Goal: Navigation & Orientation: Find specific page/section

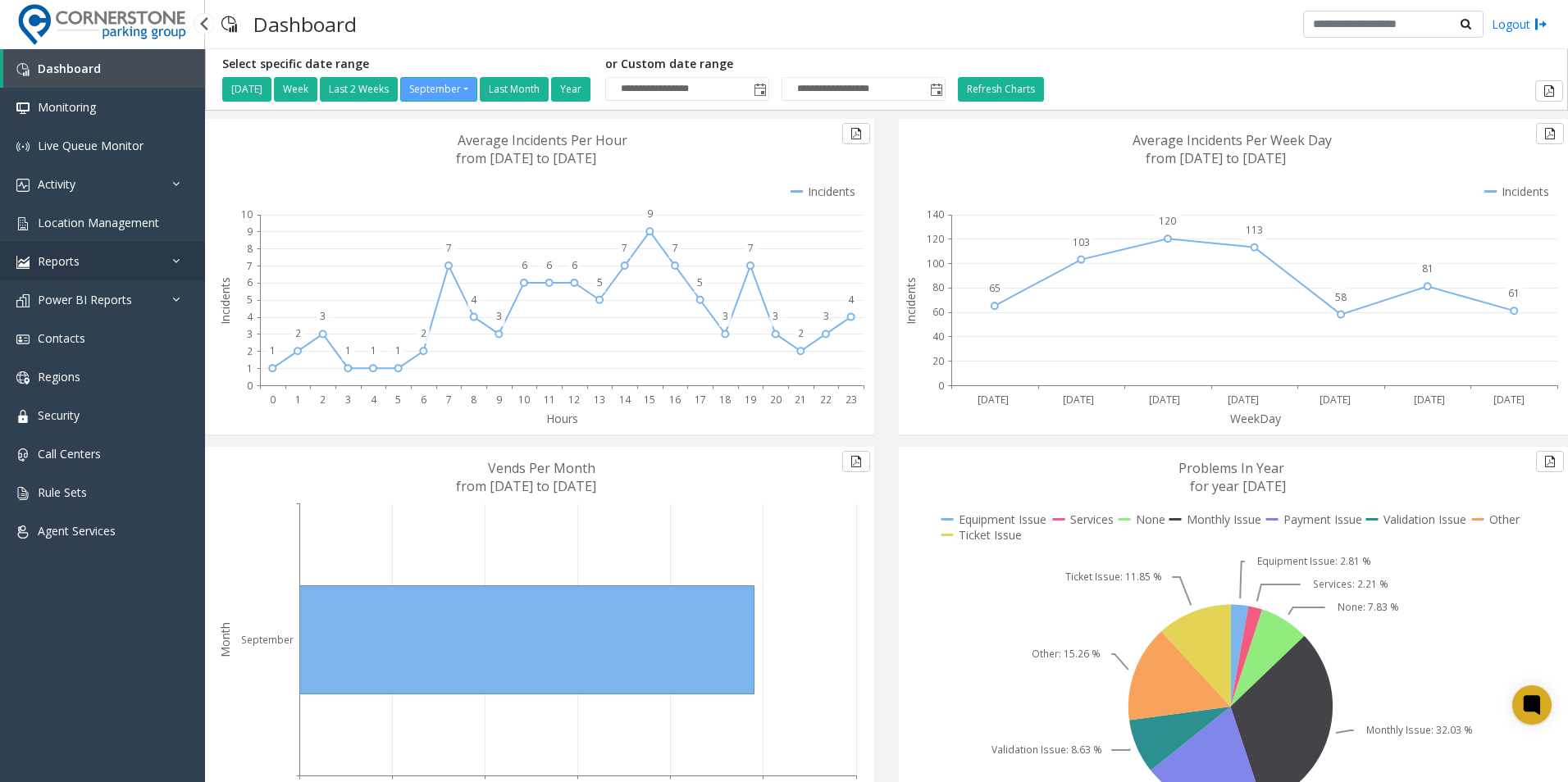
click at [153, 267] on link "Reports" at bounding box center [102, 261] width 205 height 38
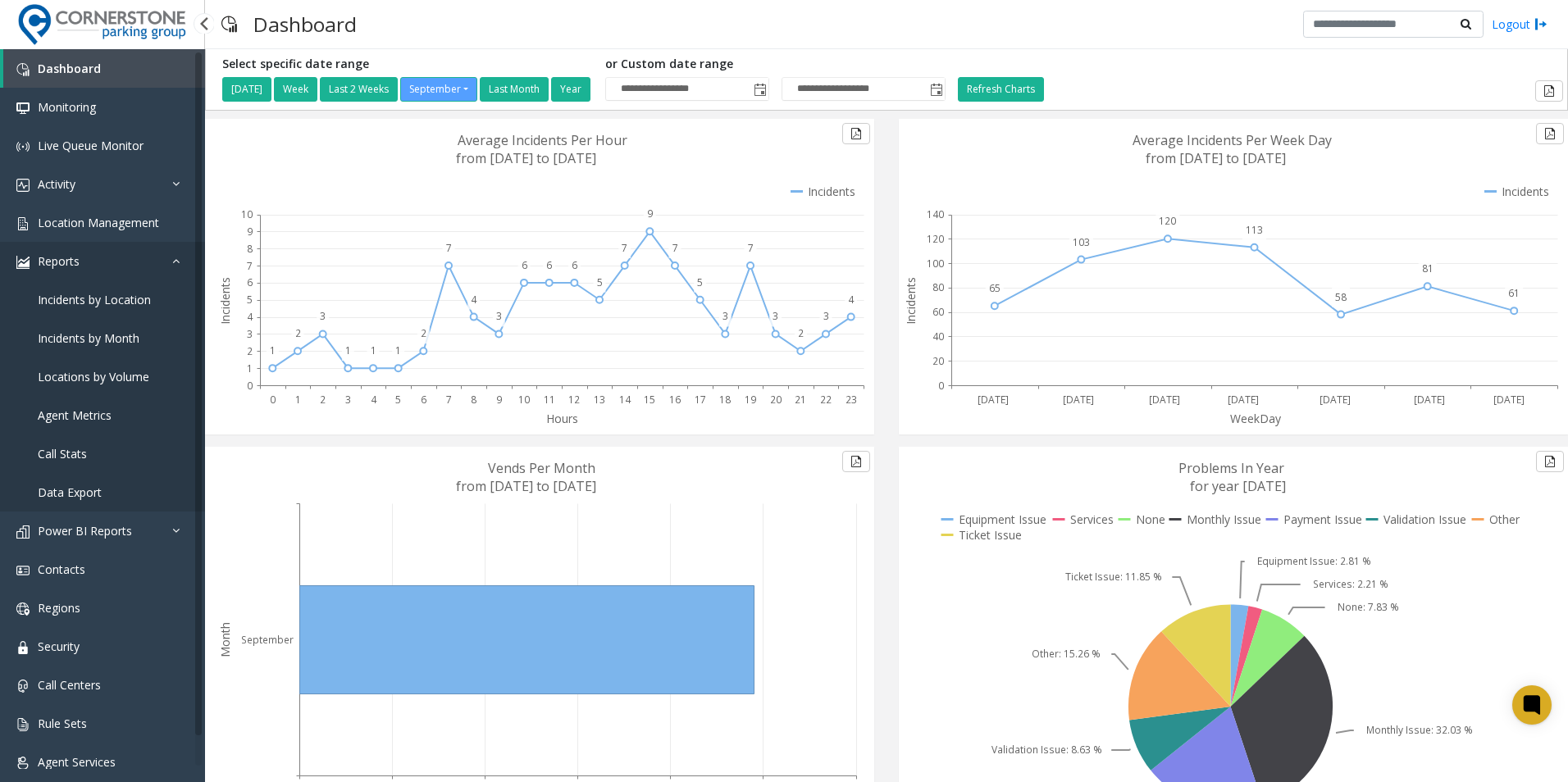
click at [177, 263] on icon at bounding box center [181, 261] width 17 height 12
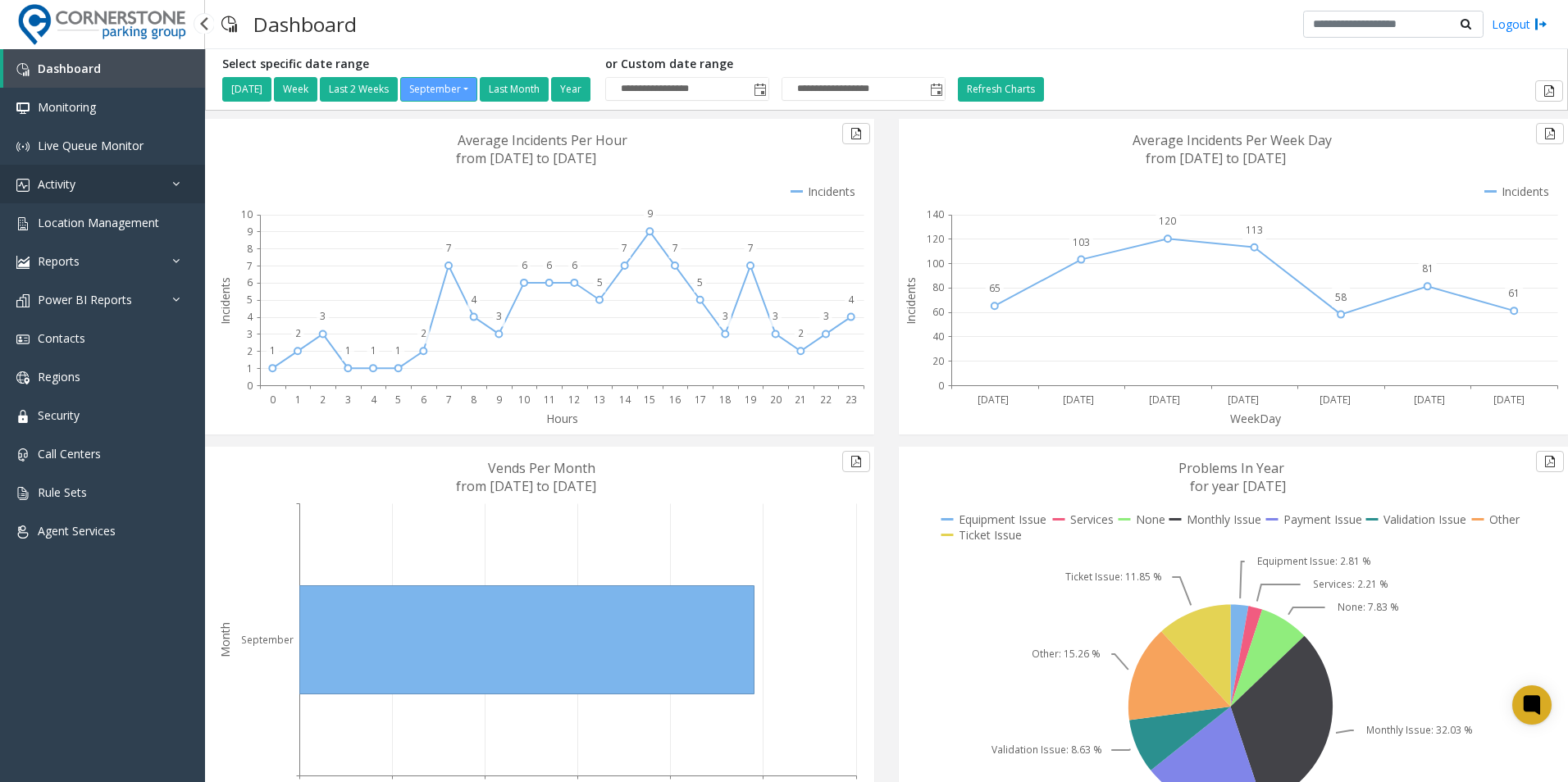
click at [177, 194] on link "Activity" at bounding box center [102, 184] width 205 height 38
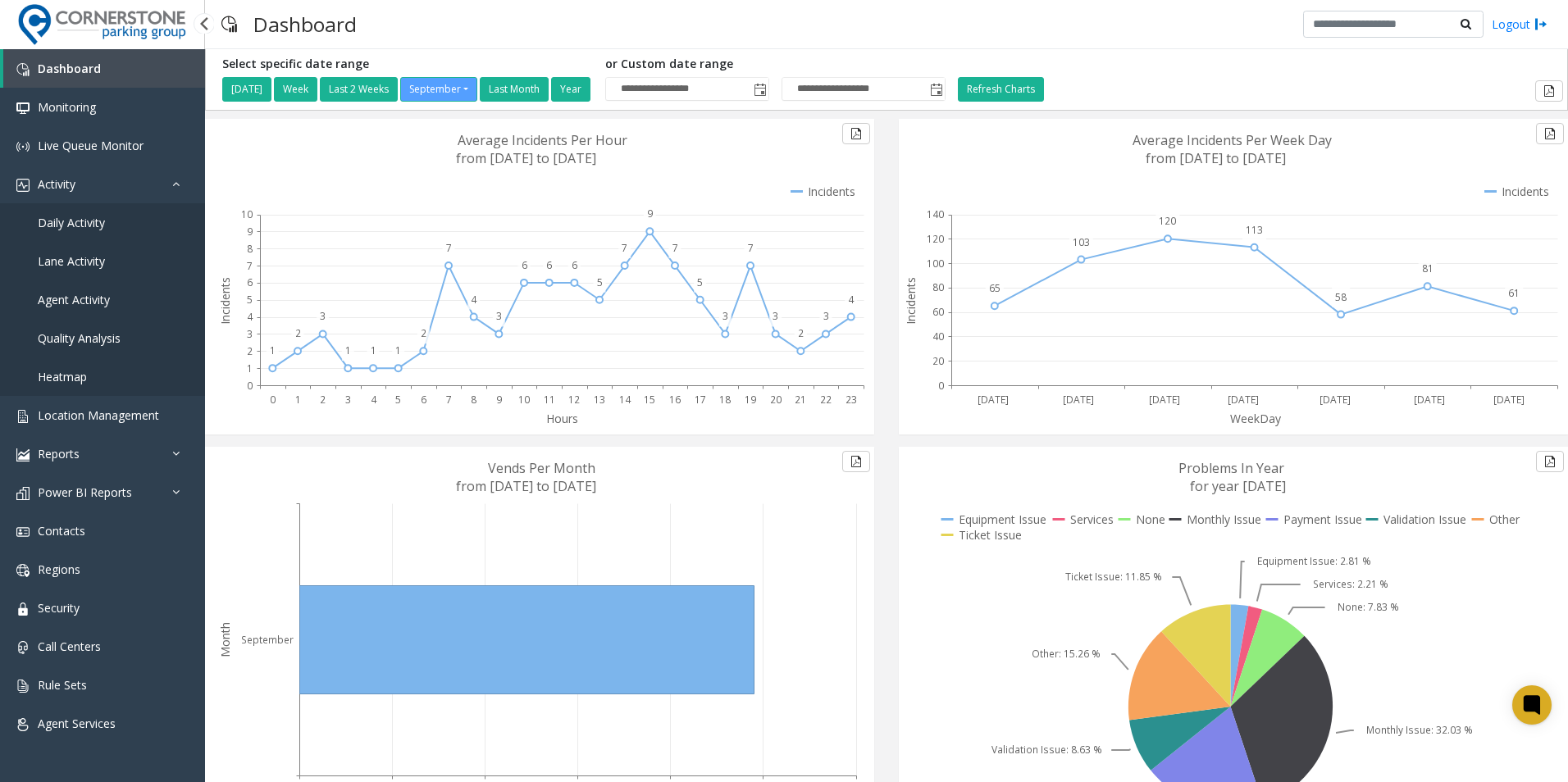
click at [145, 225] on link "Daily Activity" at bounding box center [102, 222] width 205 height 38
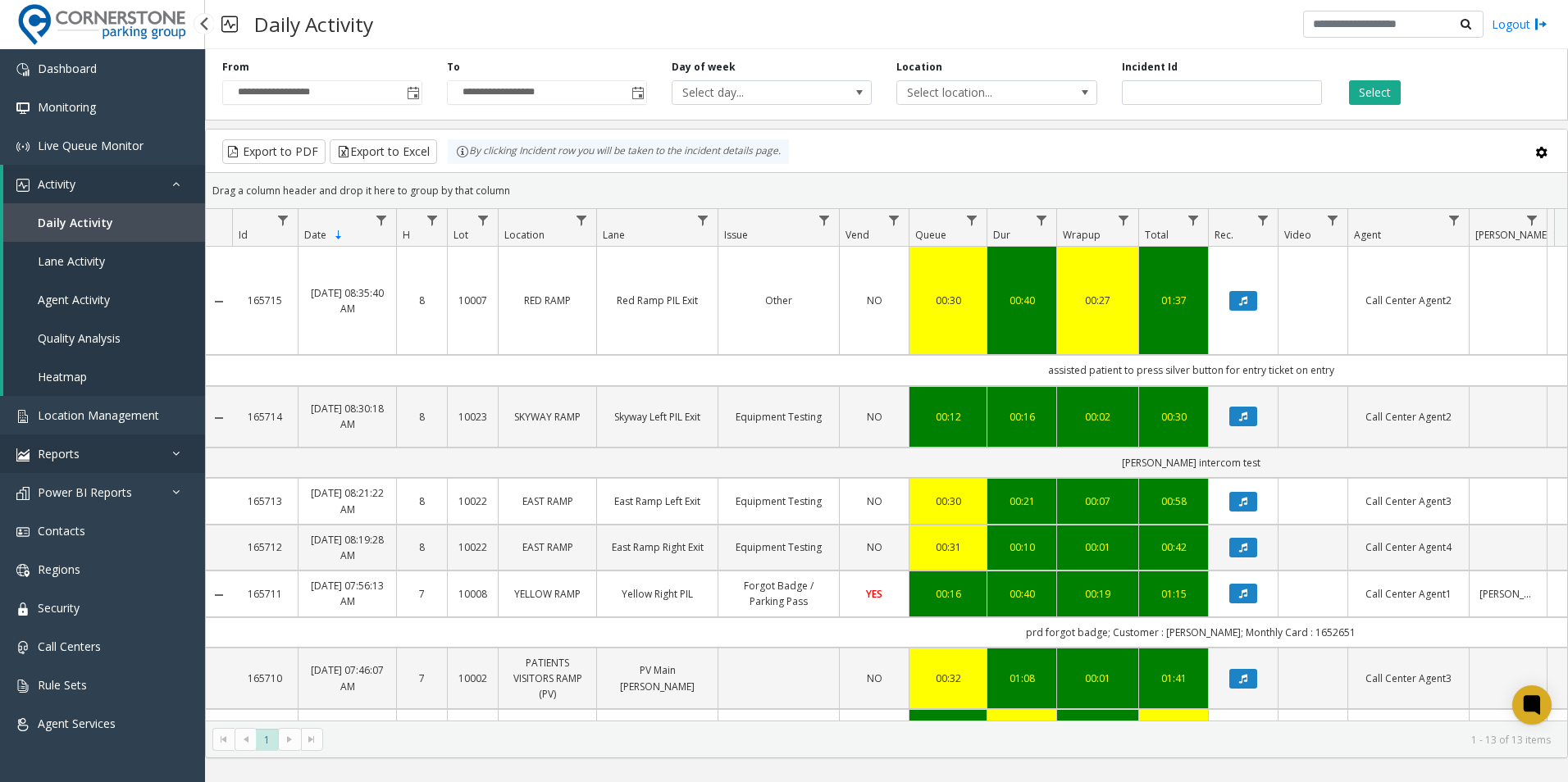
click at [147, 438] on link "Reports" at bounding box center [102, 453] width 205 height 38
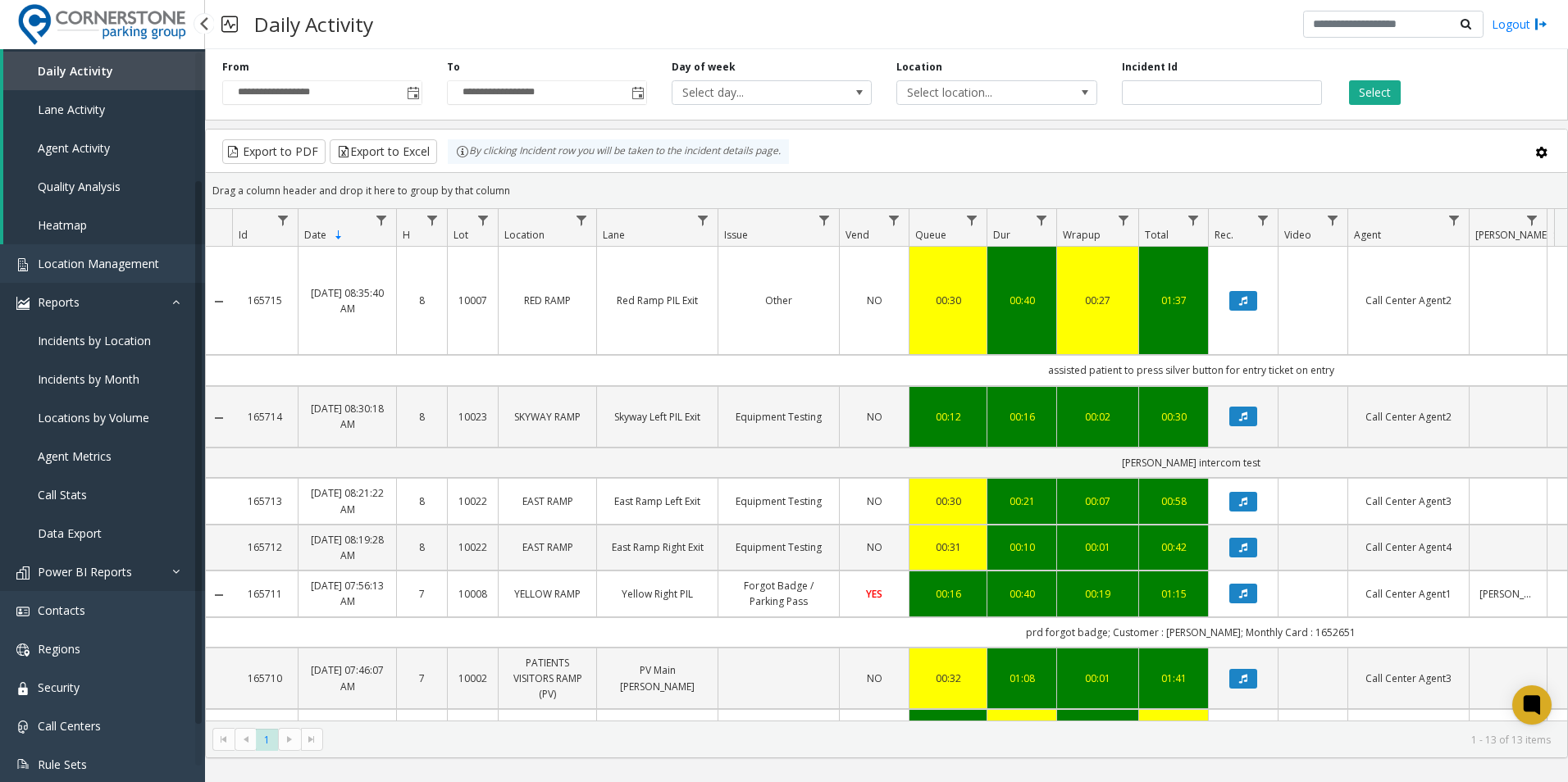
scroll to position [164, 0]
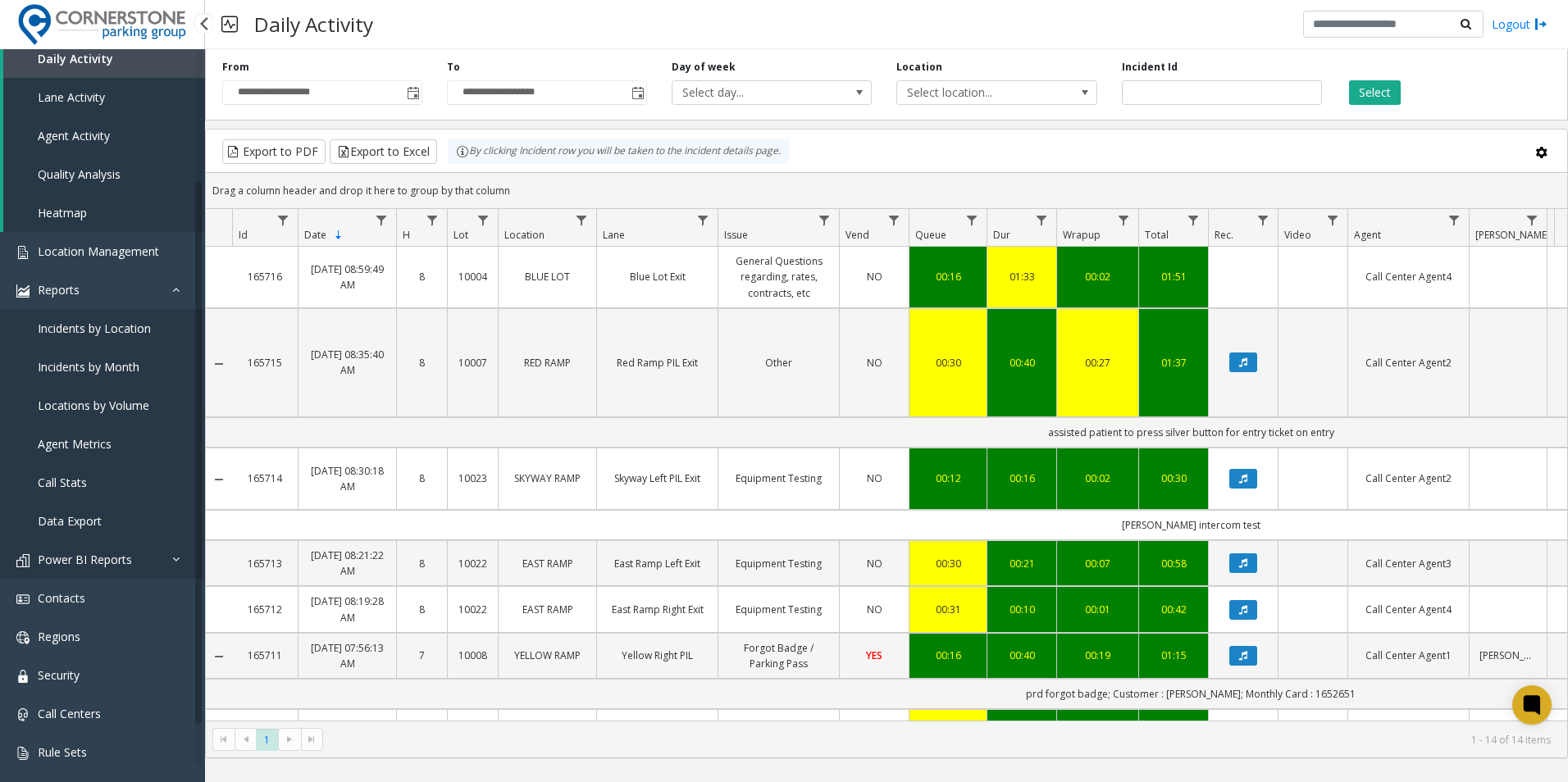
click at [144, 550] on link "Power BI Reports" at bounding box center [102, 560] width 205 height 38
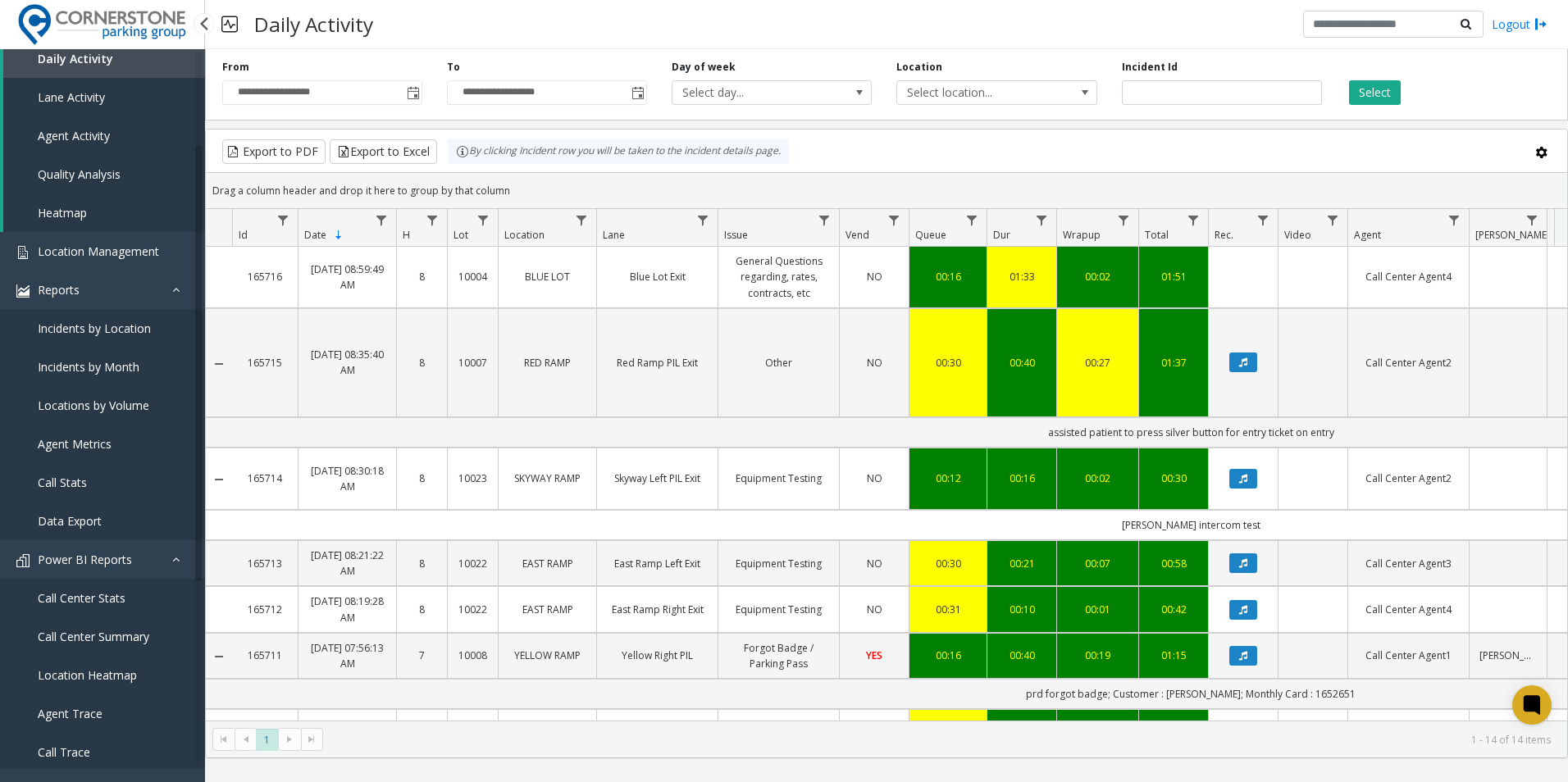
click at [124, 631] on span "Call Center Summary" at bounding box center [93, 636] width 111 height 16
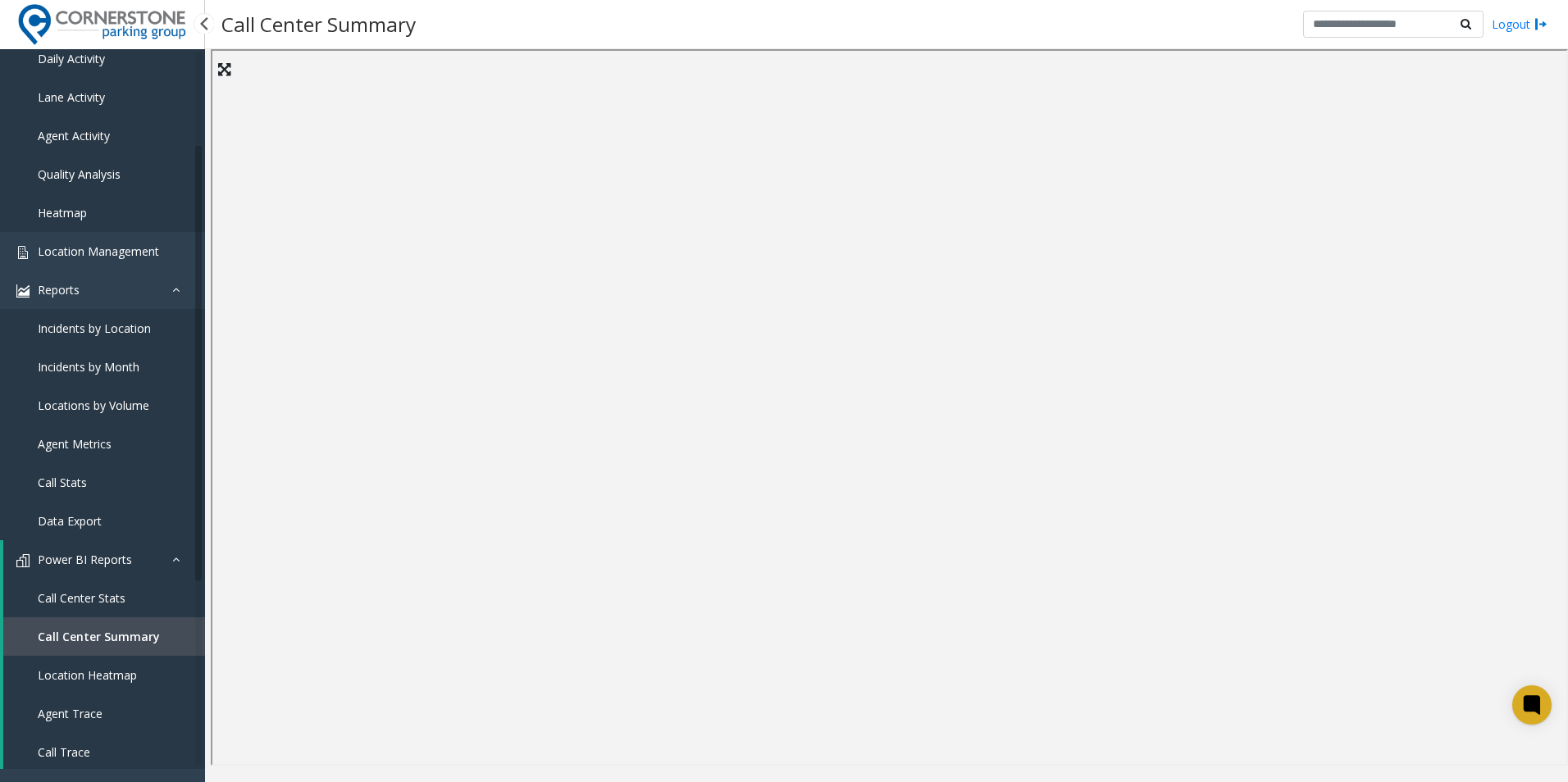
click at [183, 559] on icon at bounding box center [181, 560] width 17 height 12
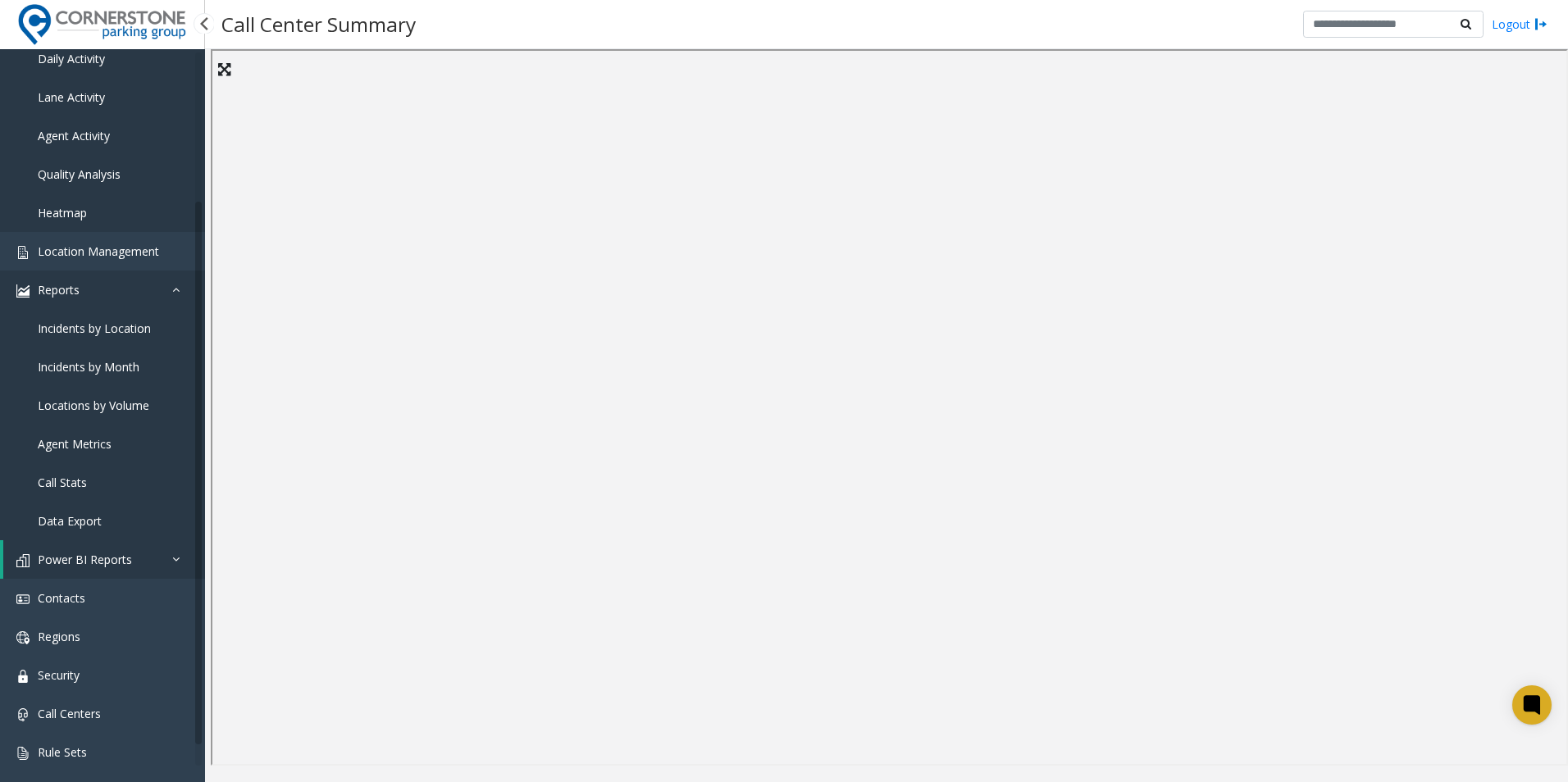
click at [177, 291] on icon at bounding box center [181, 289] width 17 height 12
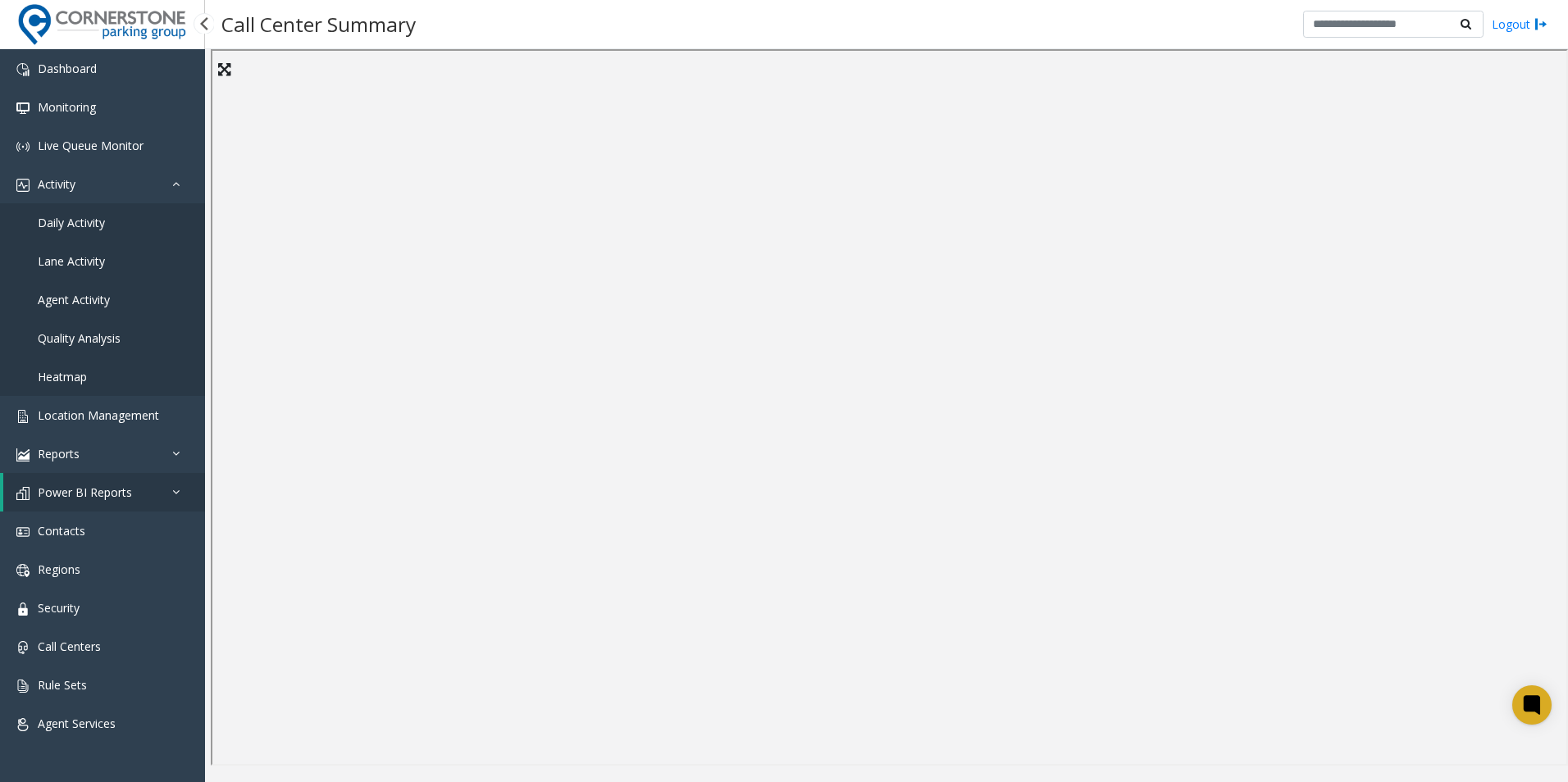
click at [115, 227] on link "Daily Activity" at bounding box center [102, 222] width 205 height 38
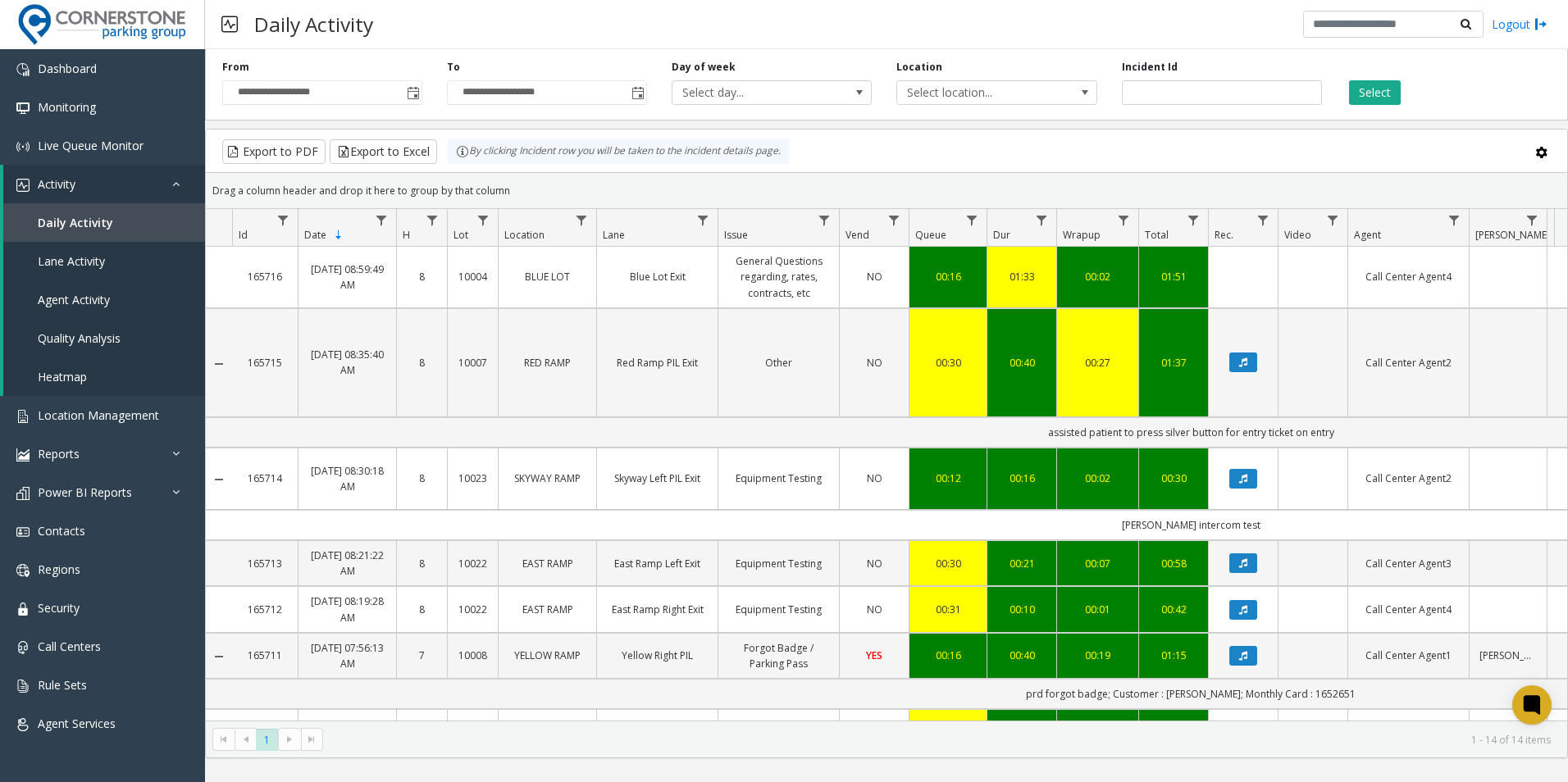
click at [228, 23] on img at bounding box center [230, 24] width 17 height 40
click at [232, 22] on img at bounding box center [230, 24] width 17 height 40
click at [170, 173] on link "Activity" at bounding box center [104, 184] width 202 height 38
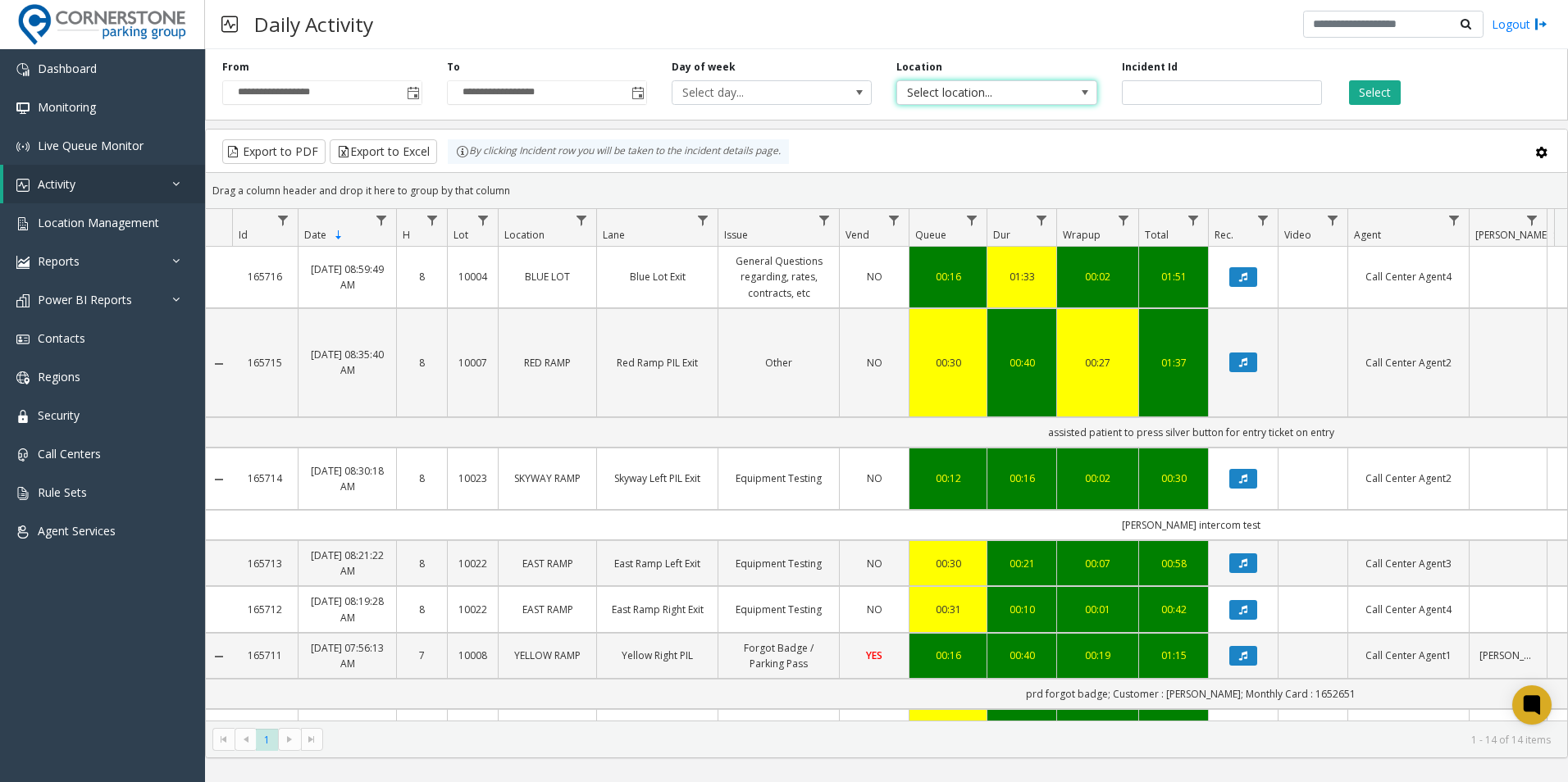
click at [1076, 95] on span at bounding box center [1084, 92] width 23 height 23
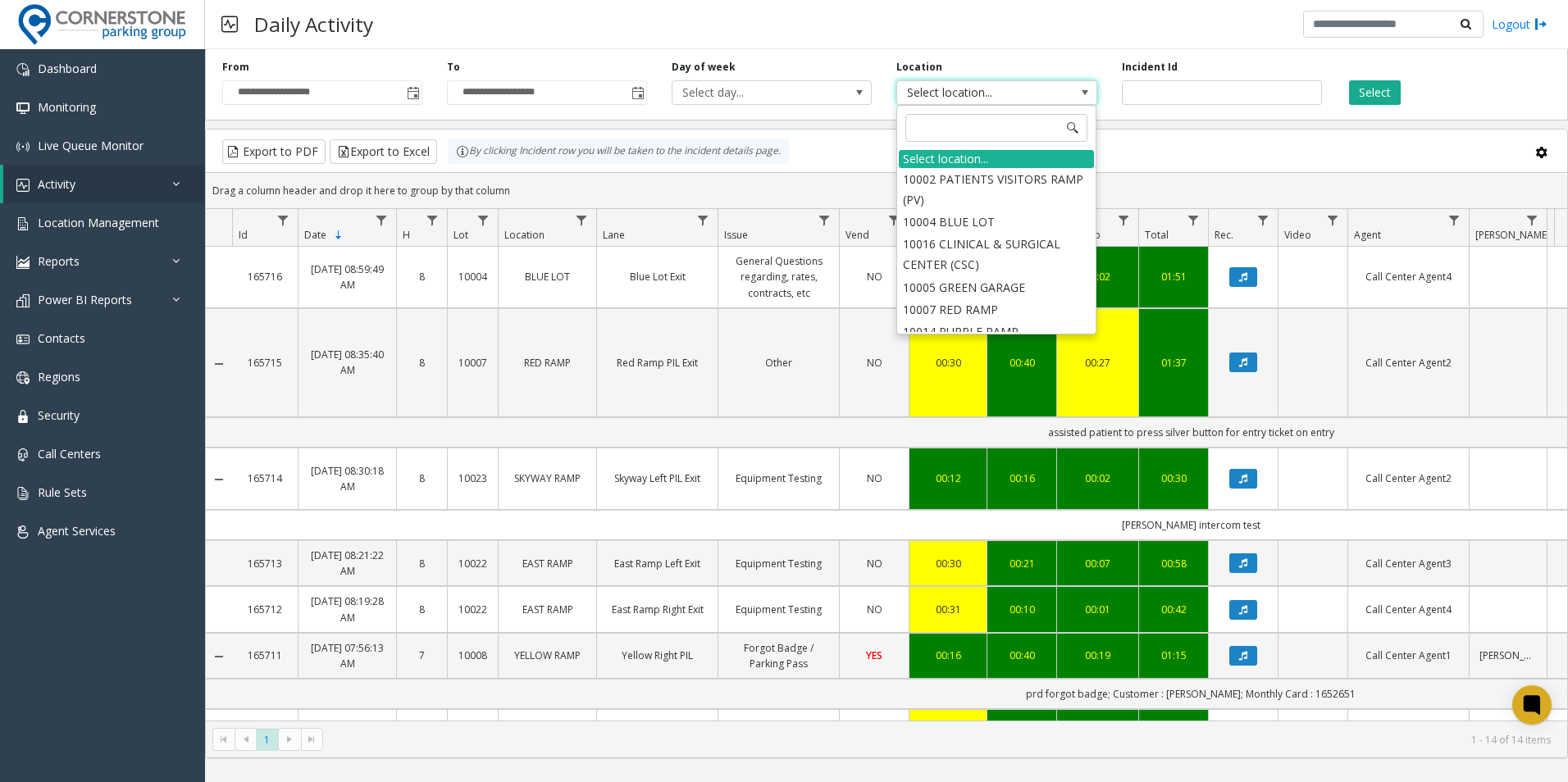
click at [1076, 95] on span at bounding box center [1084, 92] width 23 height 23
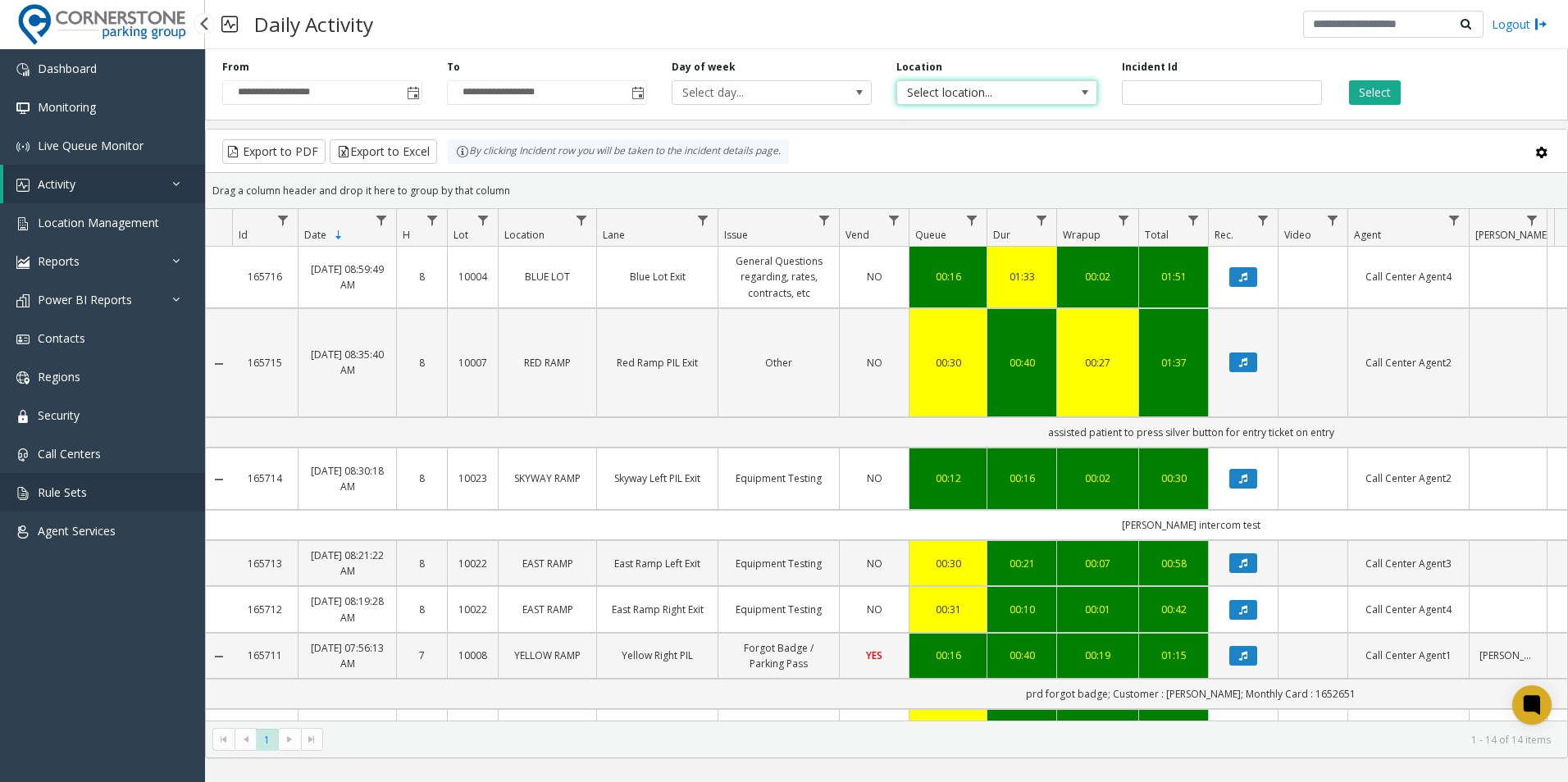
click at [101, 497] on link "Rule Sets" at bounding box center [102, 492] width 205 height 38
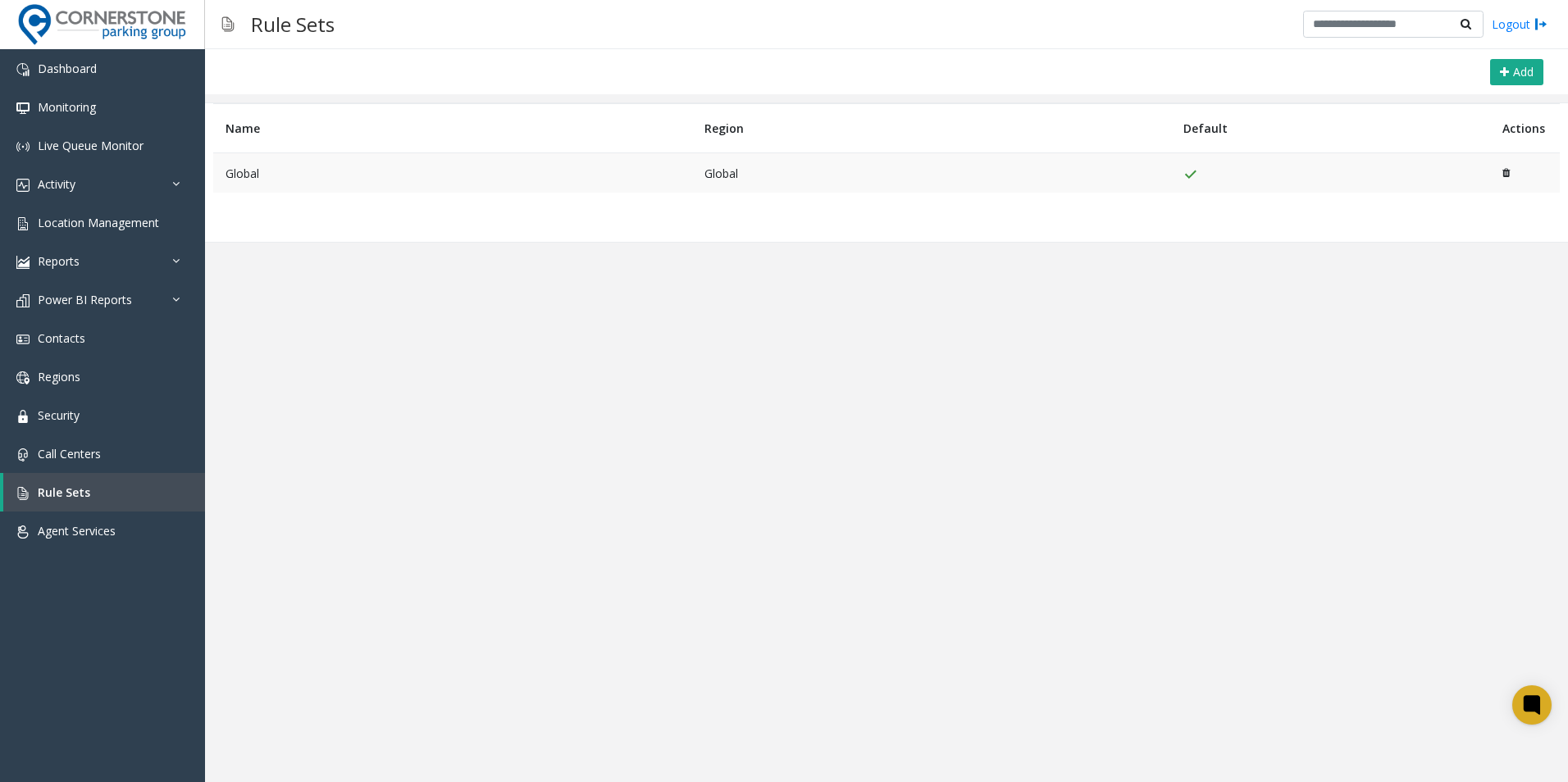
click at [350, 173] on td "Global" at bounding box center [453, 173] width 479 height 40
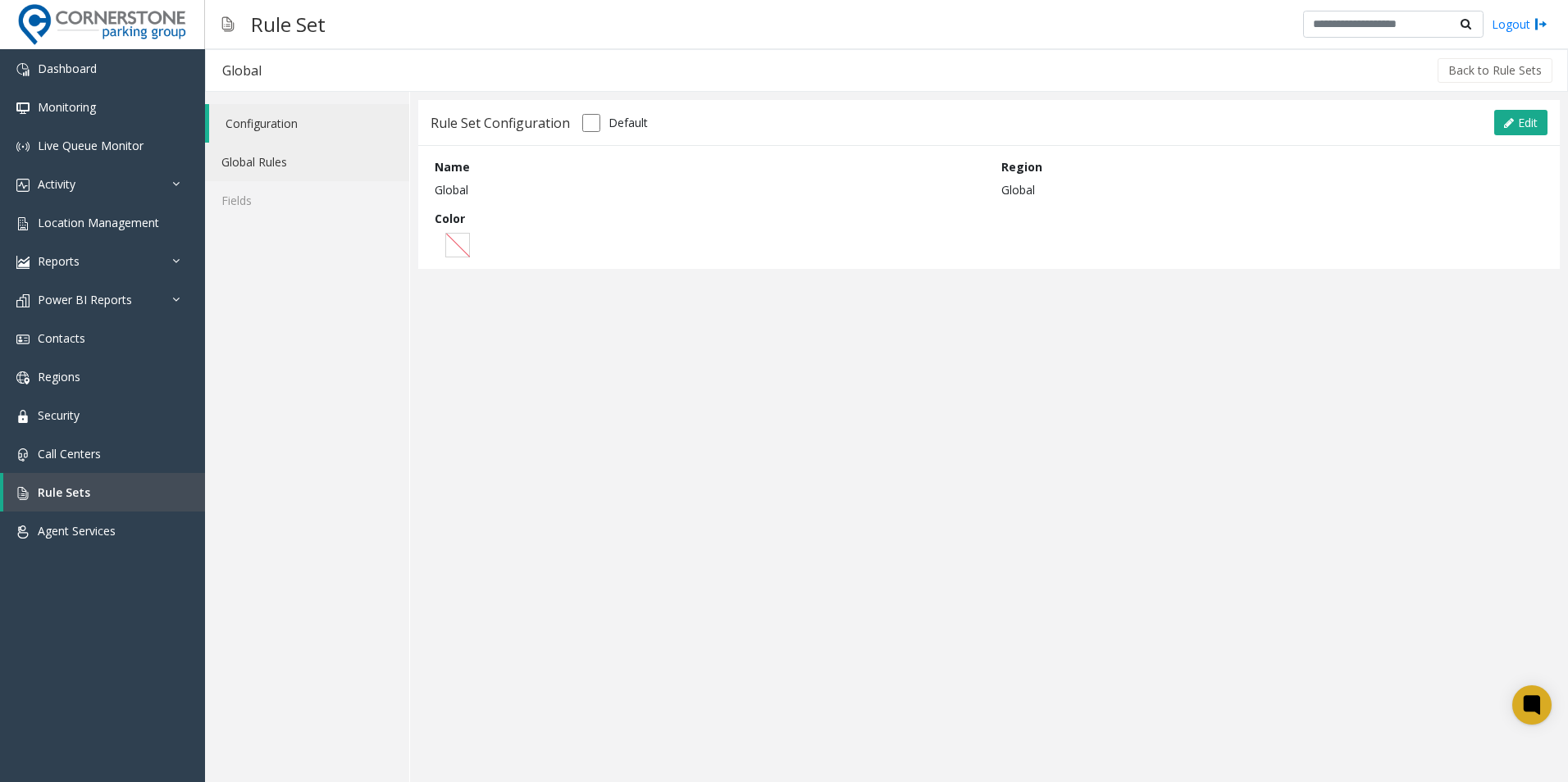
click at [308, 166] on link "Global Rules" at bounding box center [307, 162] width 204 height 38
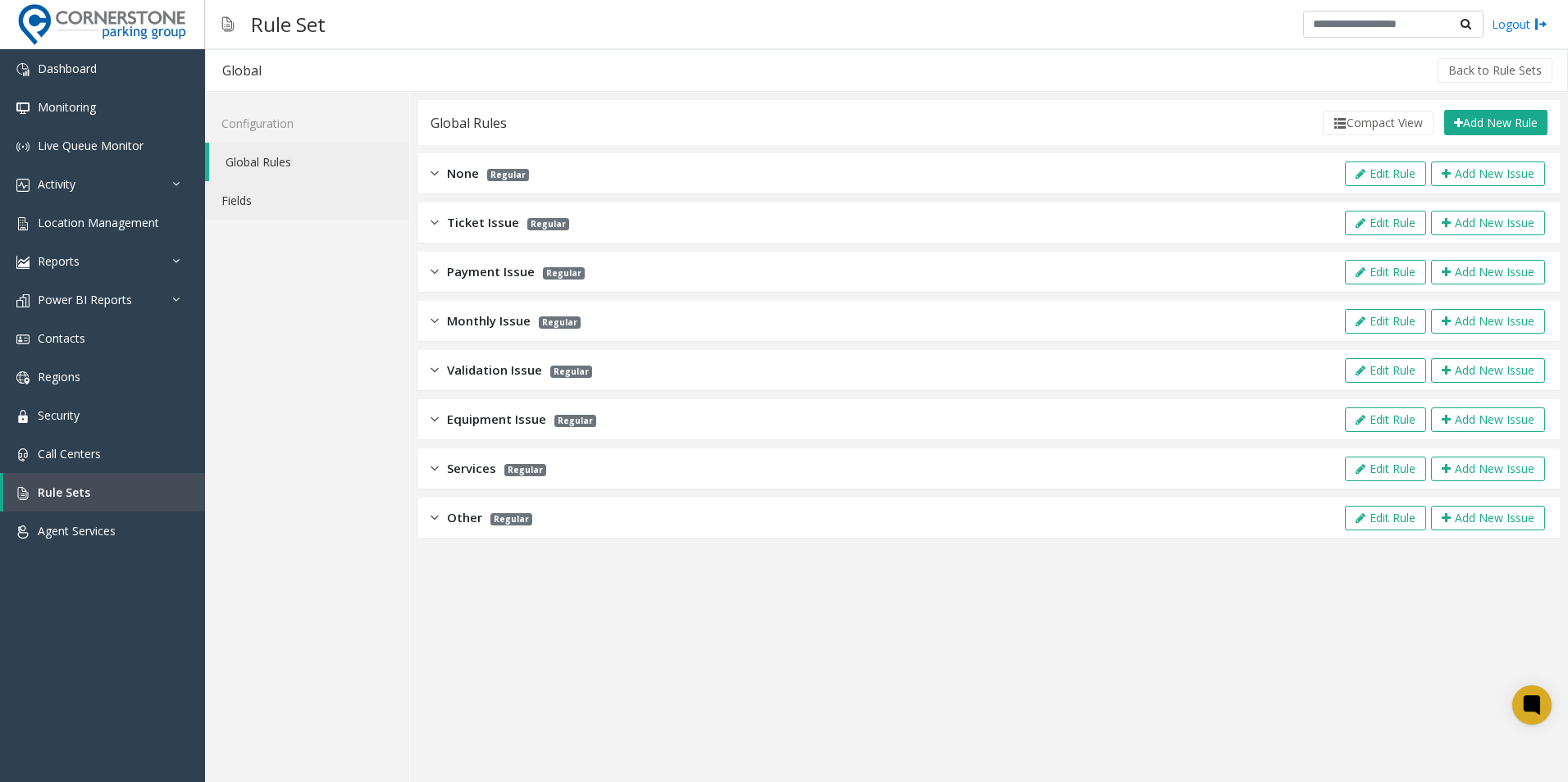
click at [290, 194] on link "Fields" at bounding box center [307, 201] width 204 height 38
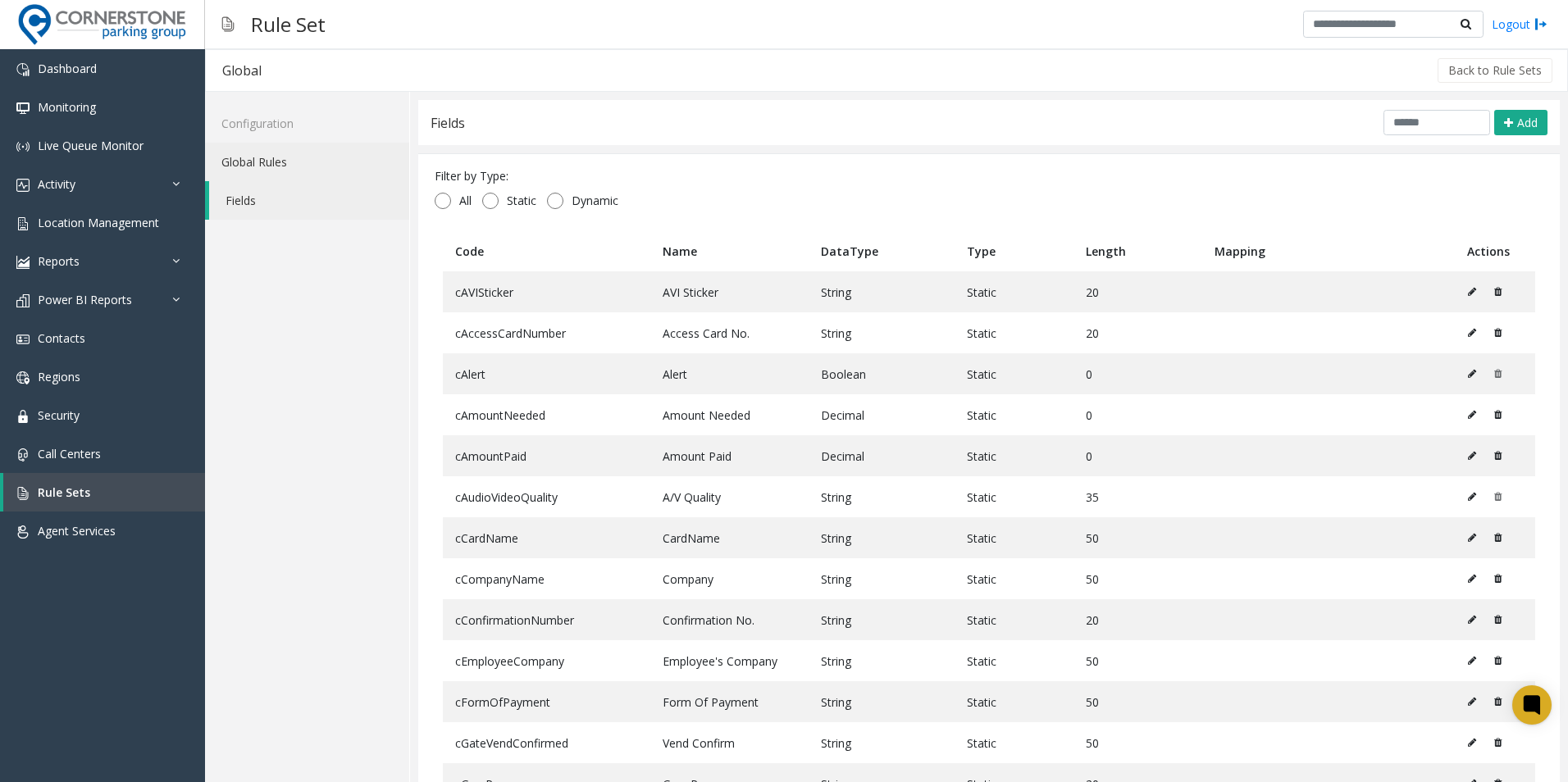
click at [278, 170] on link "Global Rules" at bounding box center [307, 162] width 204 height 38
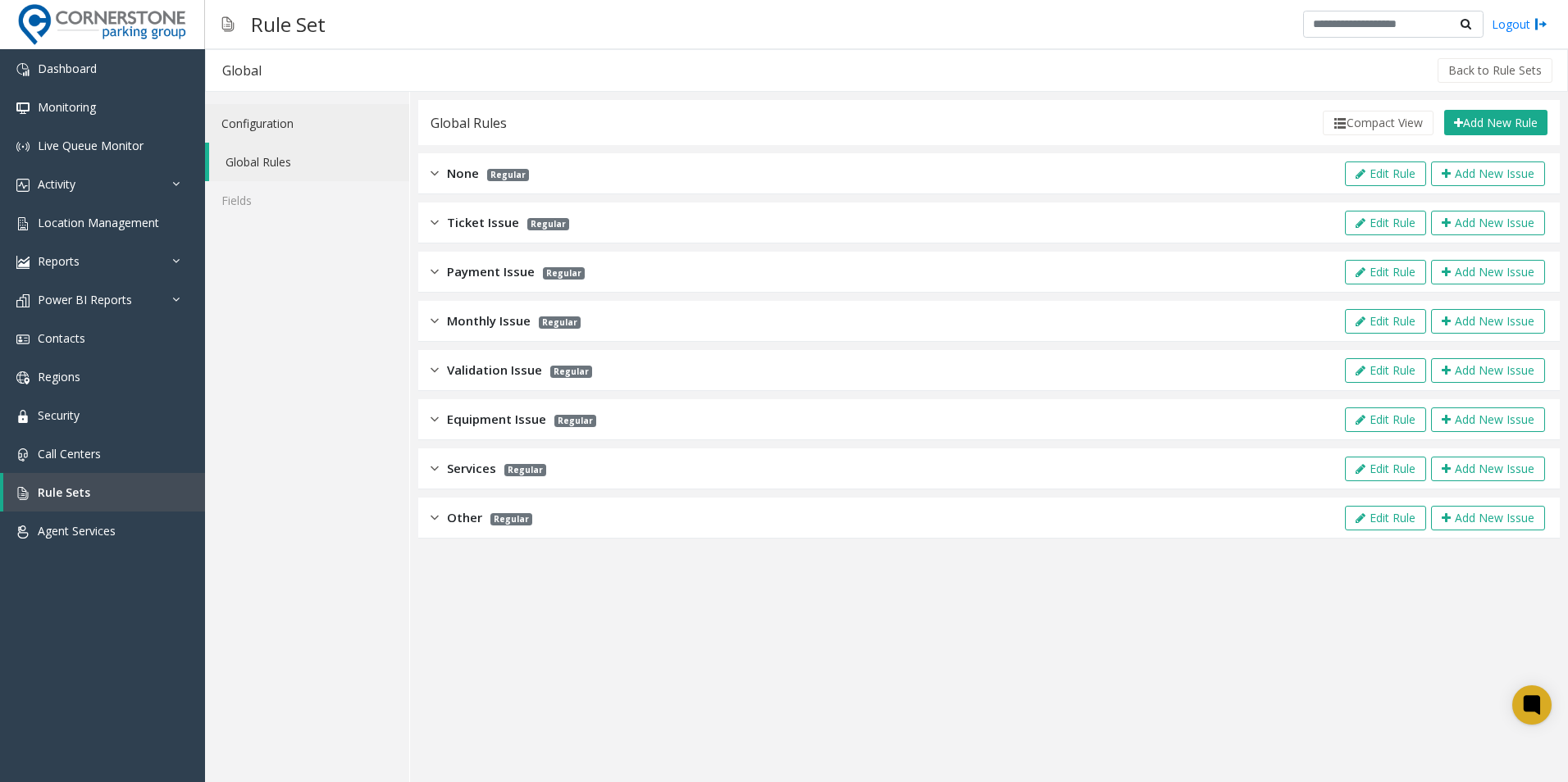
click at [277, 125] on link "Configuration" at bounding box center [307, 123] width 204 height 38
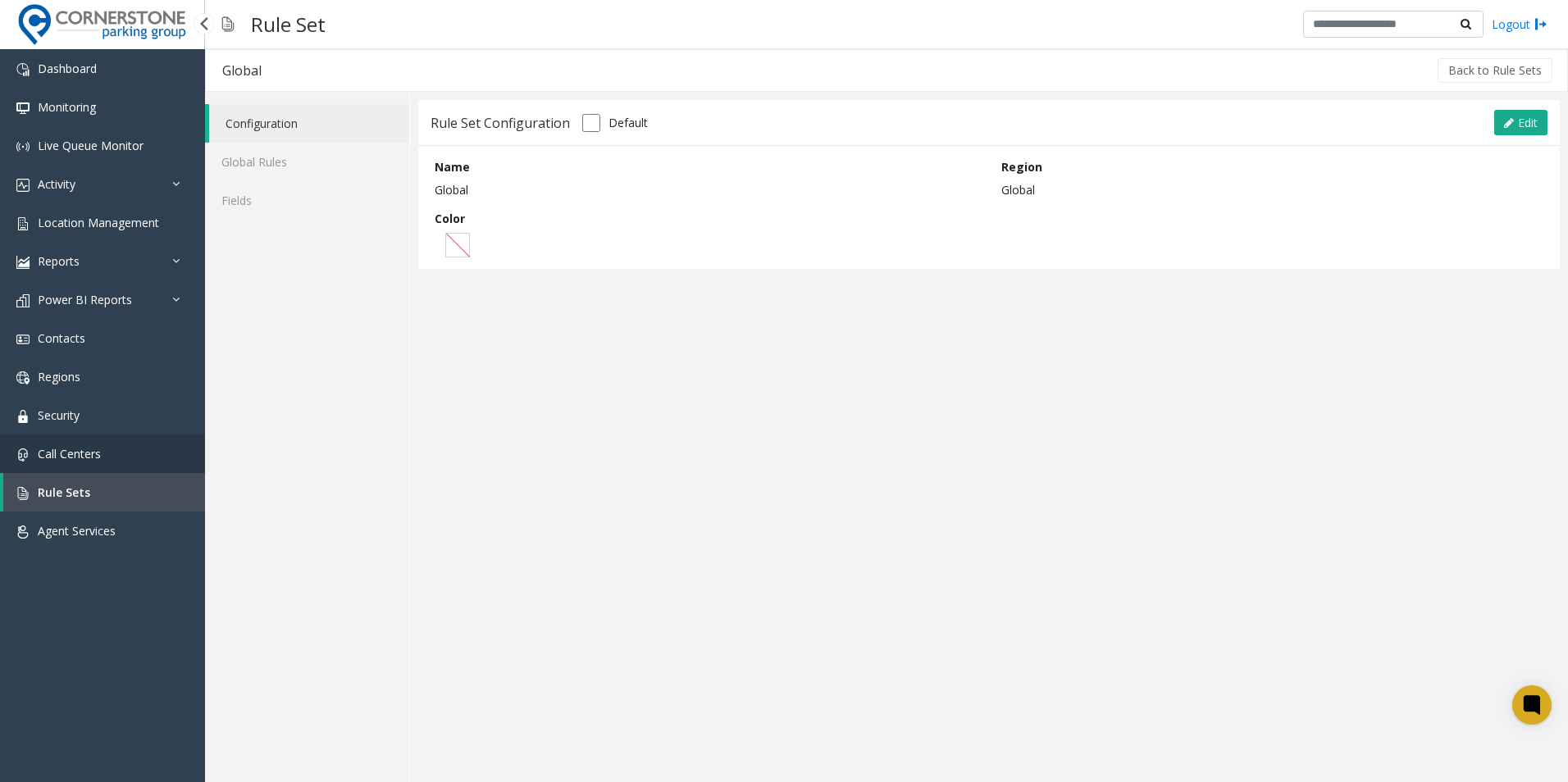
click at [103, 442] on link "Call Centers" at bounding box center [102, 453] width 205 height 38
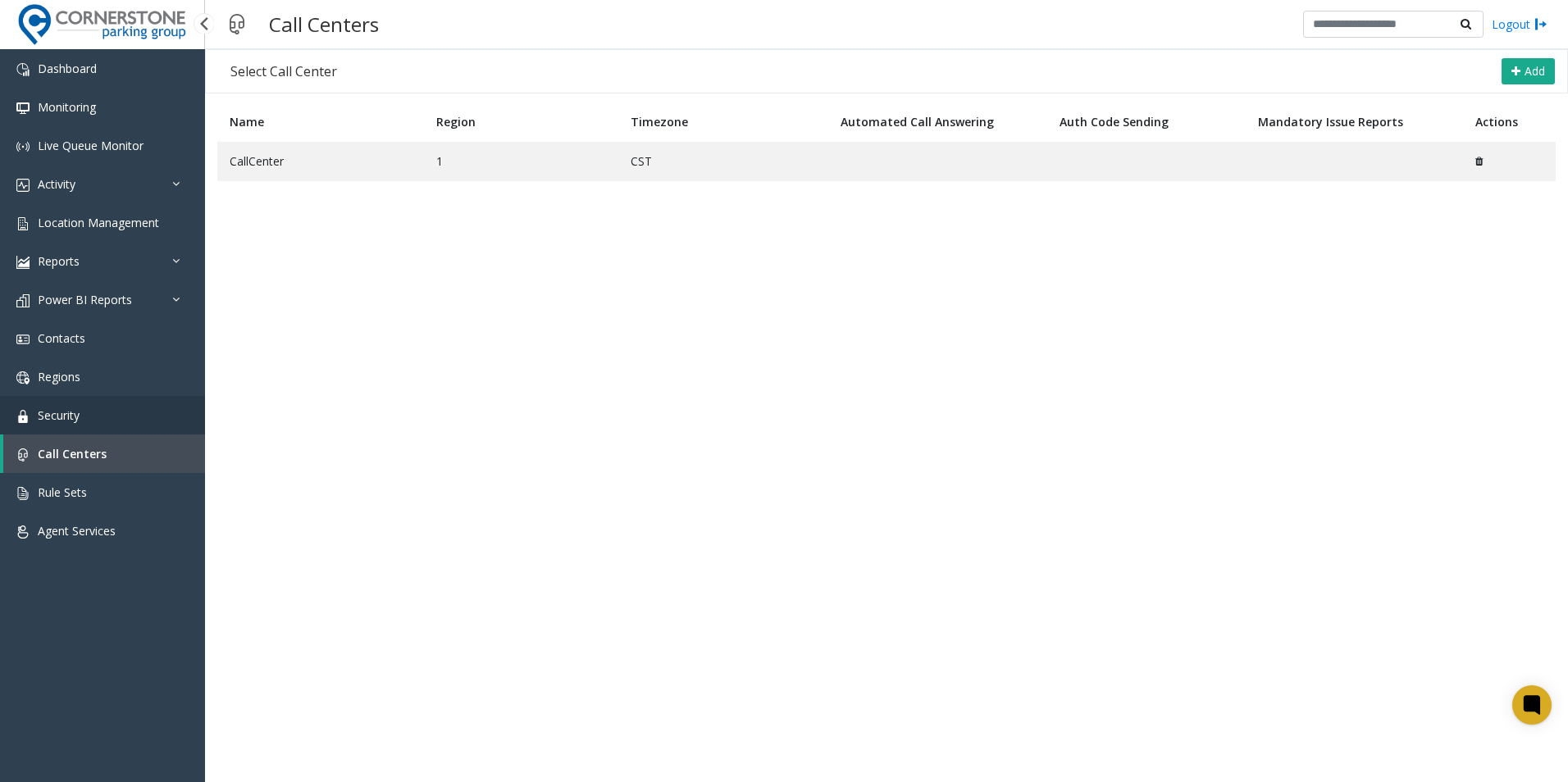
click at [98, 428] on link "Security" at bounding box center [102, 415] width 205 height 38
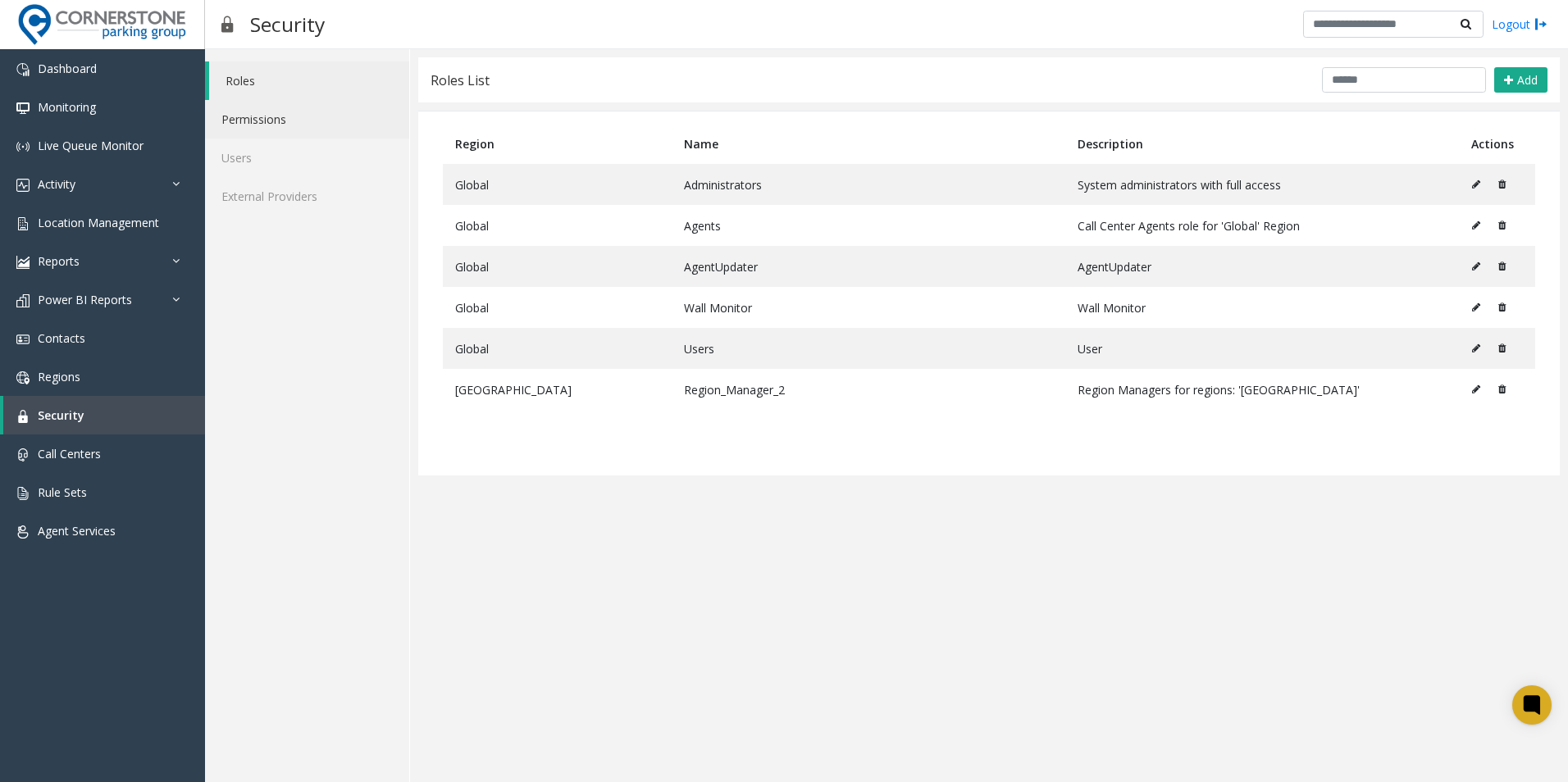
click at [272, 129] on link "Permissions" at bounding box center [307, 120] width 204 height 38
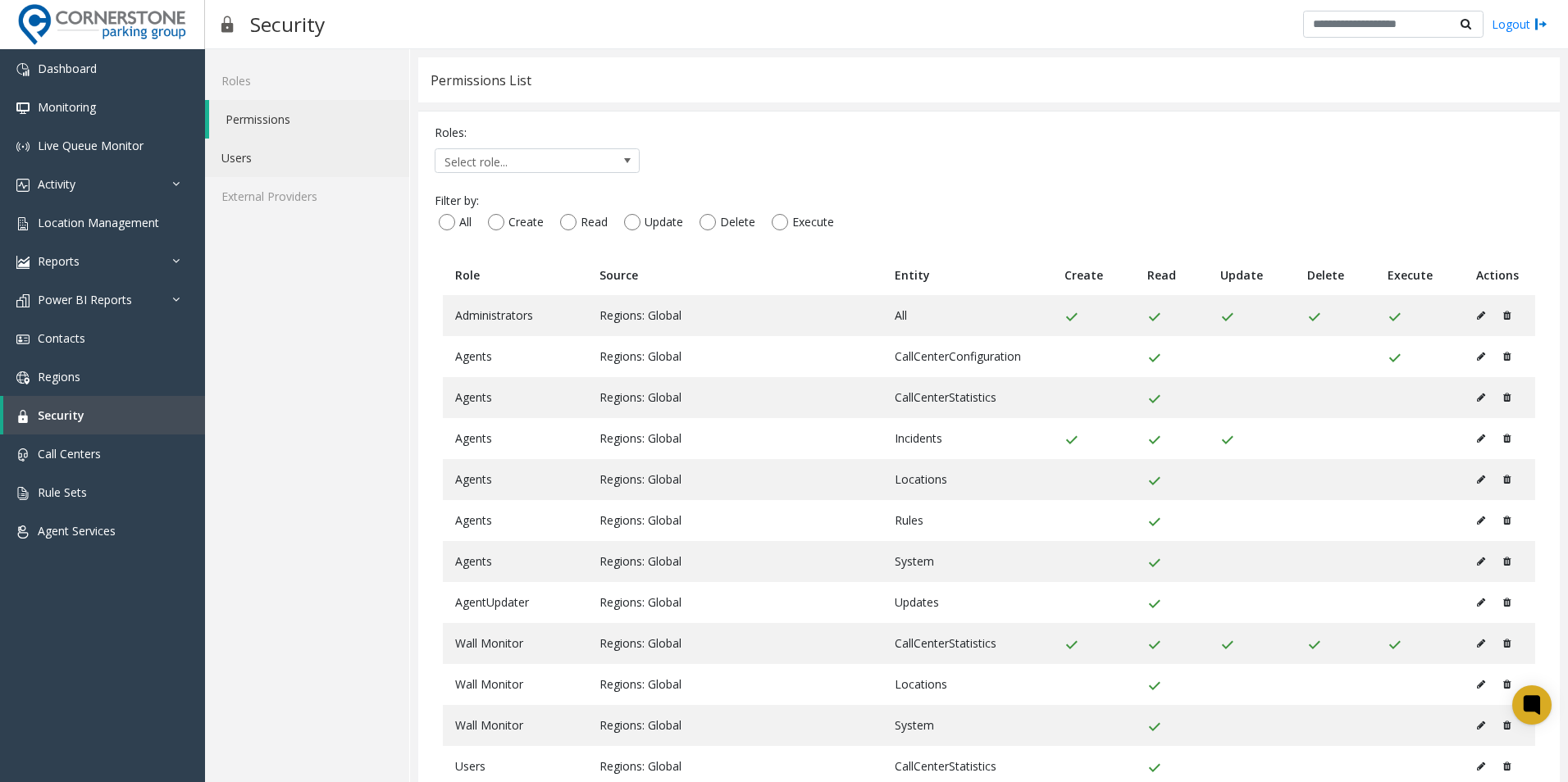
click at [290, 161] on link "Users" at bounding box center [307, 158] width 204 height 38
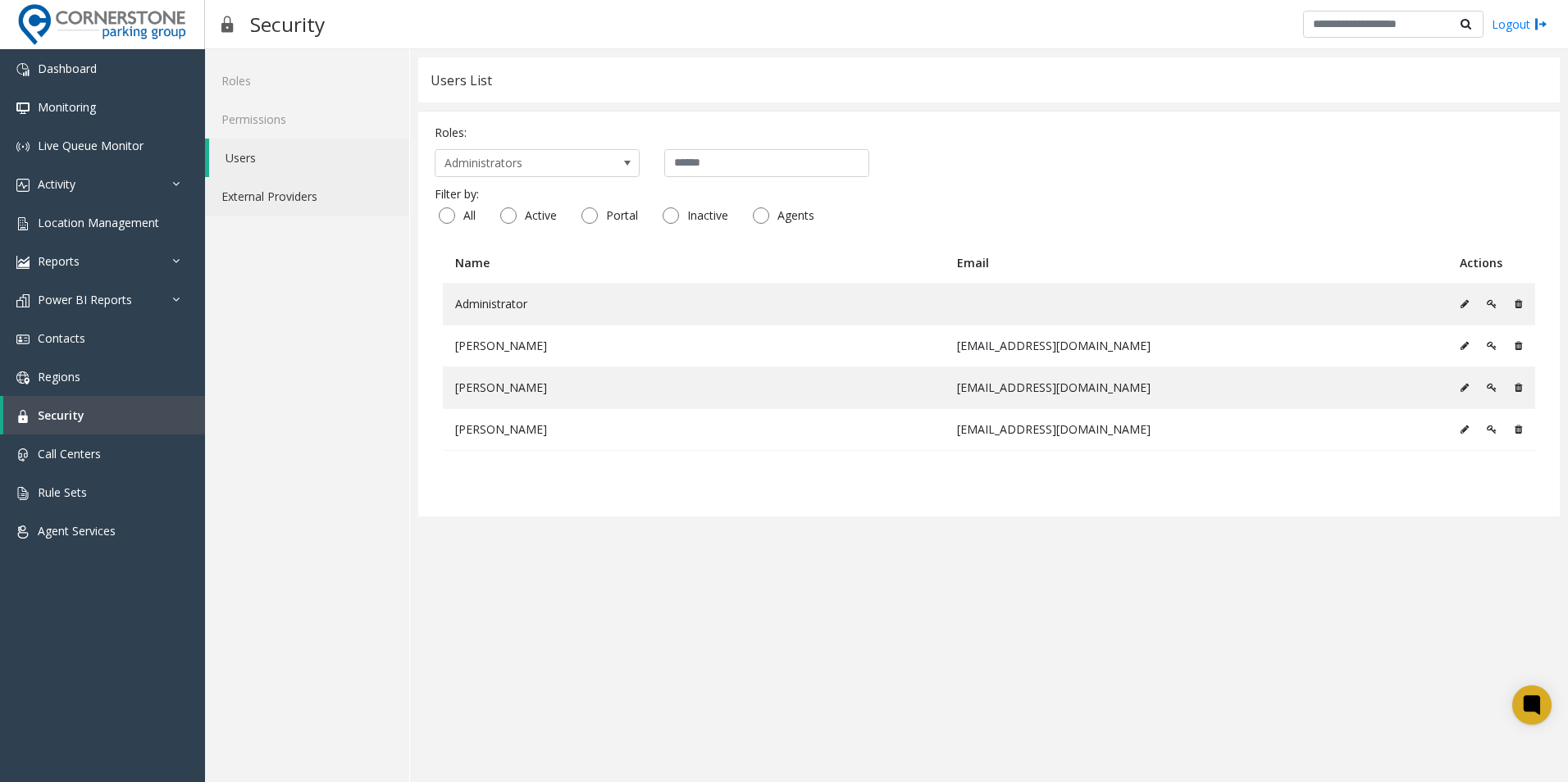
click at [288, 195] on link "External Providers" at bounding box center [307, 197] width 204 height 38
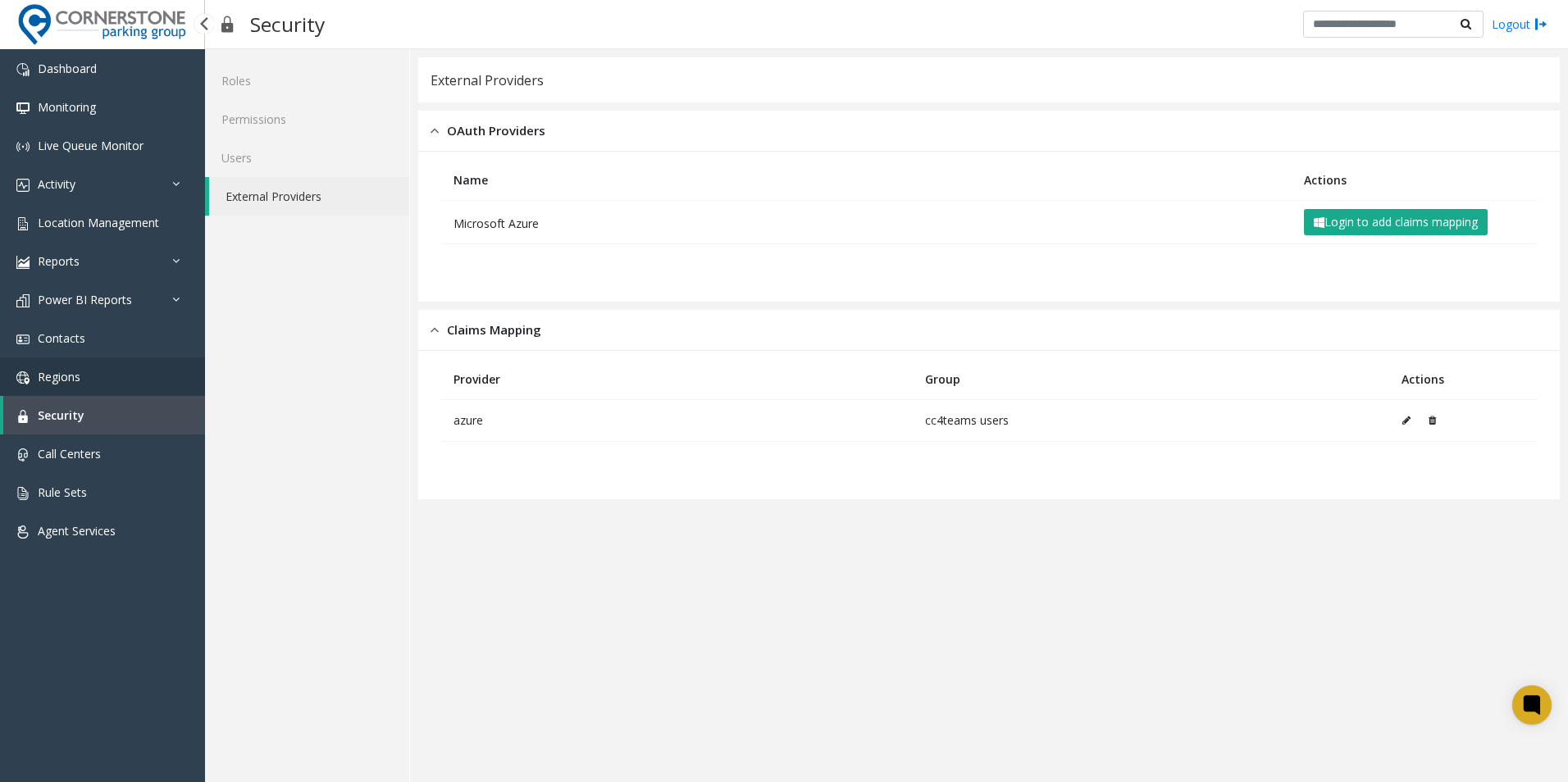
click at [111, 379] on link "Regions" at bounding box center [102, 376] width 205 height 38
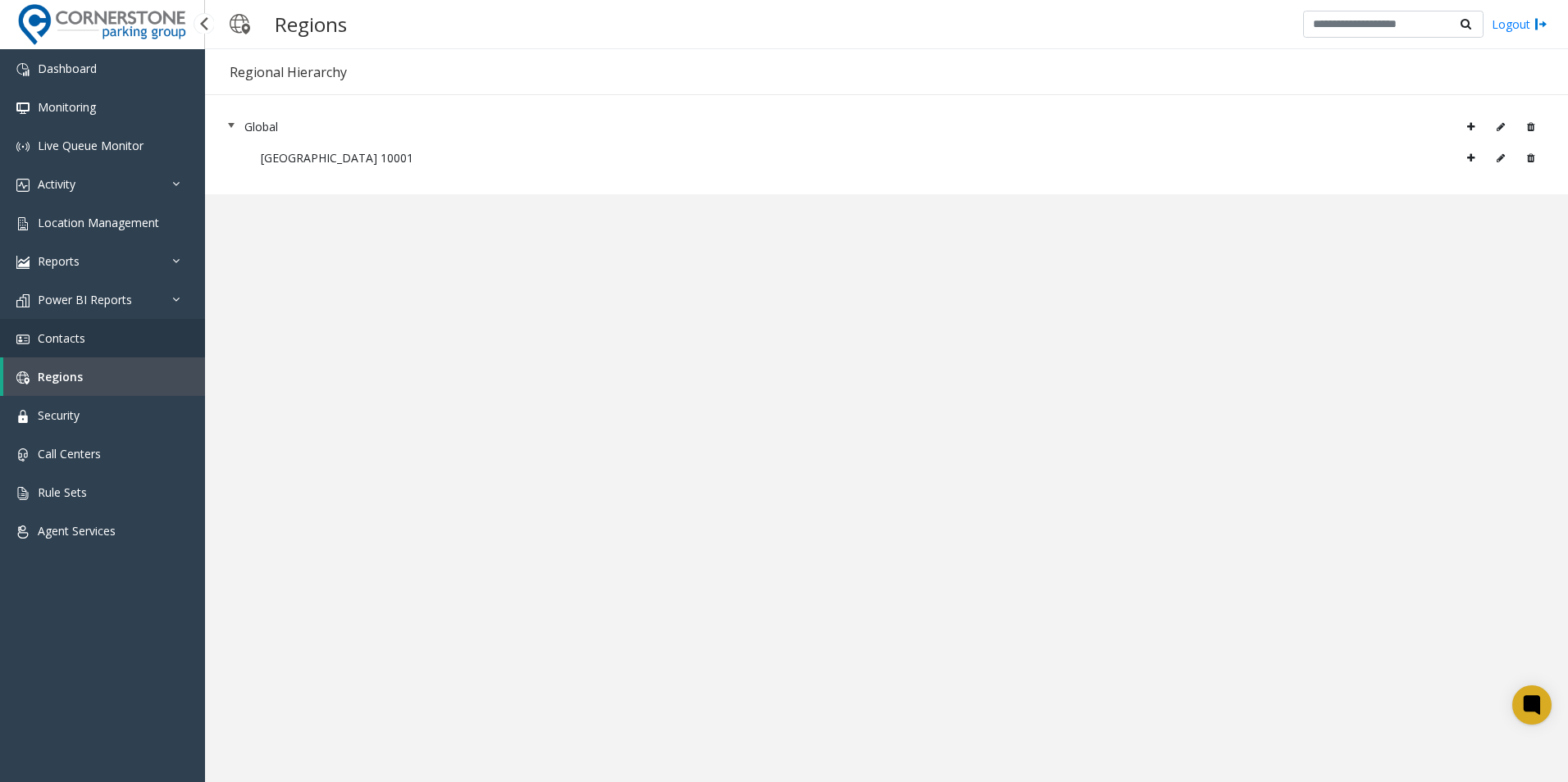
click at [112, 343] on link "Contacts" at bounding box center [102, 338] width 205 height 38
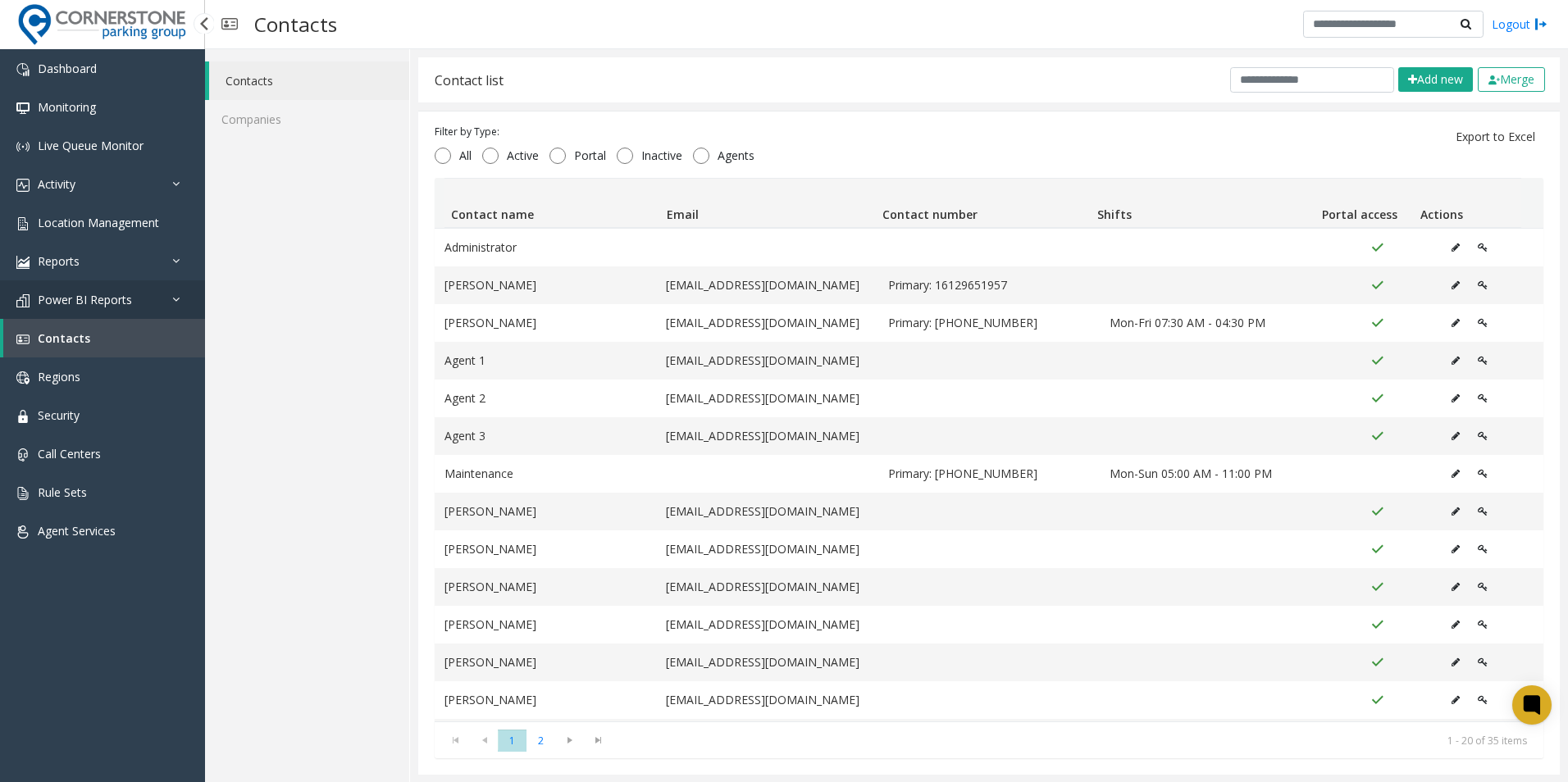
click at [129, 302] on span "Power BI Reports" at bounding box center [85, 299] width 95 height 16
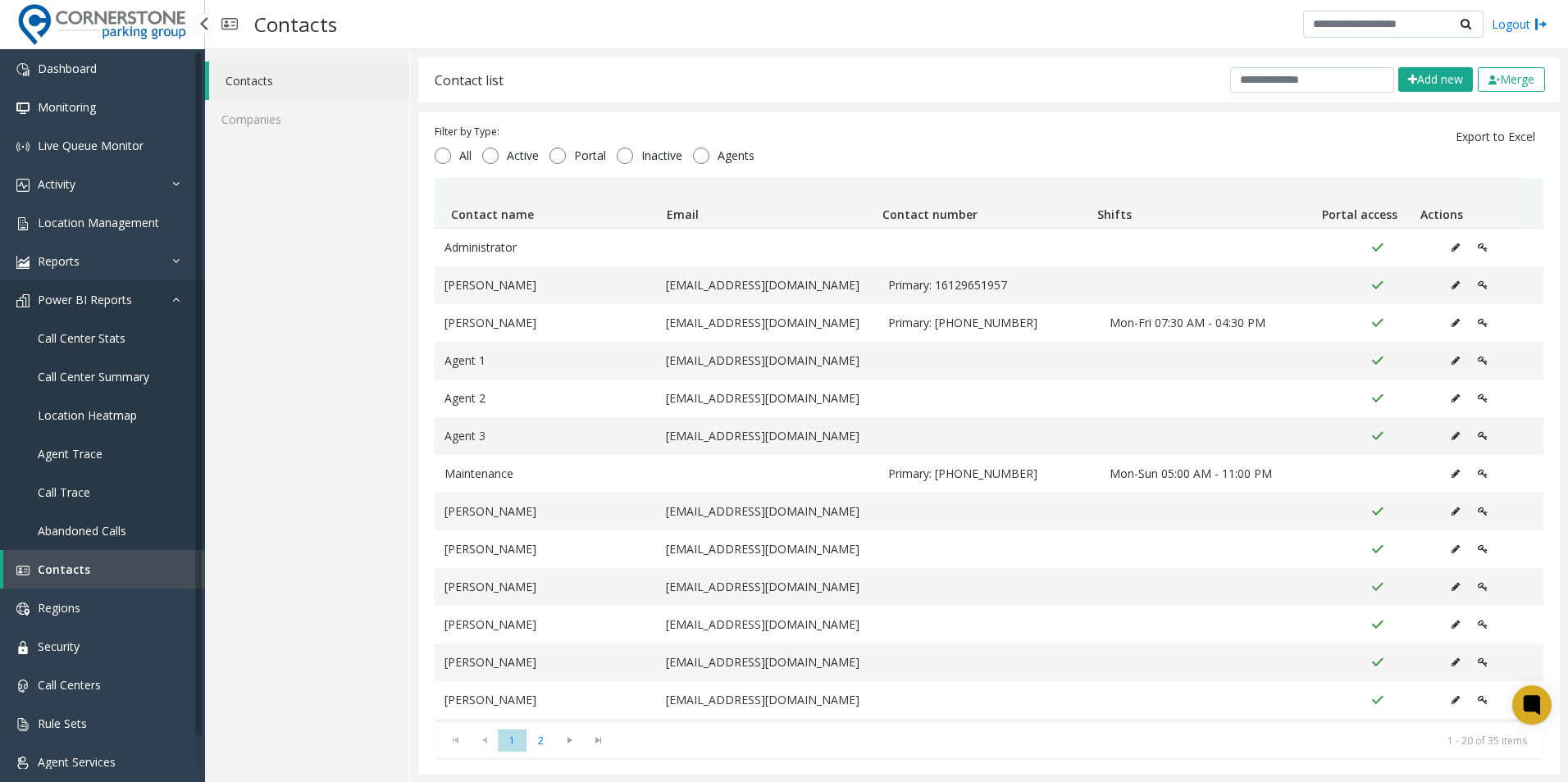
click at [129, 295] on span "Power BI Reports" at bounding box center [85, 299] width 95 height 16
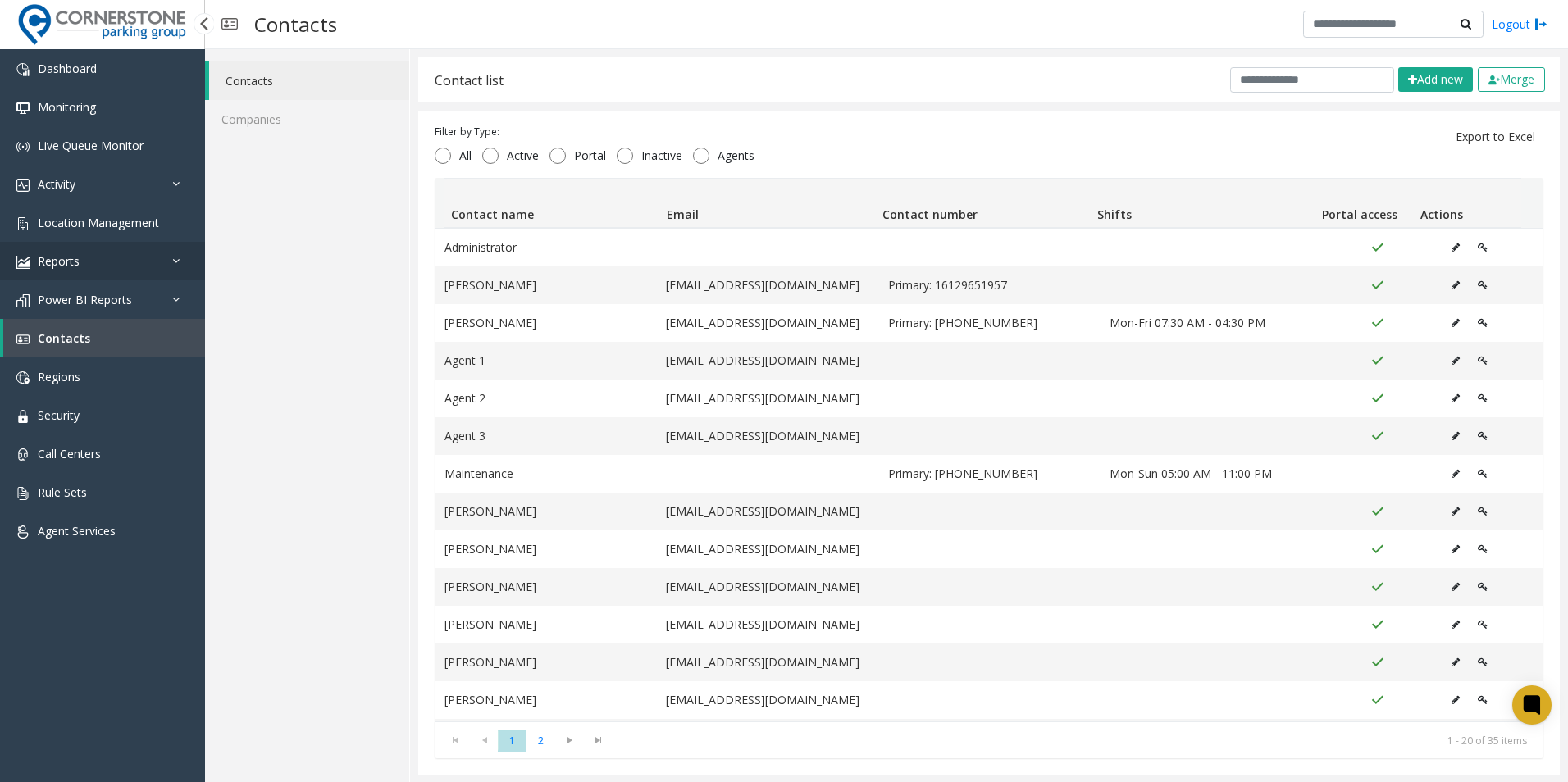
click at [132, 264] on link "Reports" at bounding box center [102, 261] width 205 height 38
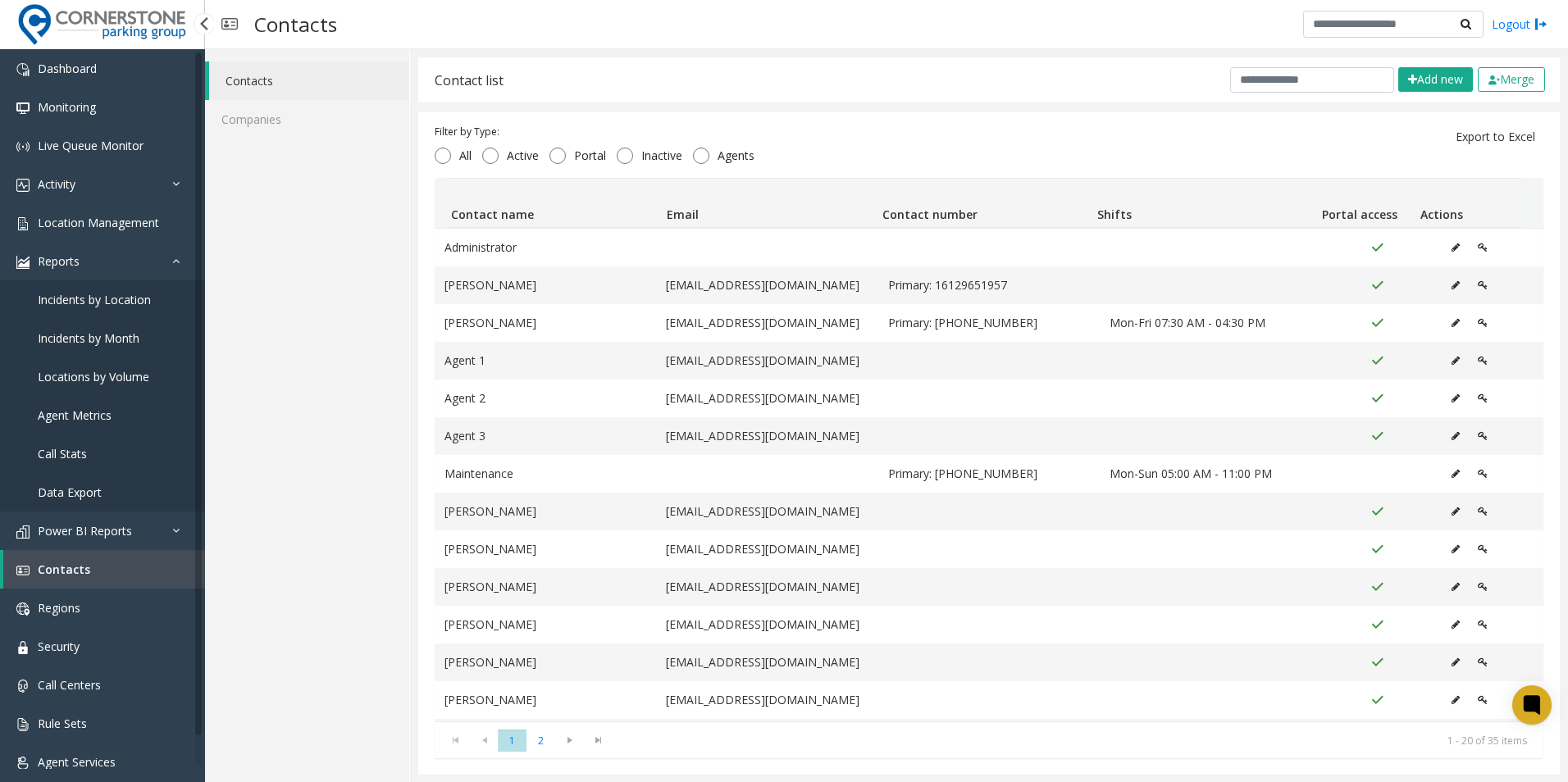
click at [83, 488] on span "Data Export" at bounding box center [69, 492] width 64 height 16
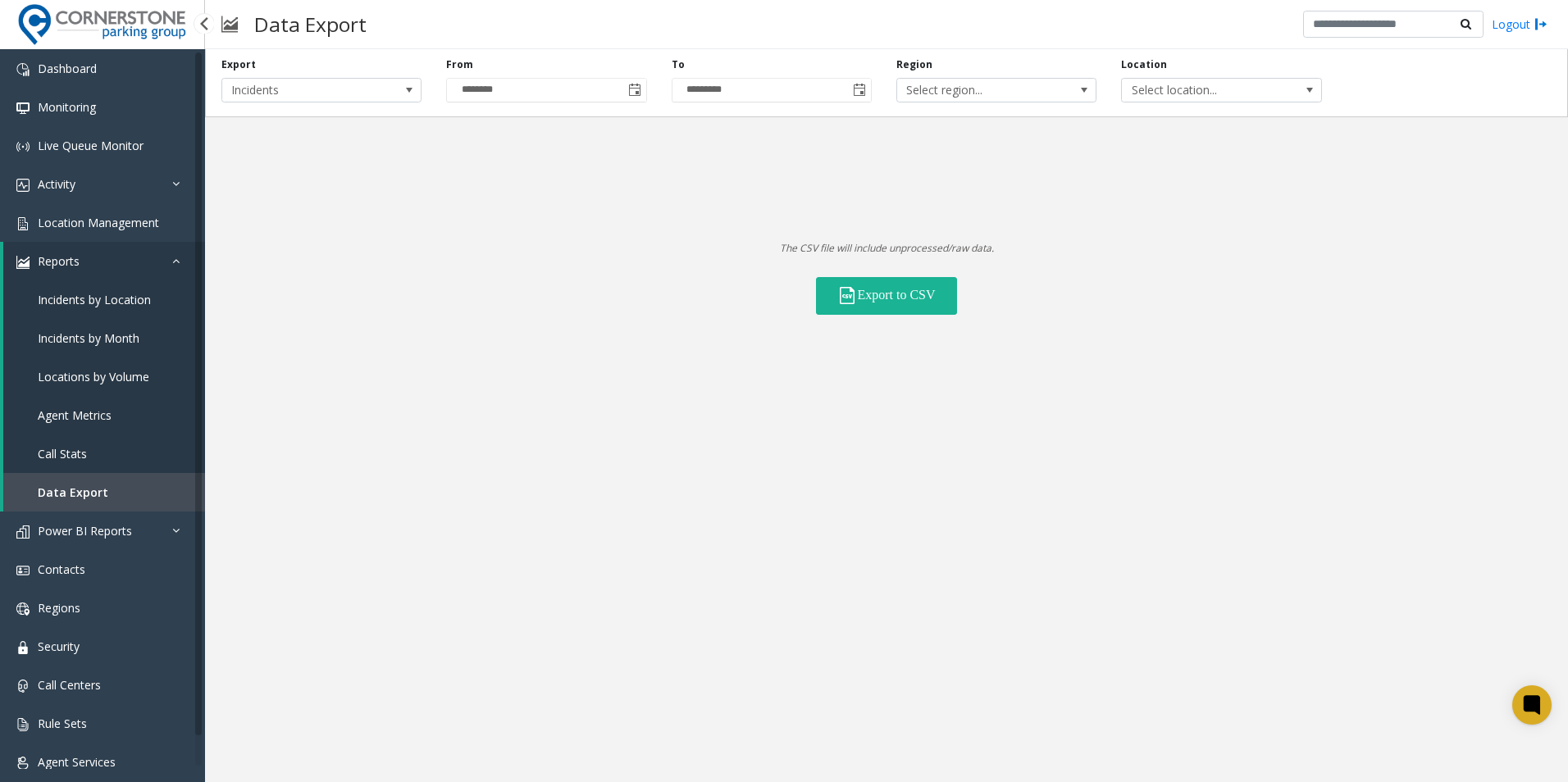
click at [177, 259] on icon at bounding box center [181, 261] width 17 height 12
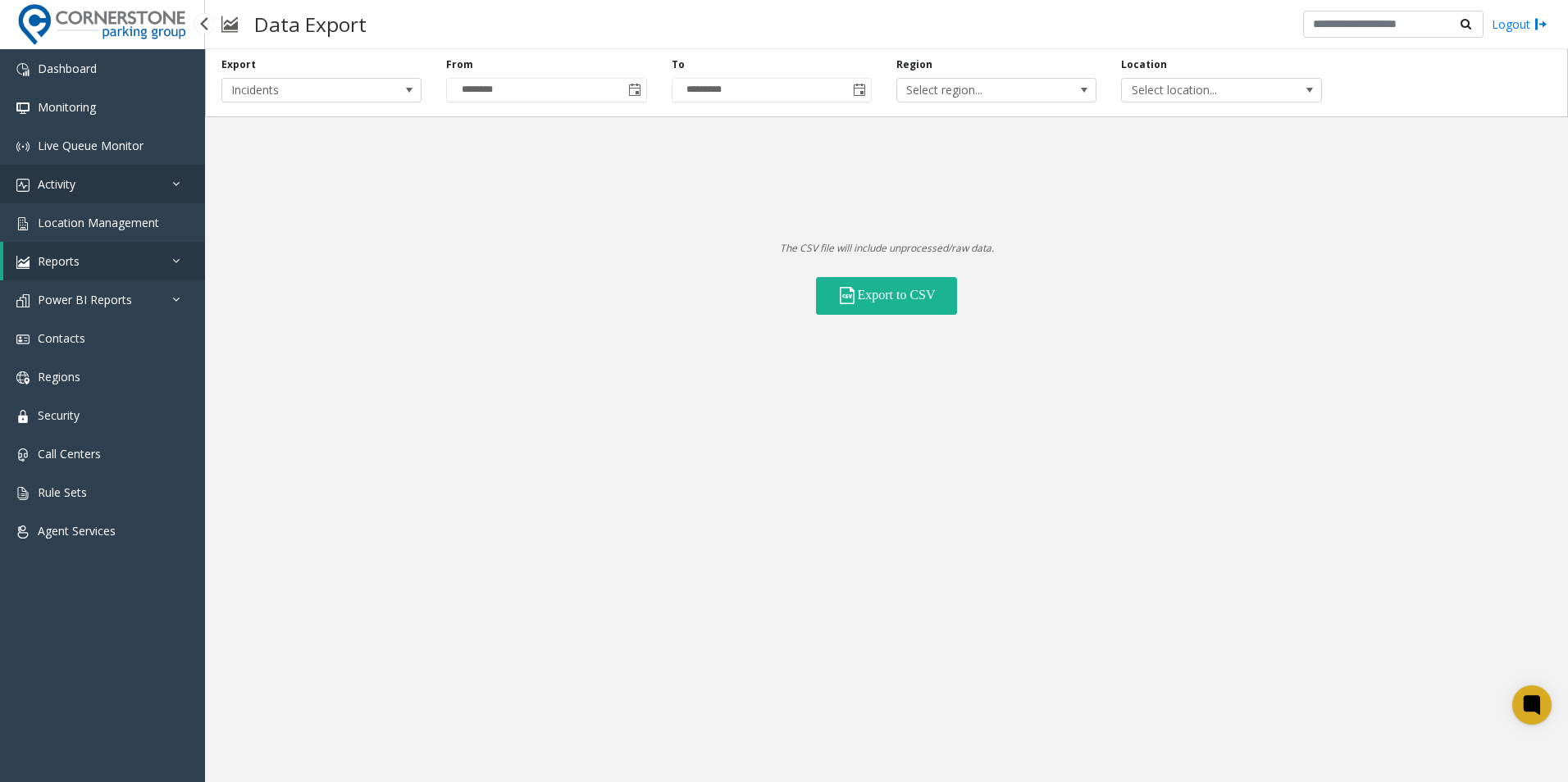
click at [168, 181] on link "Activity" at bounding box center [102, 184] width 205 height 38
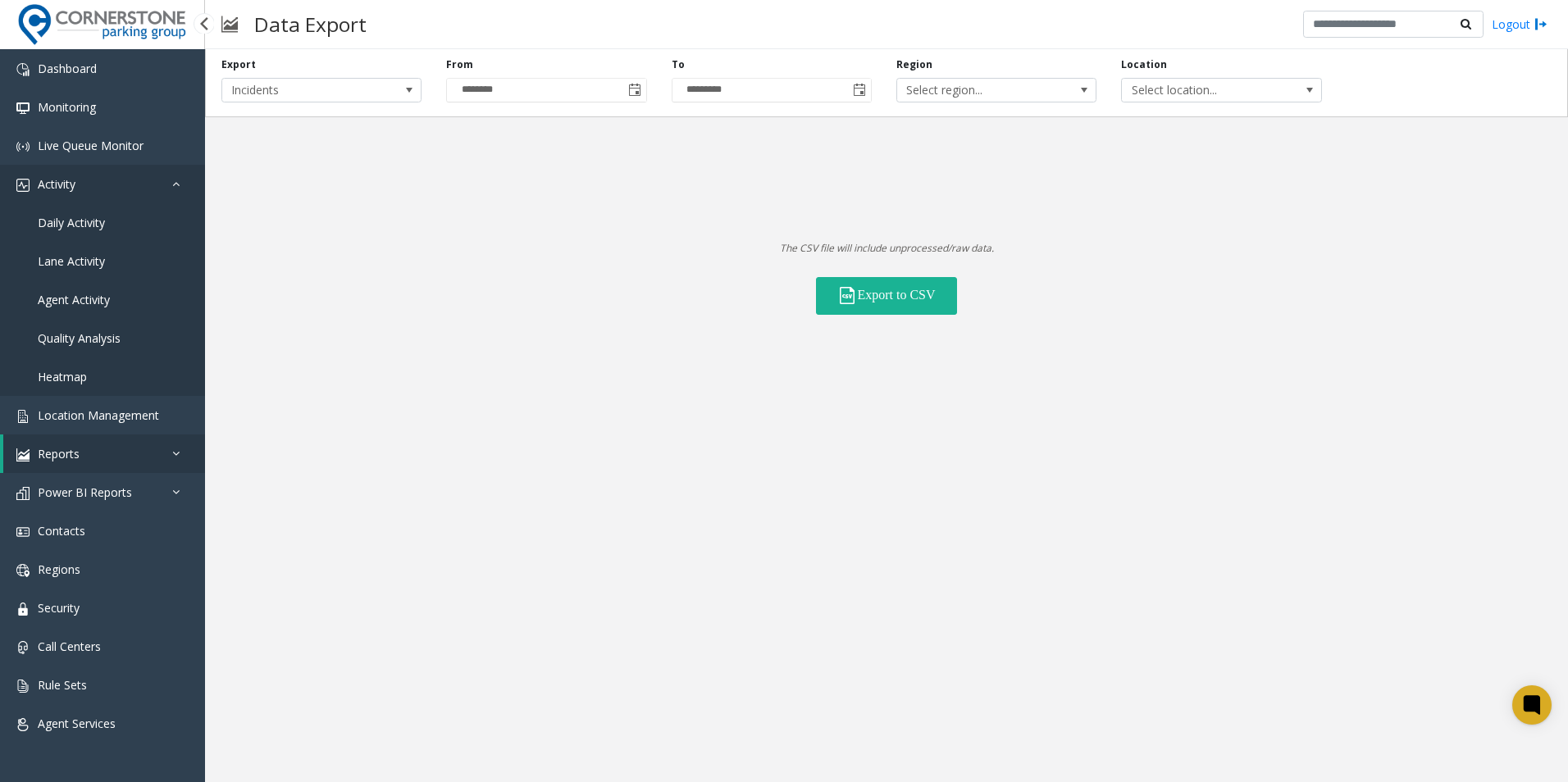
click at [171, 179] on link "Activity" at bounding box center [102, 184] width 205 height 38
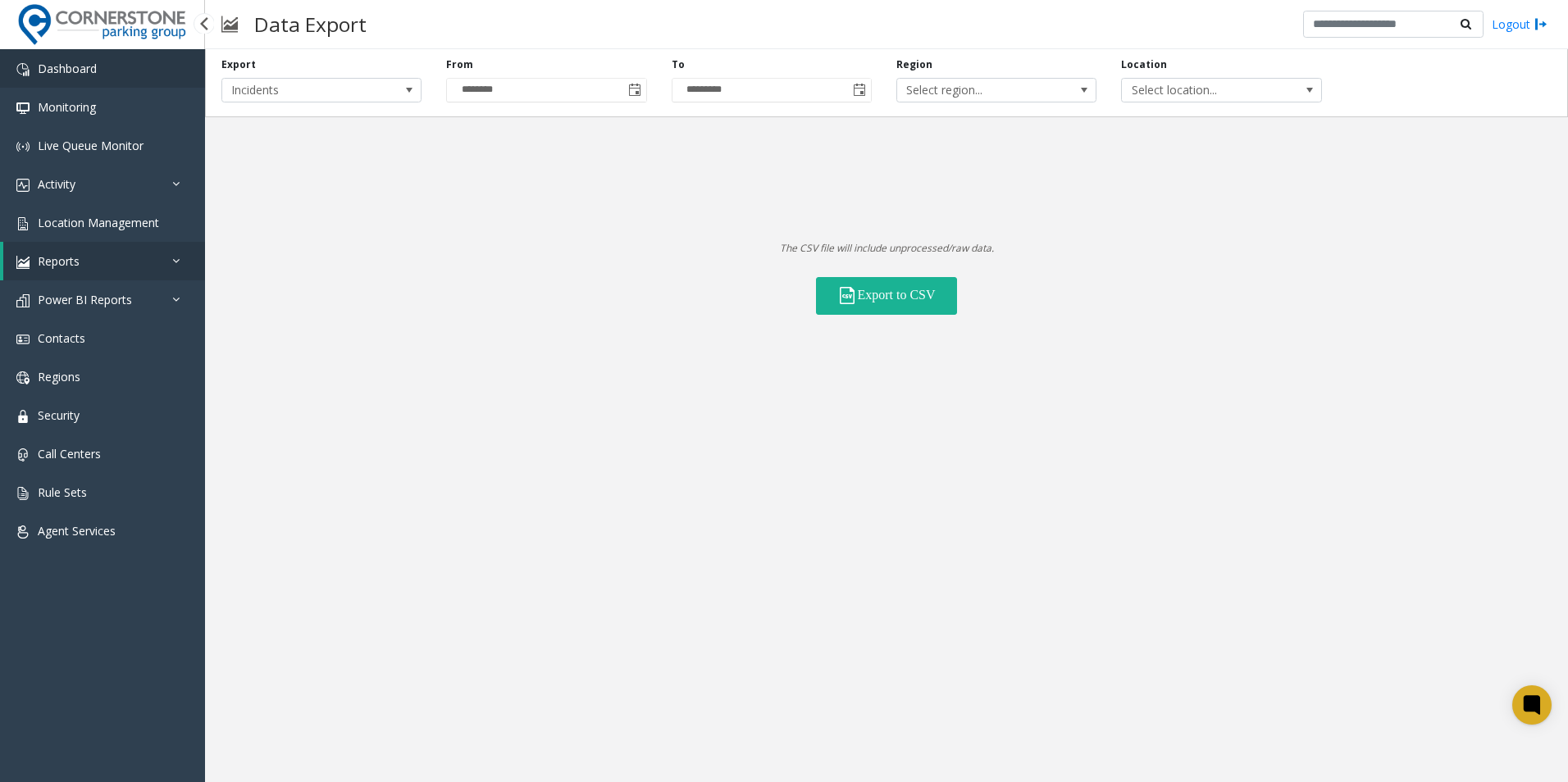
click at [123, 68] on link "Dashboard" at bounding box center [102, 69] width 205 height 38
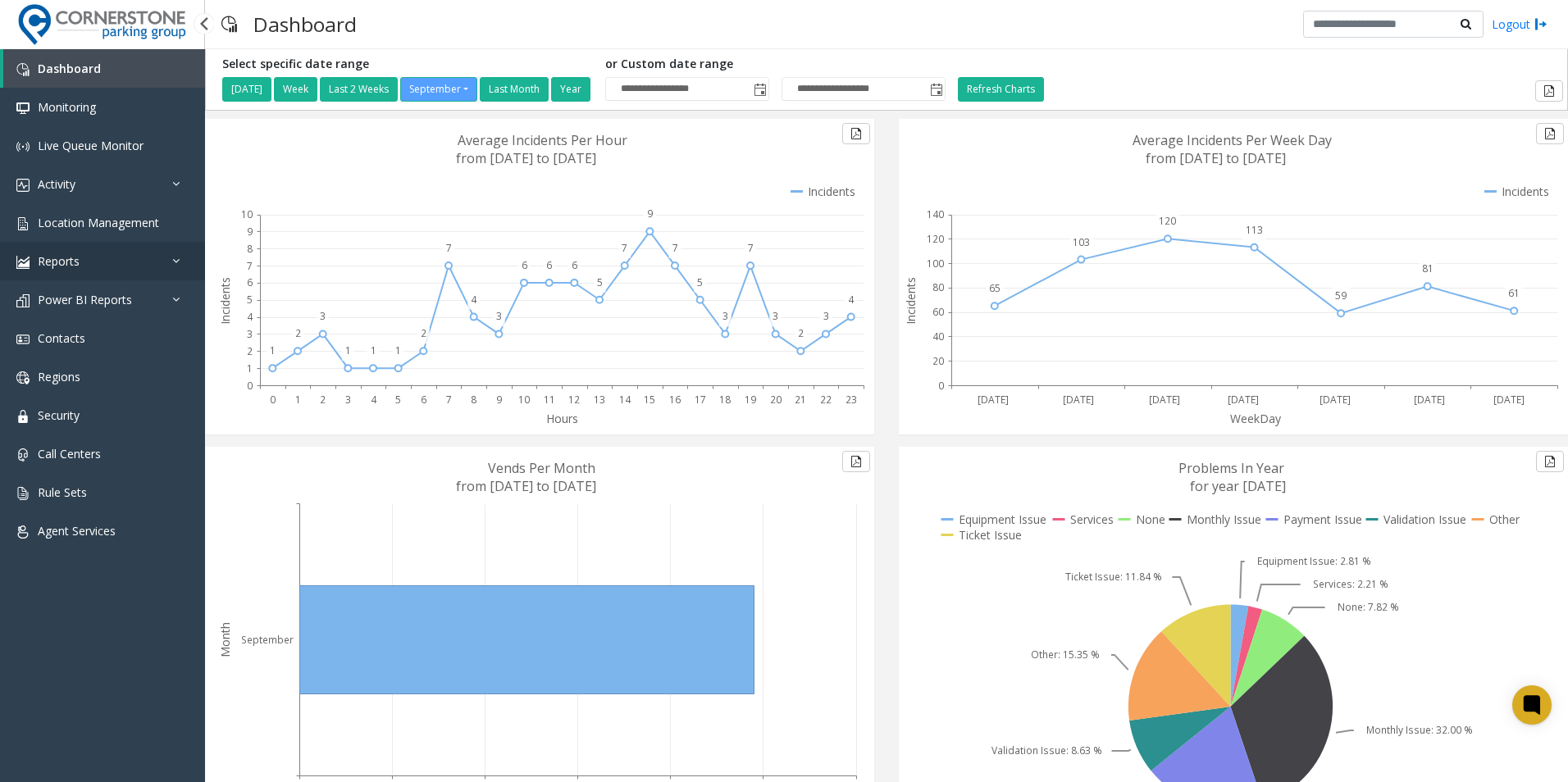
click at [122, 254] on link "Reports" at bounding box center [102, 261] width 205 height 38
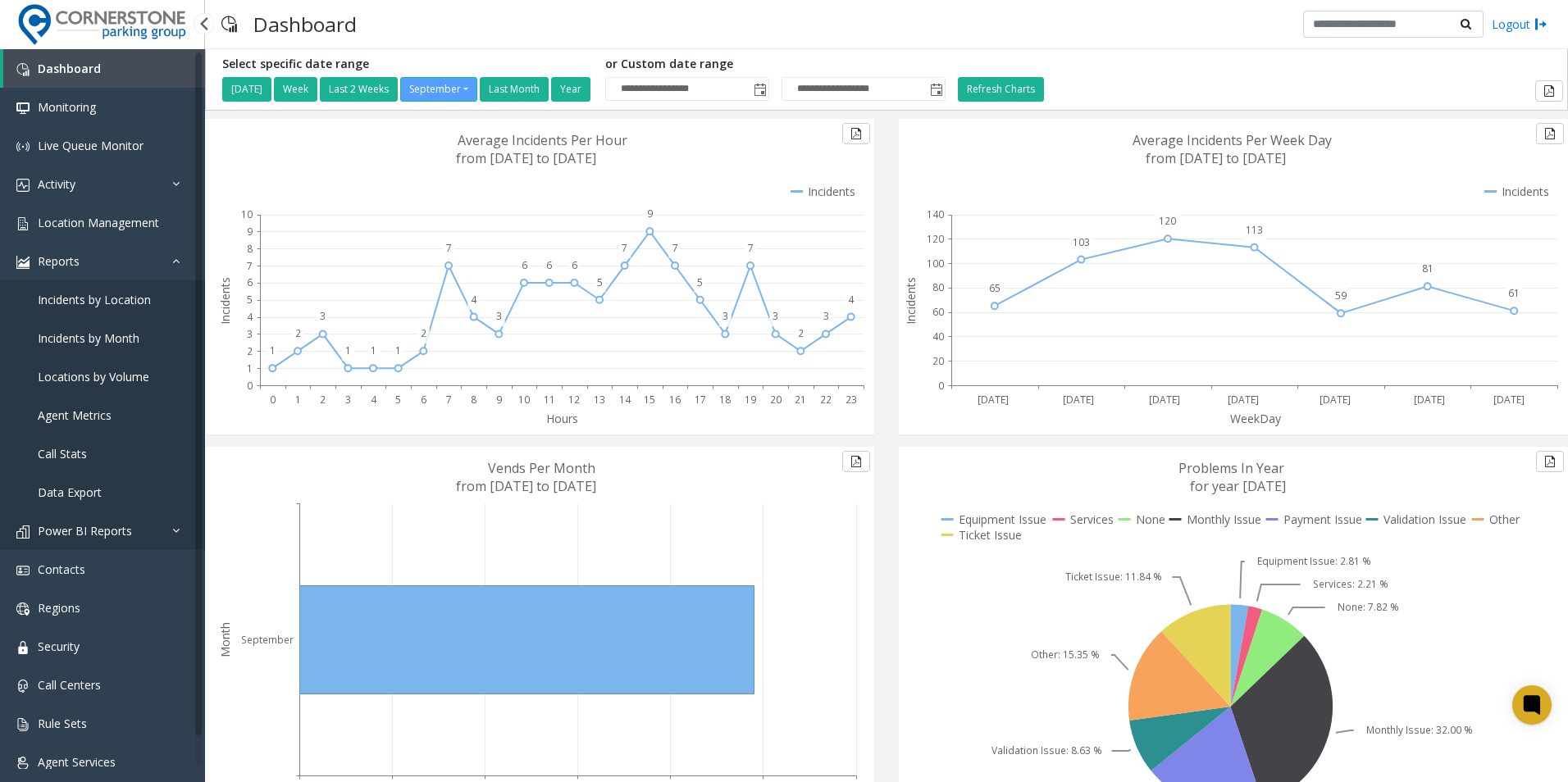
click at [152, 529] on link "Power BI Reports" at bounding box center [102, 531] width 205 height 38
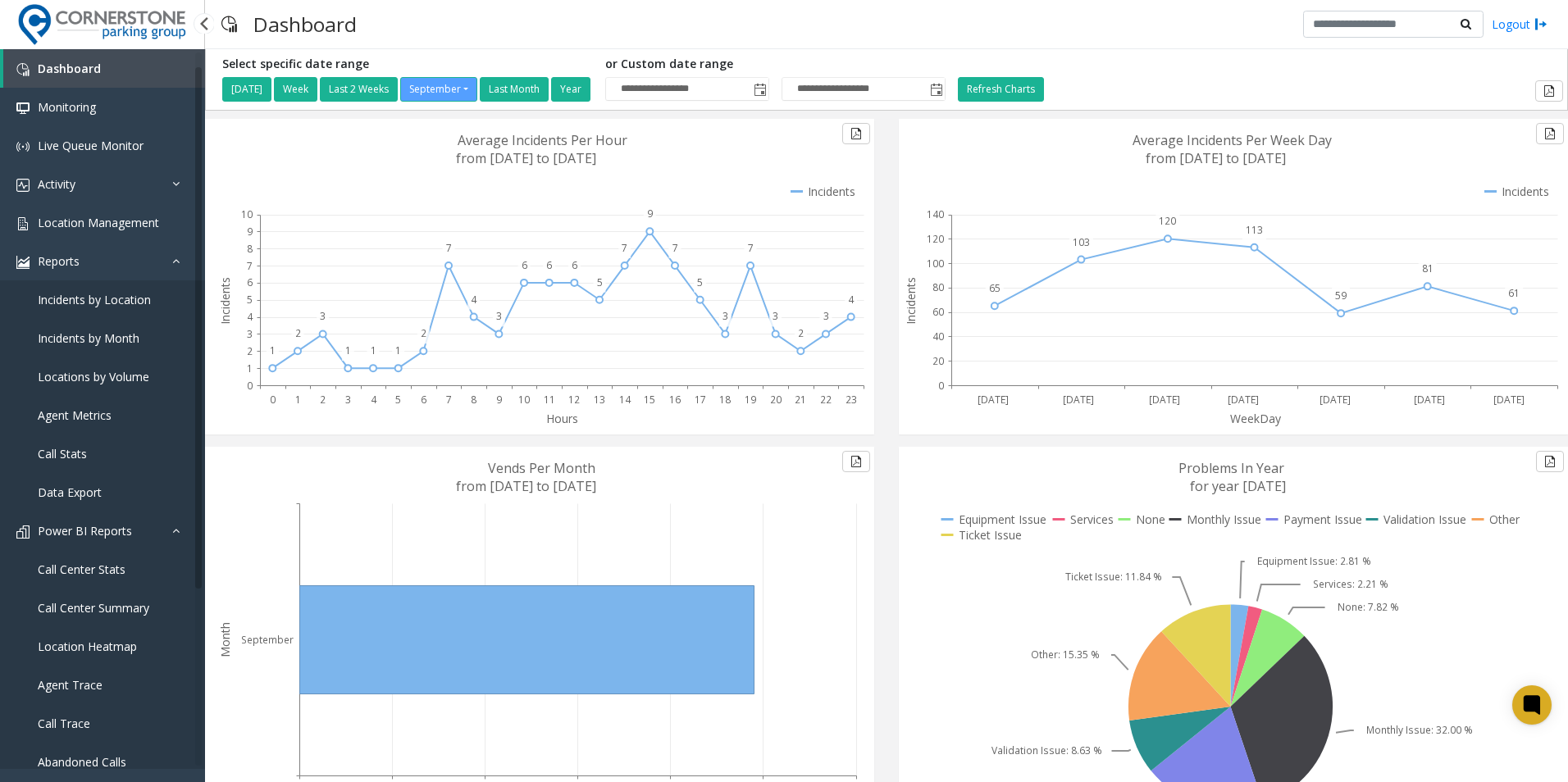
scroll to position [82, 0]
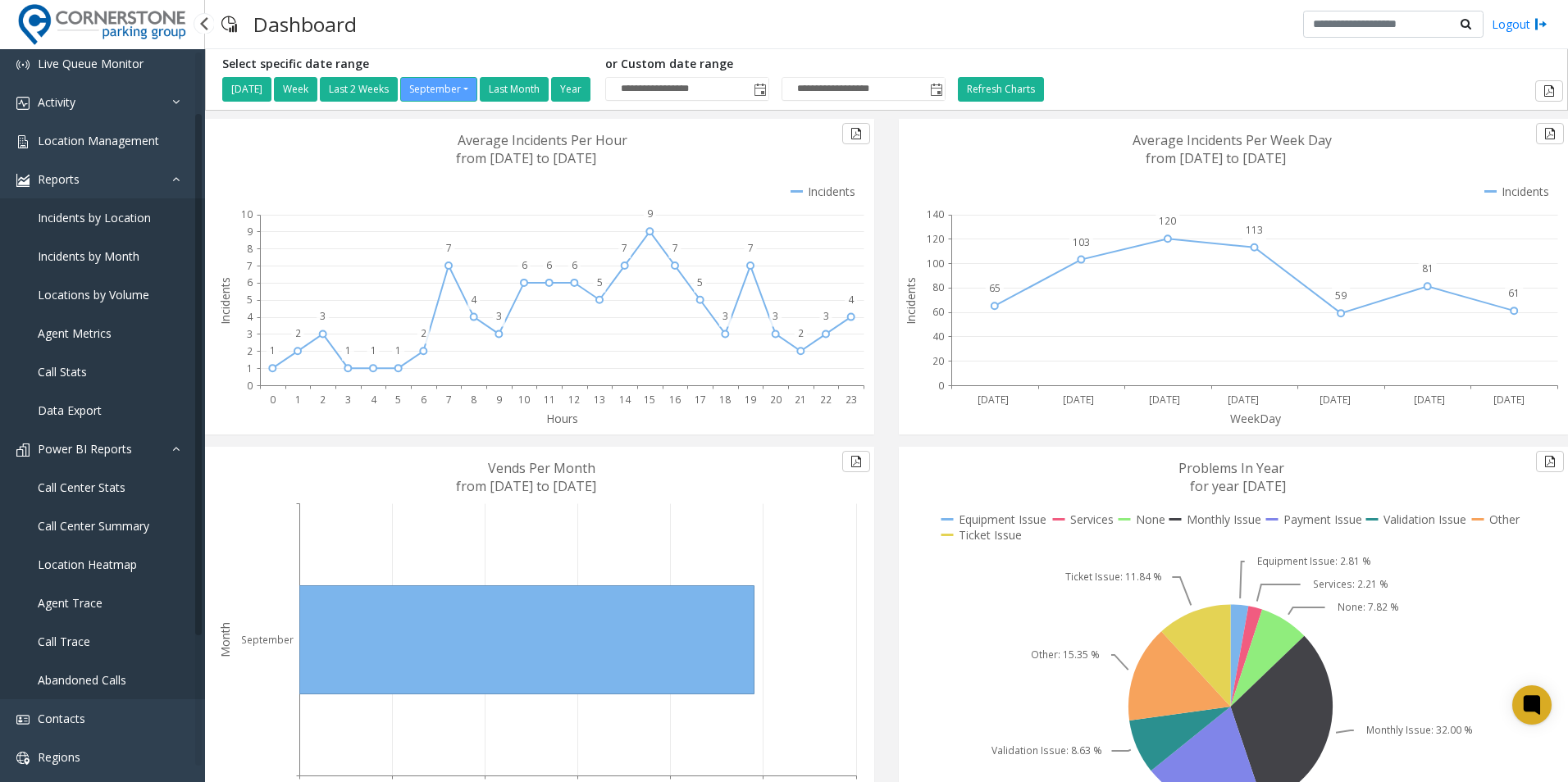
click at [172, 442] on link "Power BI Reports" at bounding box center [102, 449] width 205 height 38
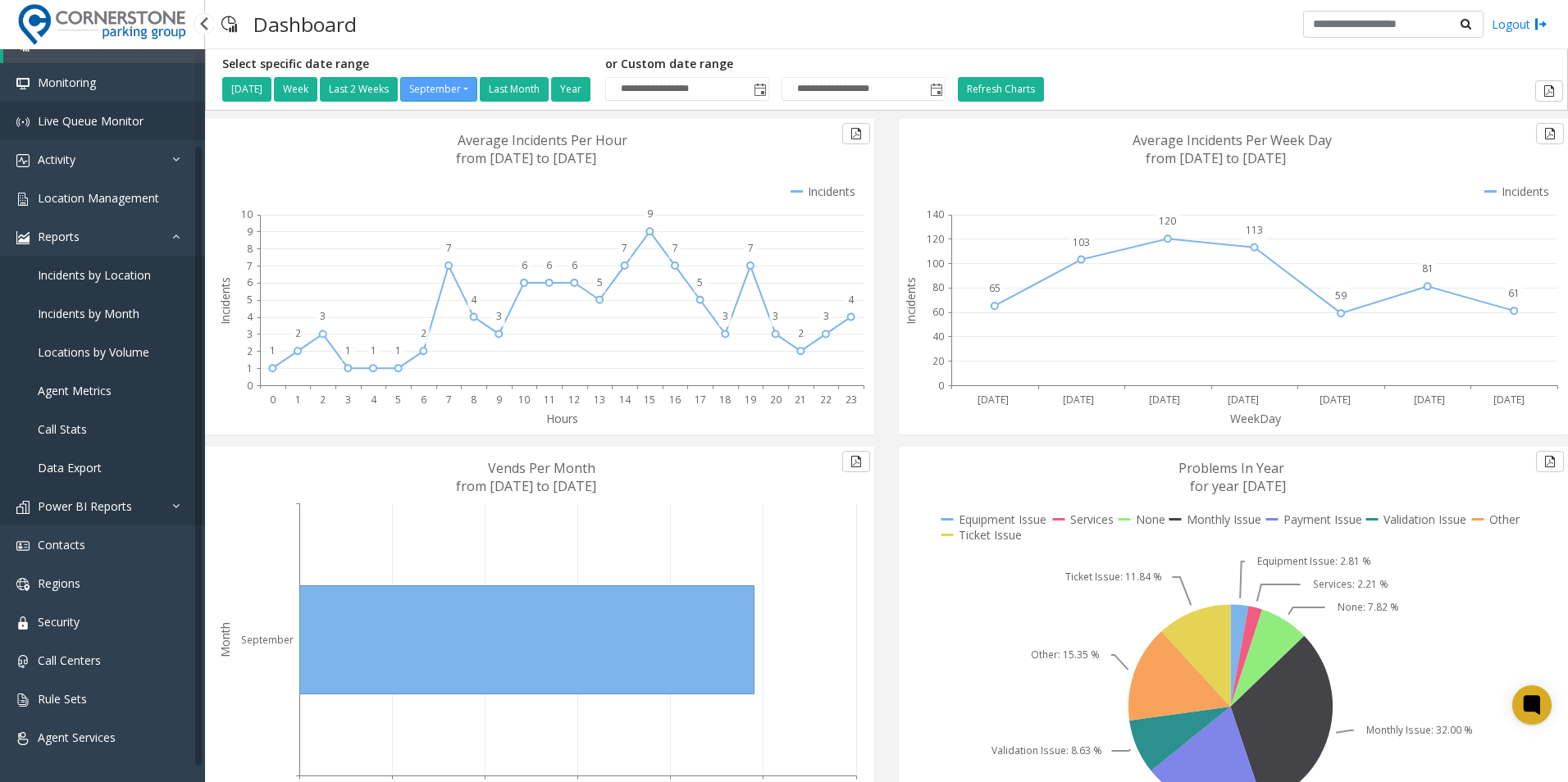
scroll to position [24, 0]
click at [178, 232] on icon at bounding box center [181, 236] width 17 height 12
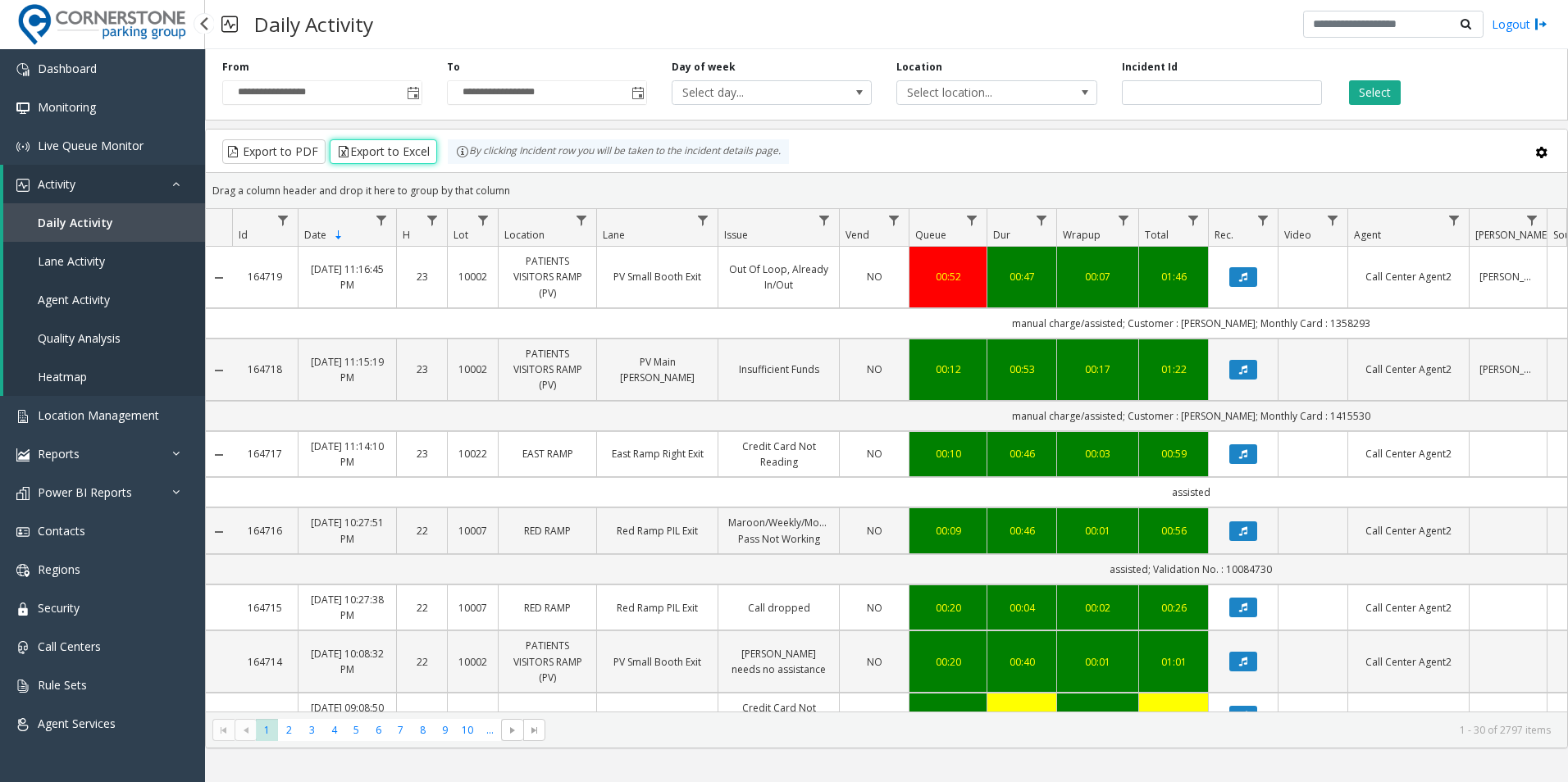
click at [177, 186] on icon at bounding box center [181, 184] width 17 height 12
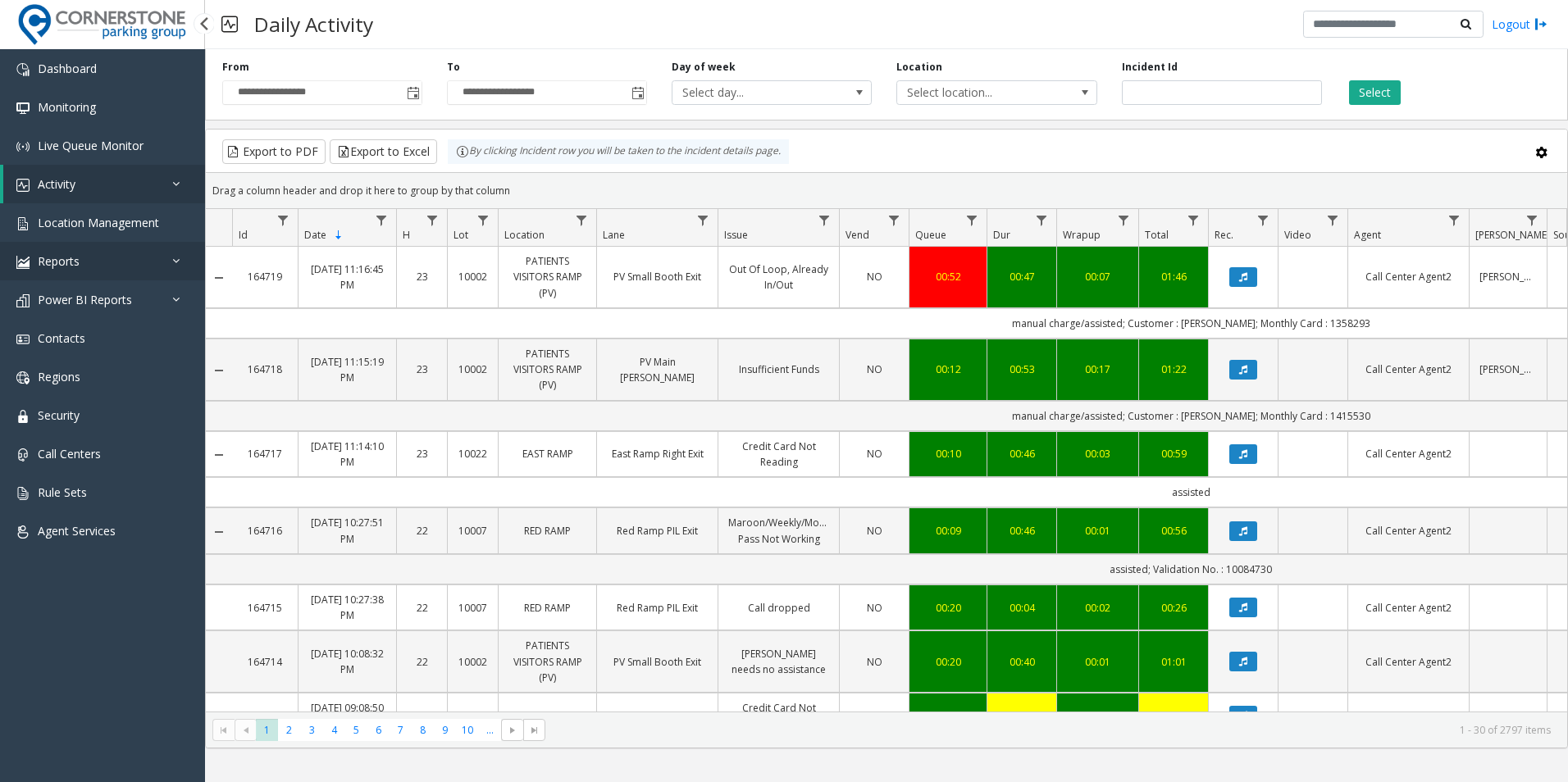
click at [166, 254] on link "Reports" at bounding box center [102, 261] width 205 height 38
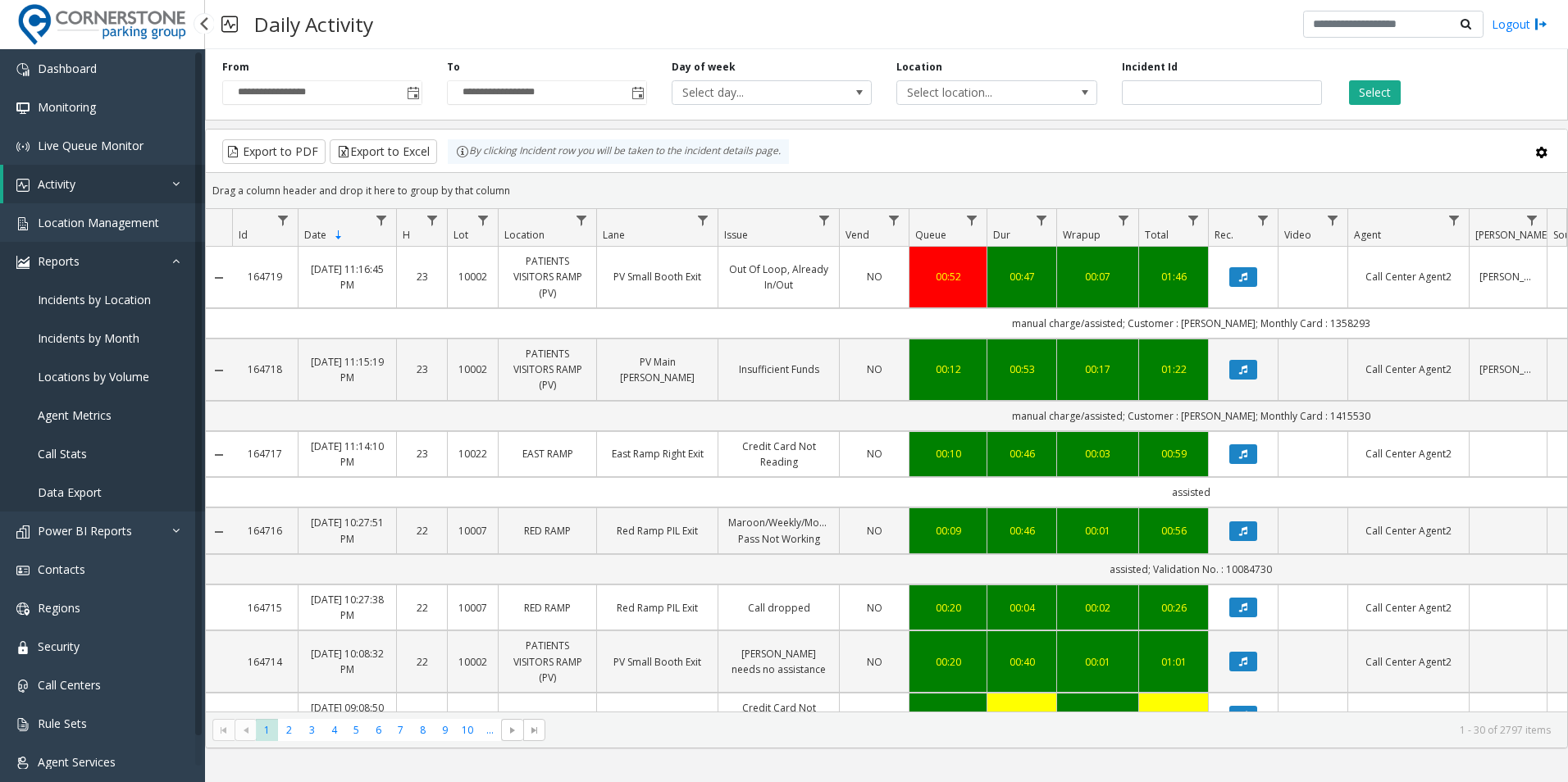
click at [166, 261] on link "Reports" at bounding box center [102, 261] width 205 height 38
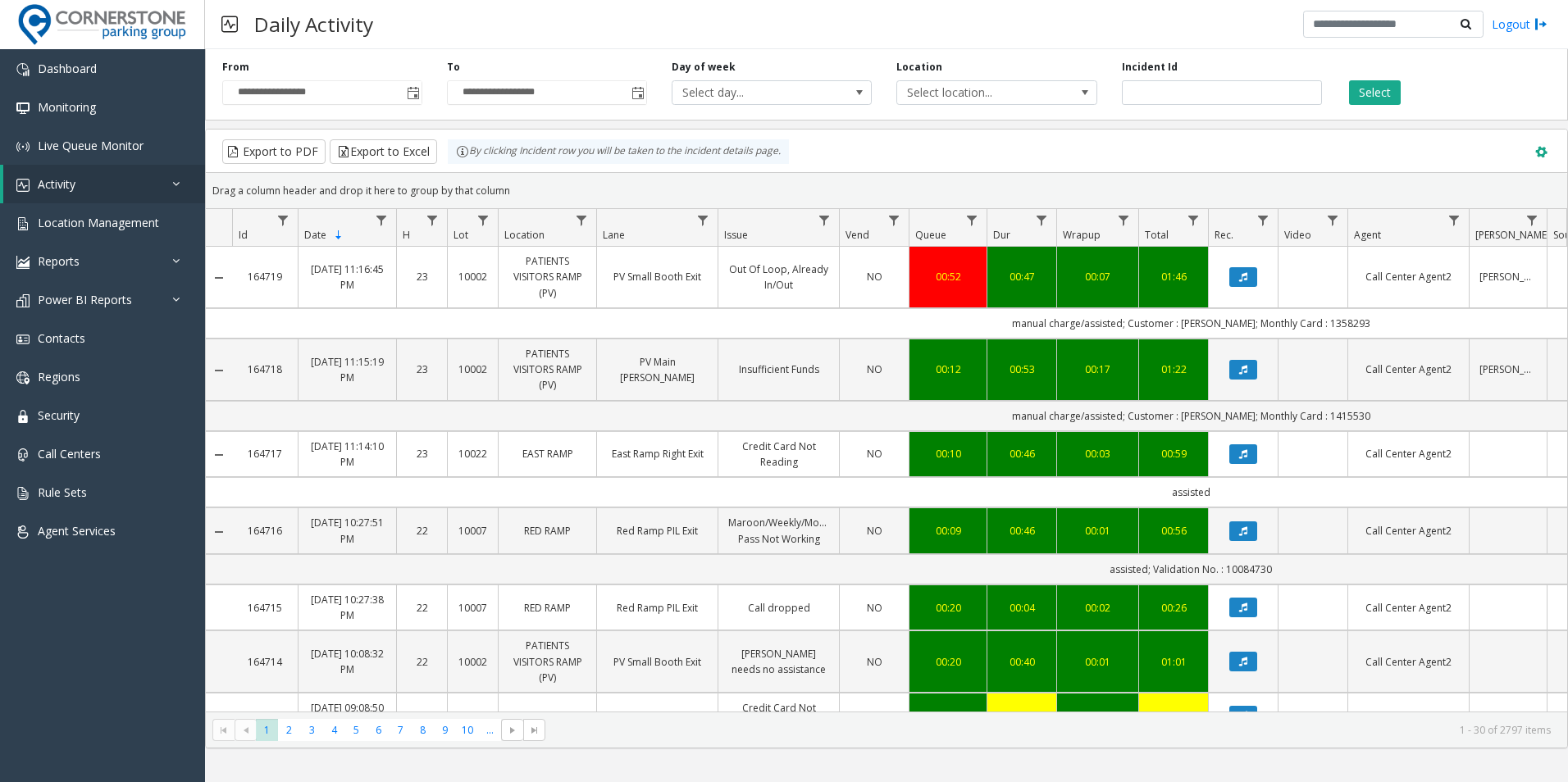
click at [1548, 152] on span at bounding box center [1541, 153] width 18 height 18
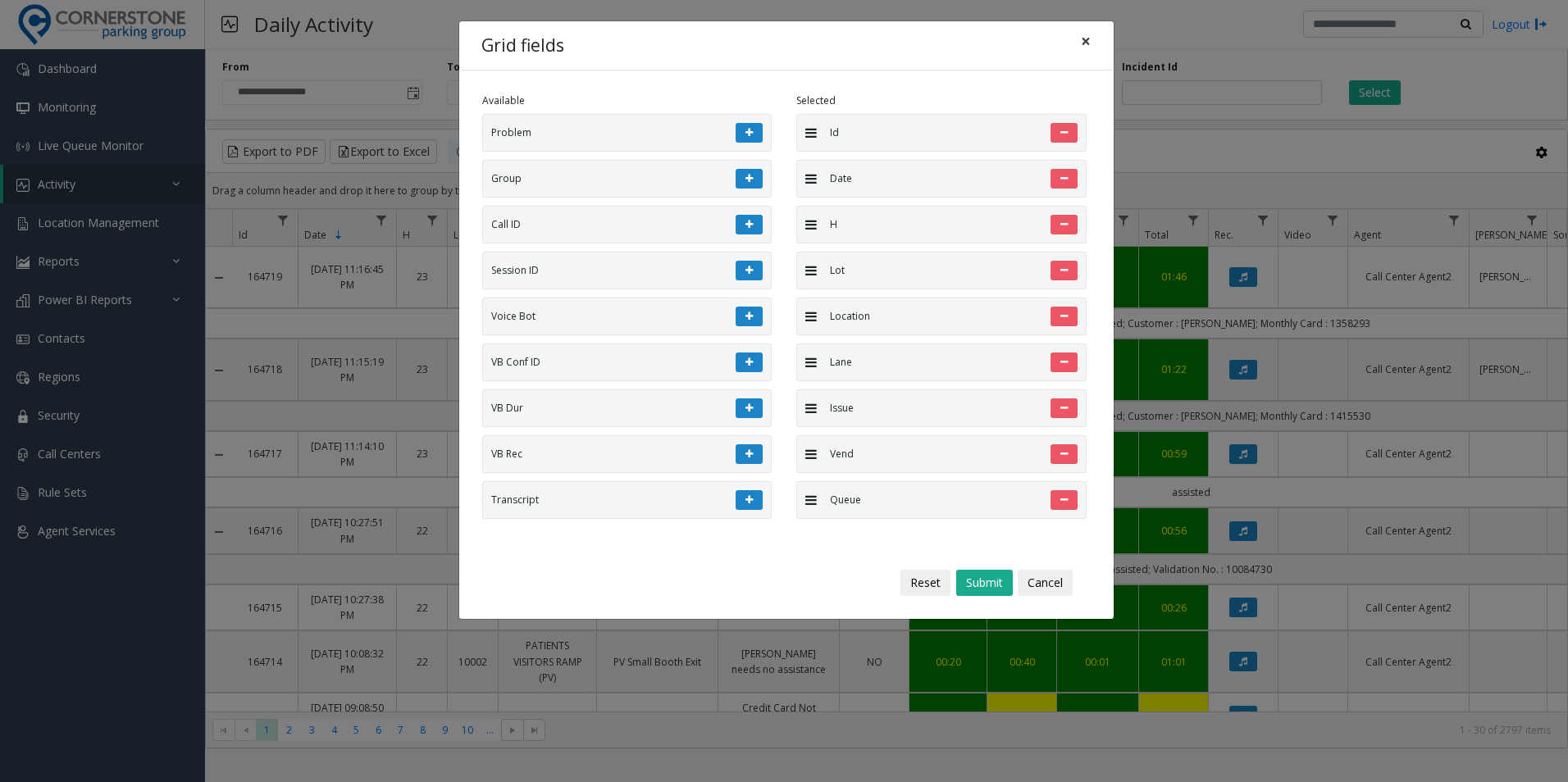
click at [1089, 50] on span "×" at bounding box center [1086, 40] width 10 height 23
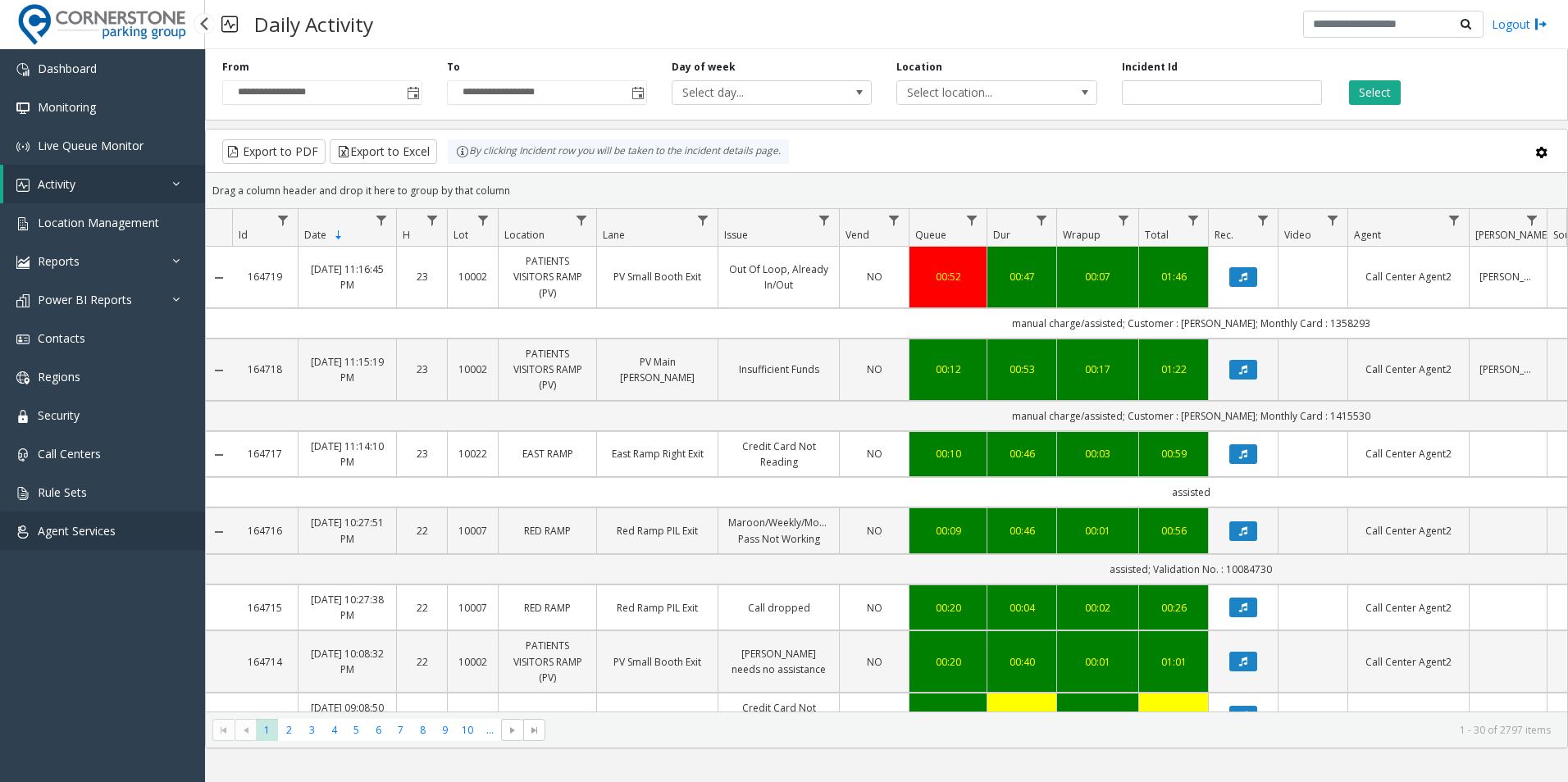
click at [136, 530] on link "Agent Services" at bounding box center [102, 531] width 205 height 38
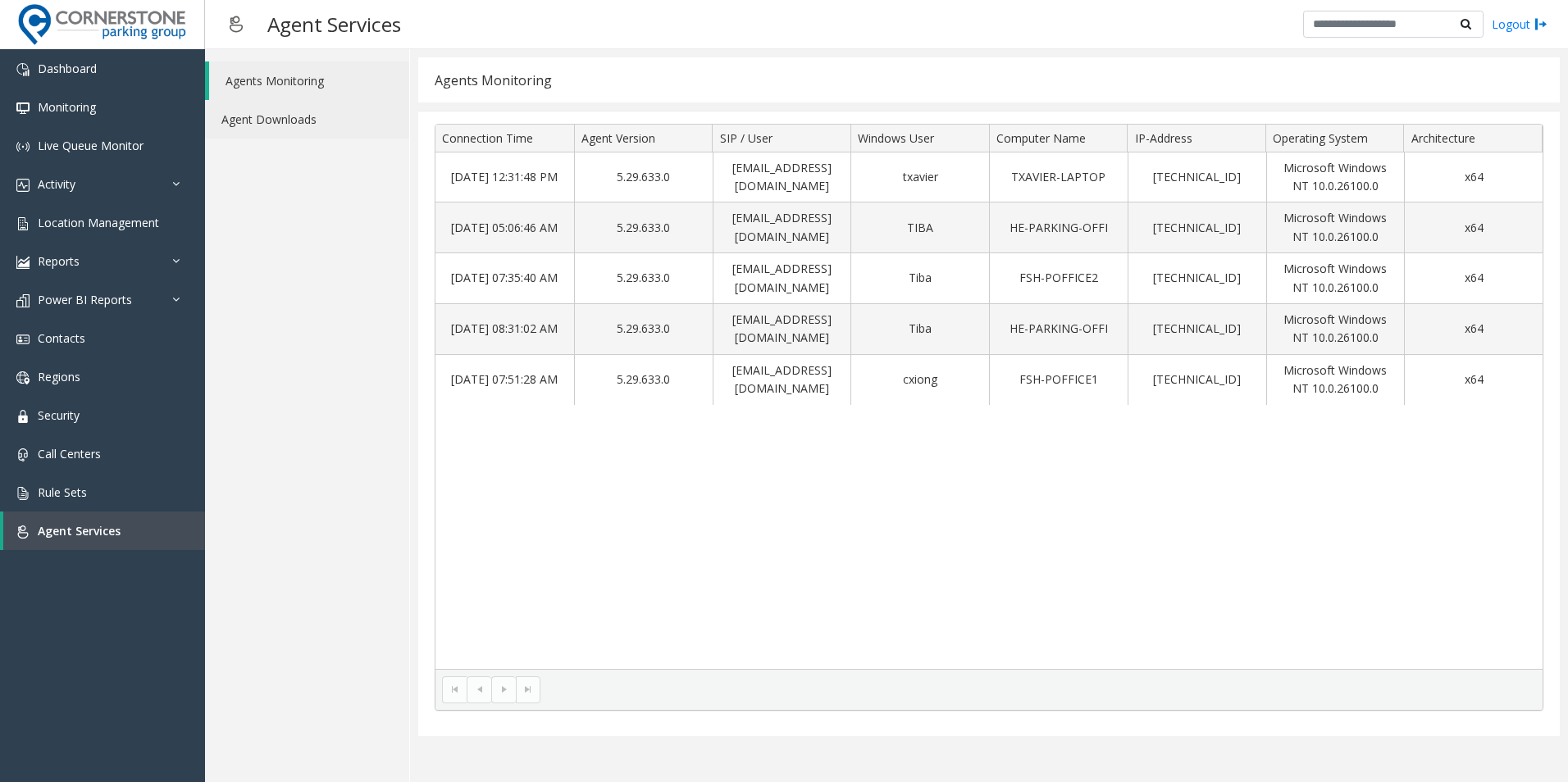
click at [342, 120] on link "Agent Downloads" at bounding box center [307, 120] width 204 height 38
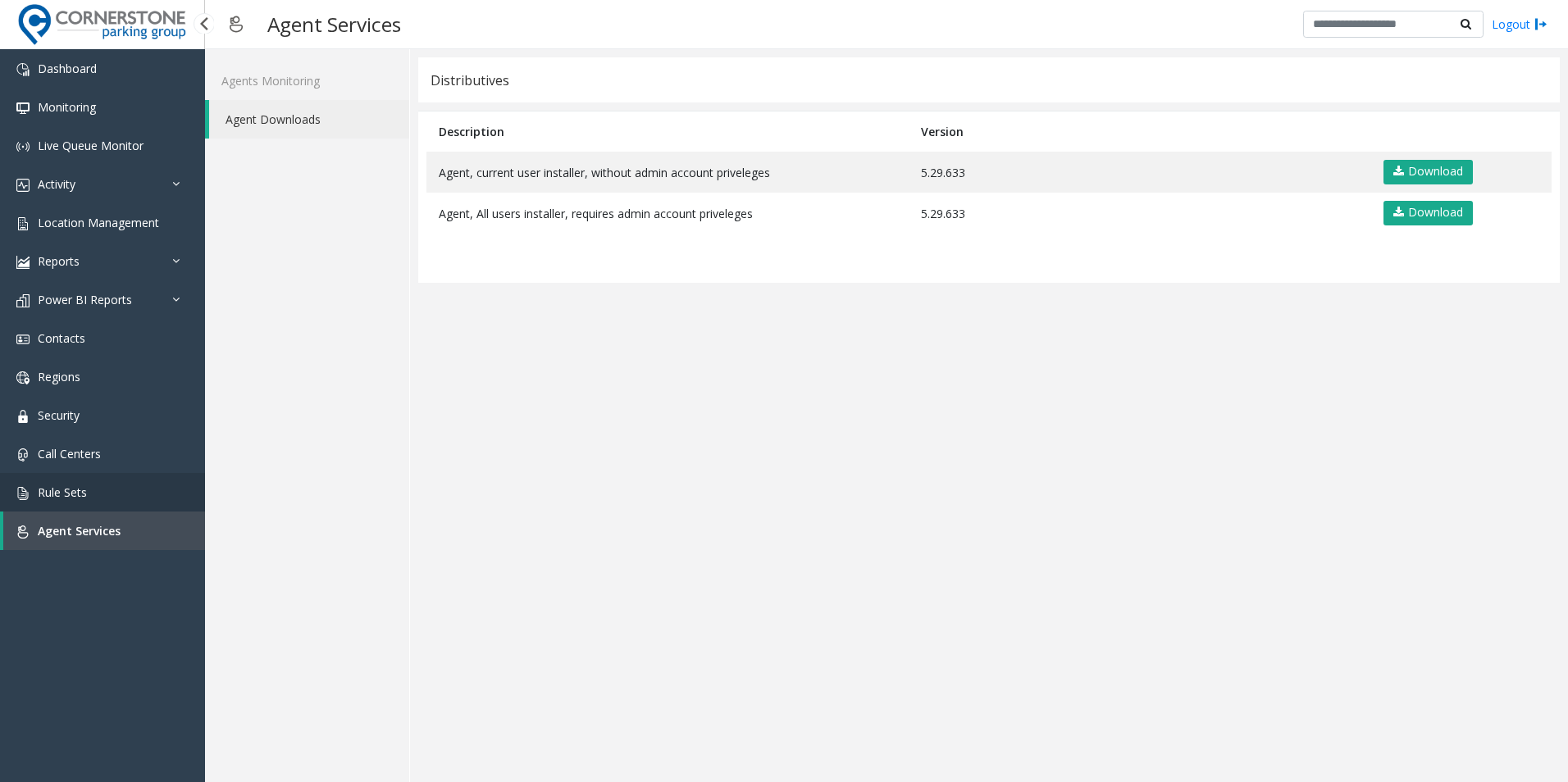
click at [110, 491] on link "Rule Sets" at bounding box center [102, 492] width 205 height 38
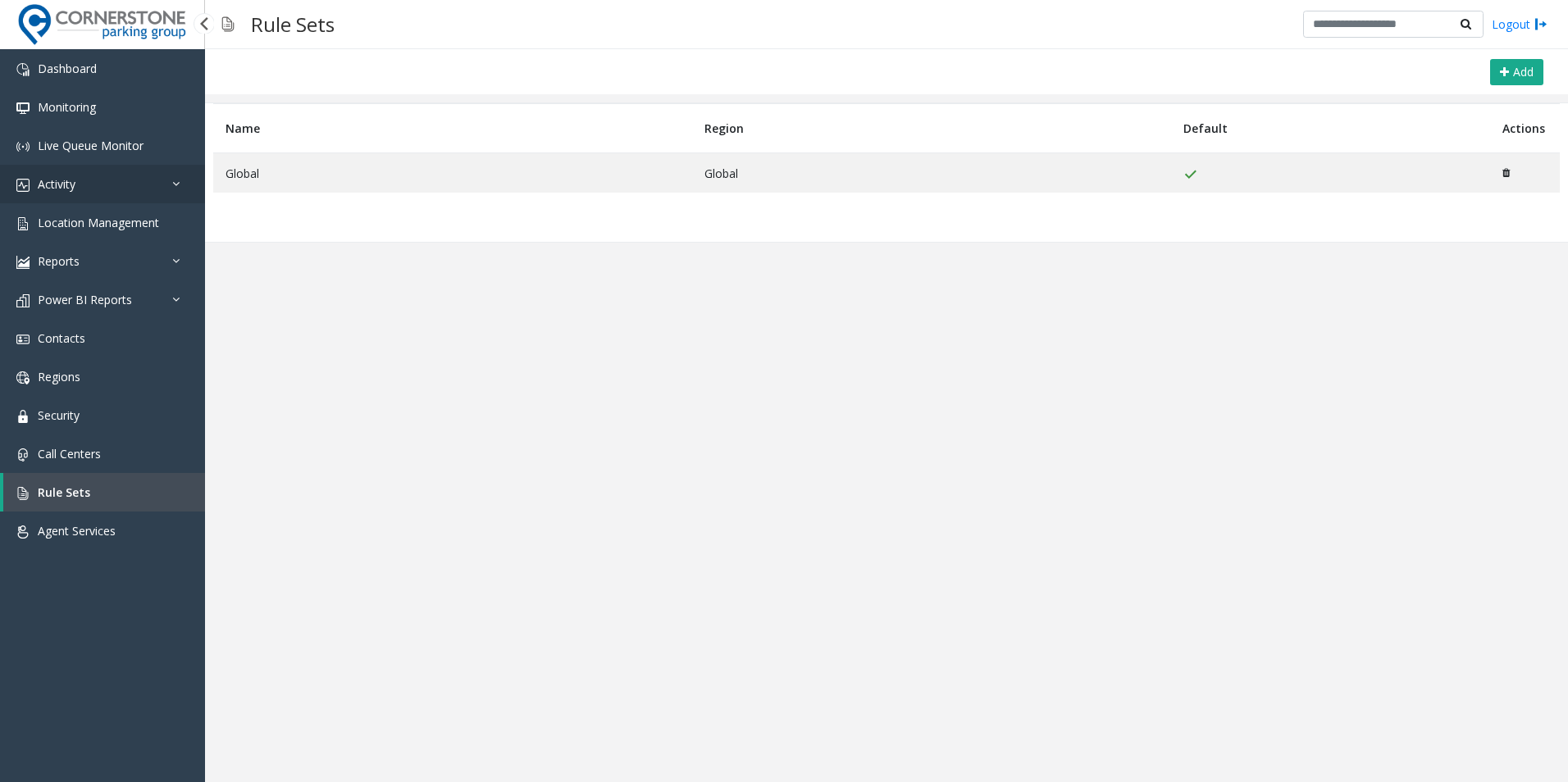
click at [117, 175] on link "Activity" at bounding box center [102, 184] width 205 height 38
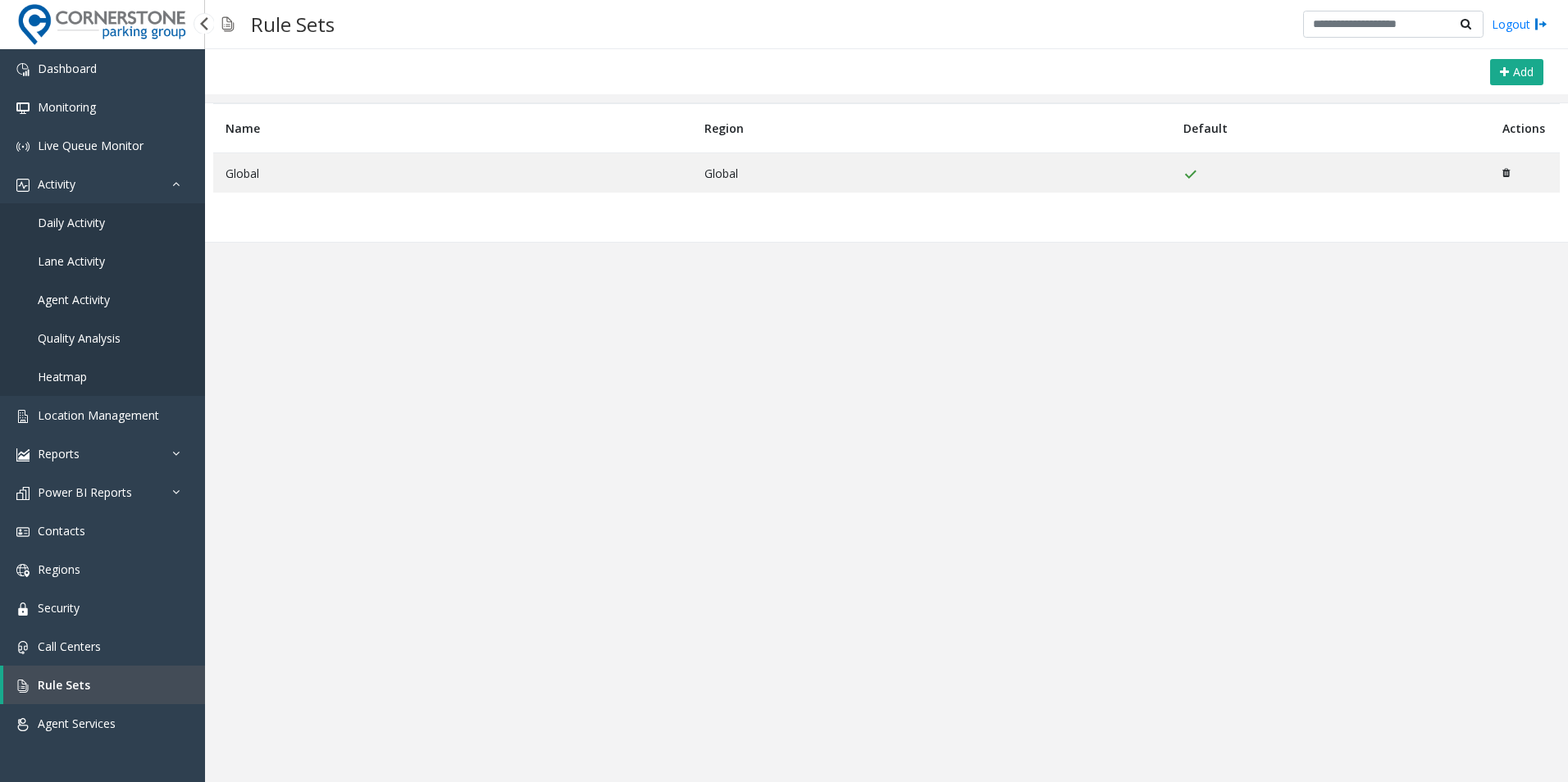
click at [136, 221] on link "Daily Activity" at bounding box center [102, 222] width 205 height 38
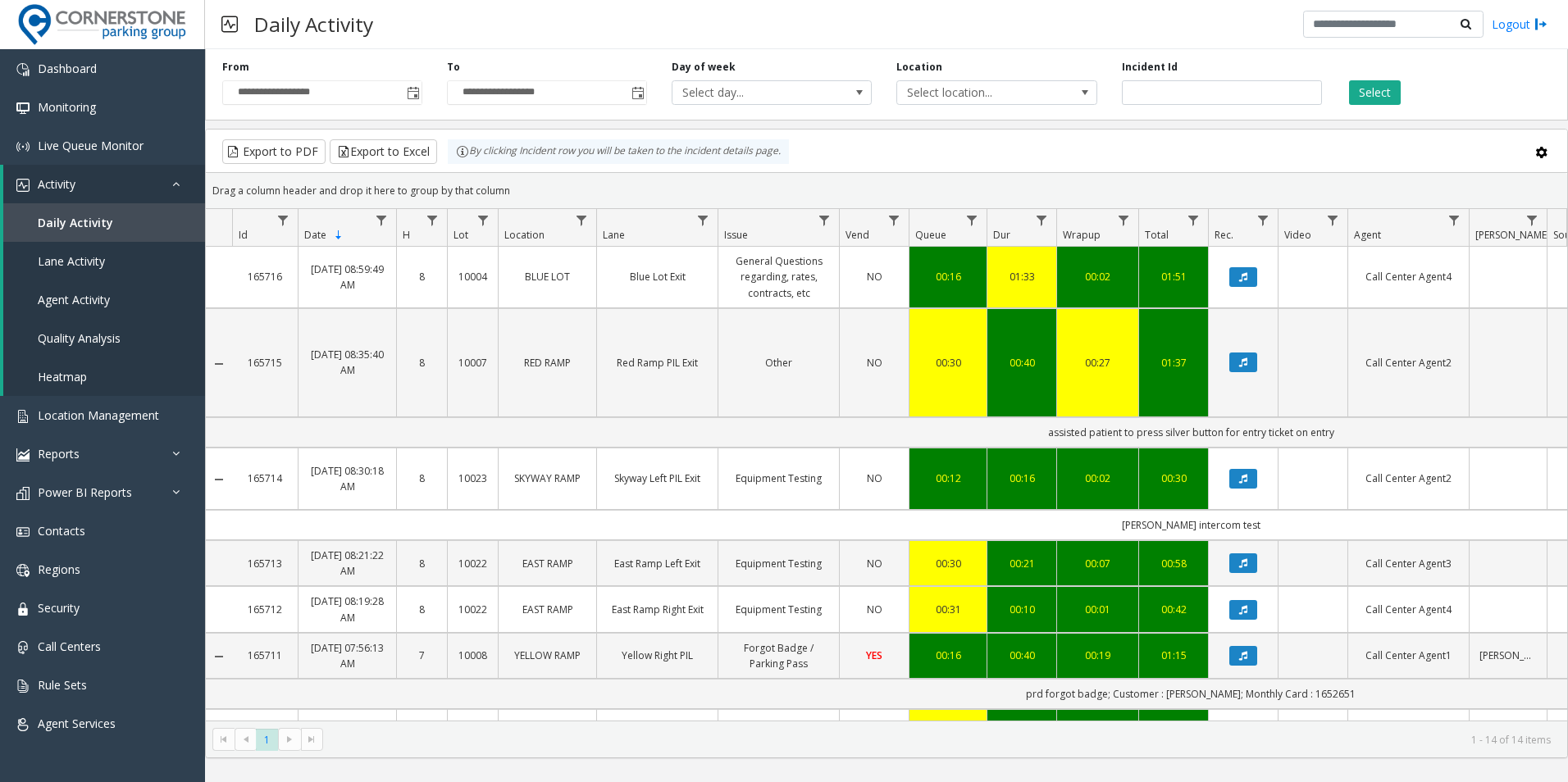
click at [231, 28] on img at bounding box center [230, 24] width 17 height 40
click at [300, 25] on h3 "Daily Activity" at bounding box center [314, 24] width 136 height 40
click at [132, 529] on link "Contacts" at bounding box center [102, 531] width 205 height 38
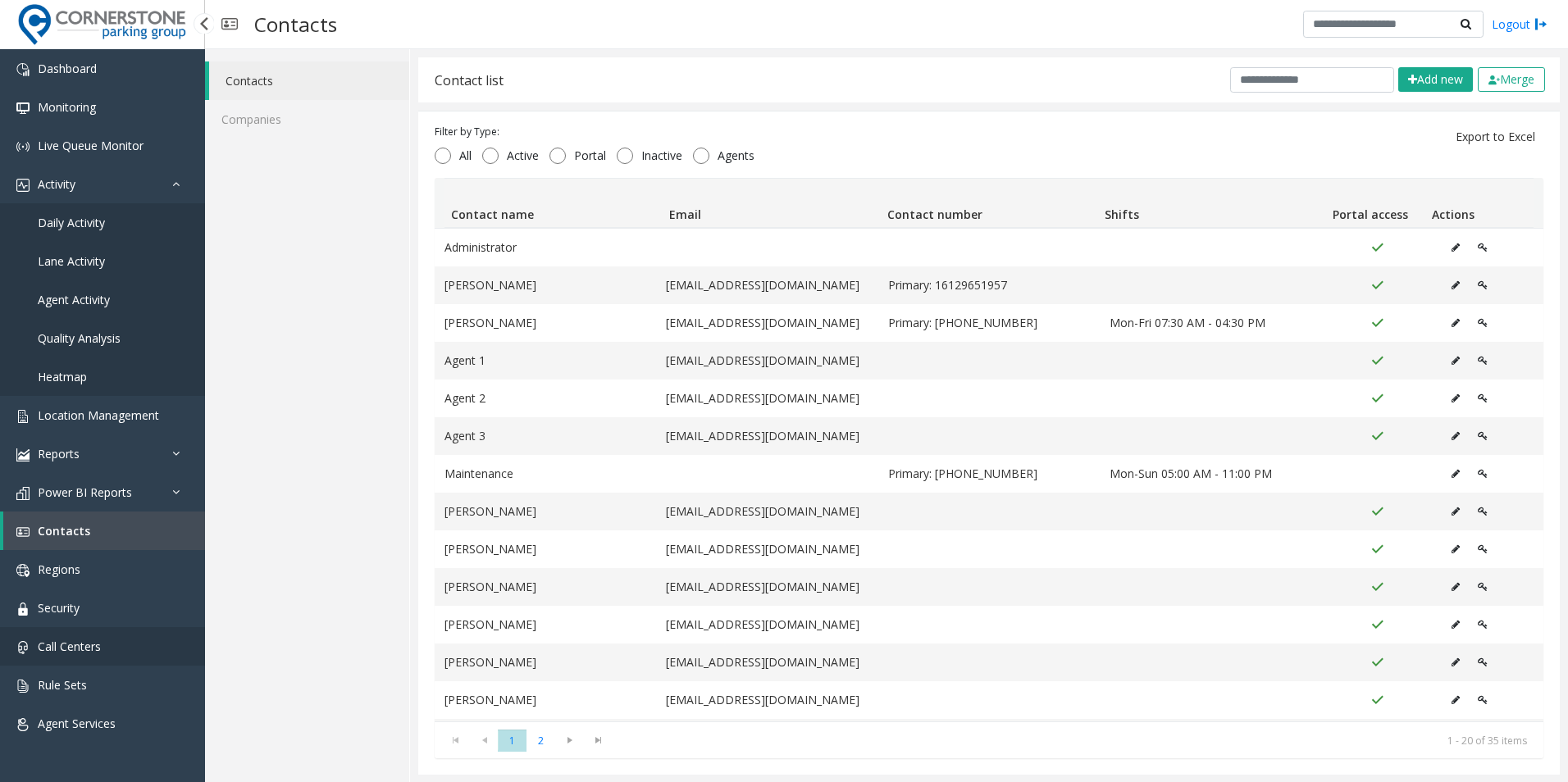
click at [105, 642] on link "Call Centers" at bounding box center [102, 647] width 205 height 38
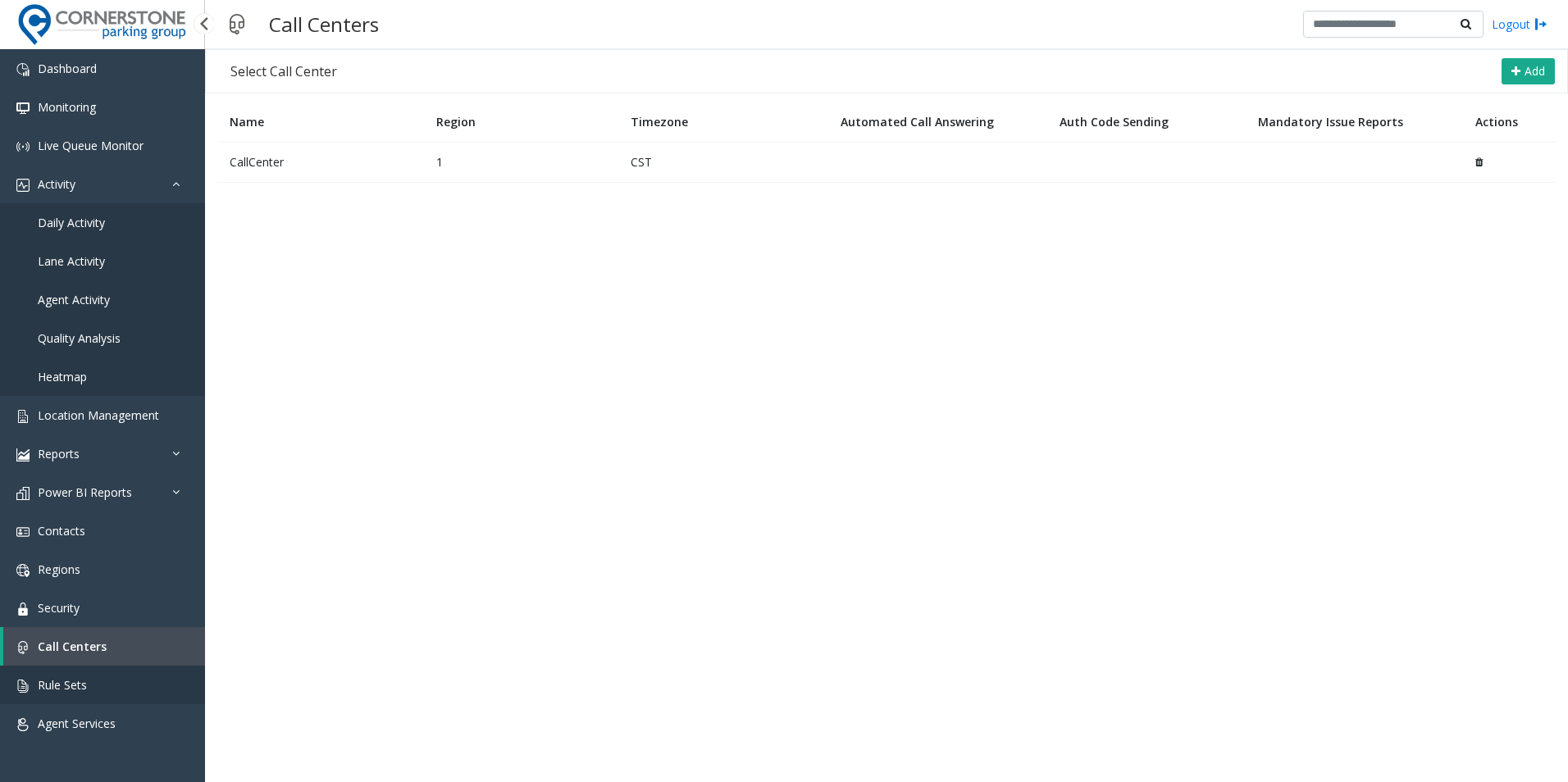
click at [114, 693] on link "Rule Sets" at bounding box center [102, 685] width 205 height 38
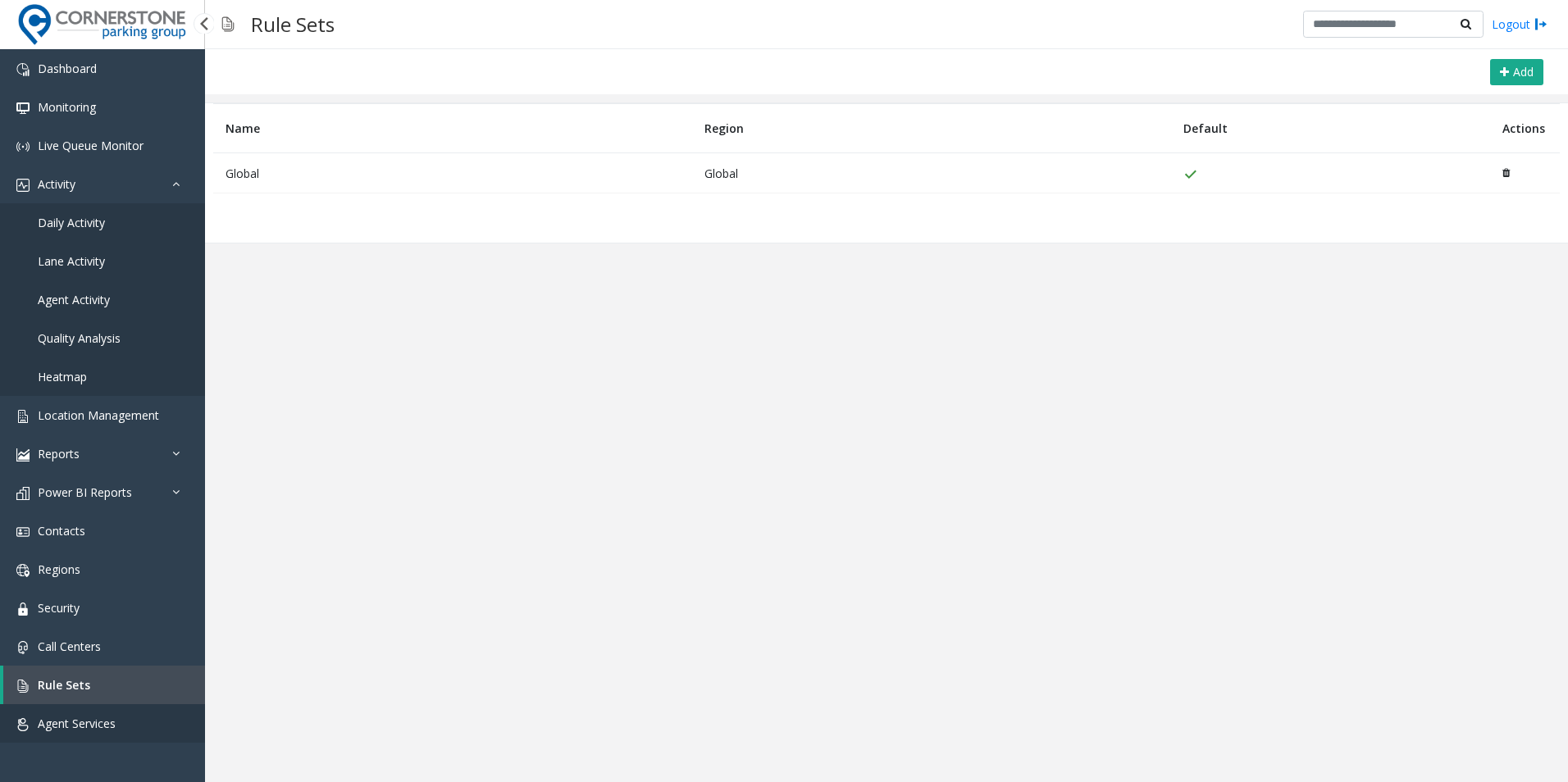
click at [105, 723] on span "Agent Services" at bounding box center [76, 723] width 78 height 16
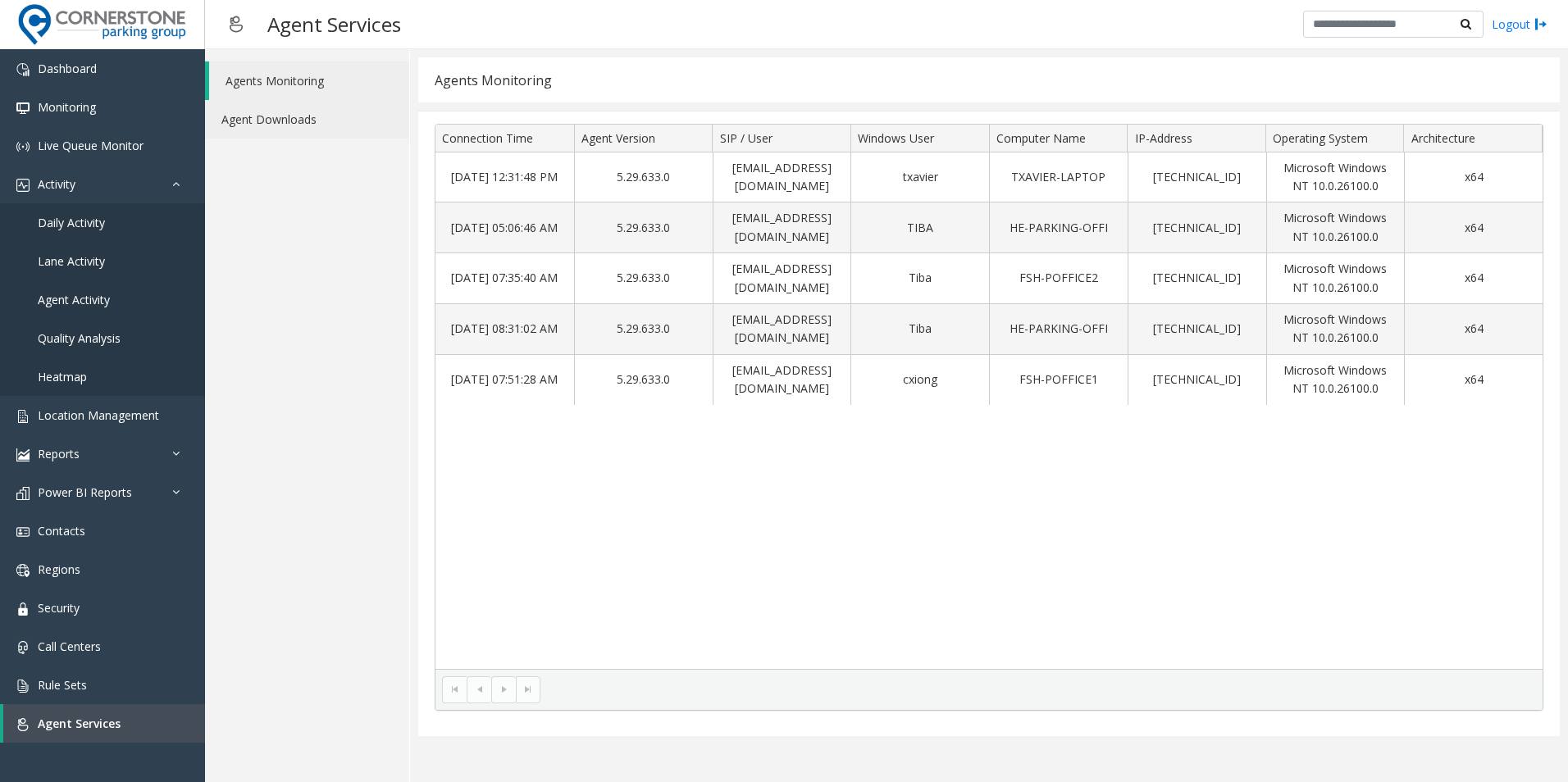
click at [321, 134] on link "Agent Downloads" at bounding box center [307, 120] width 204 height 38
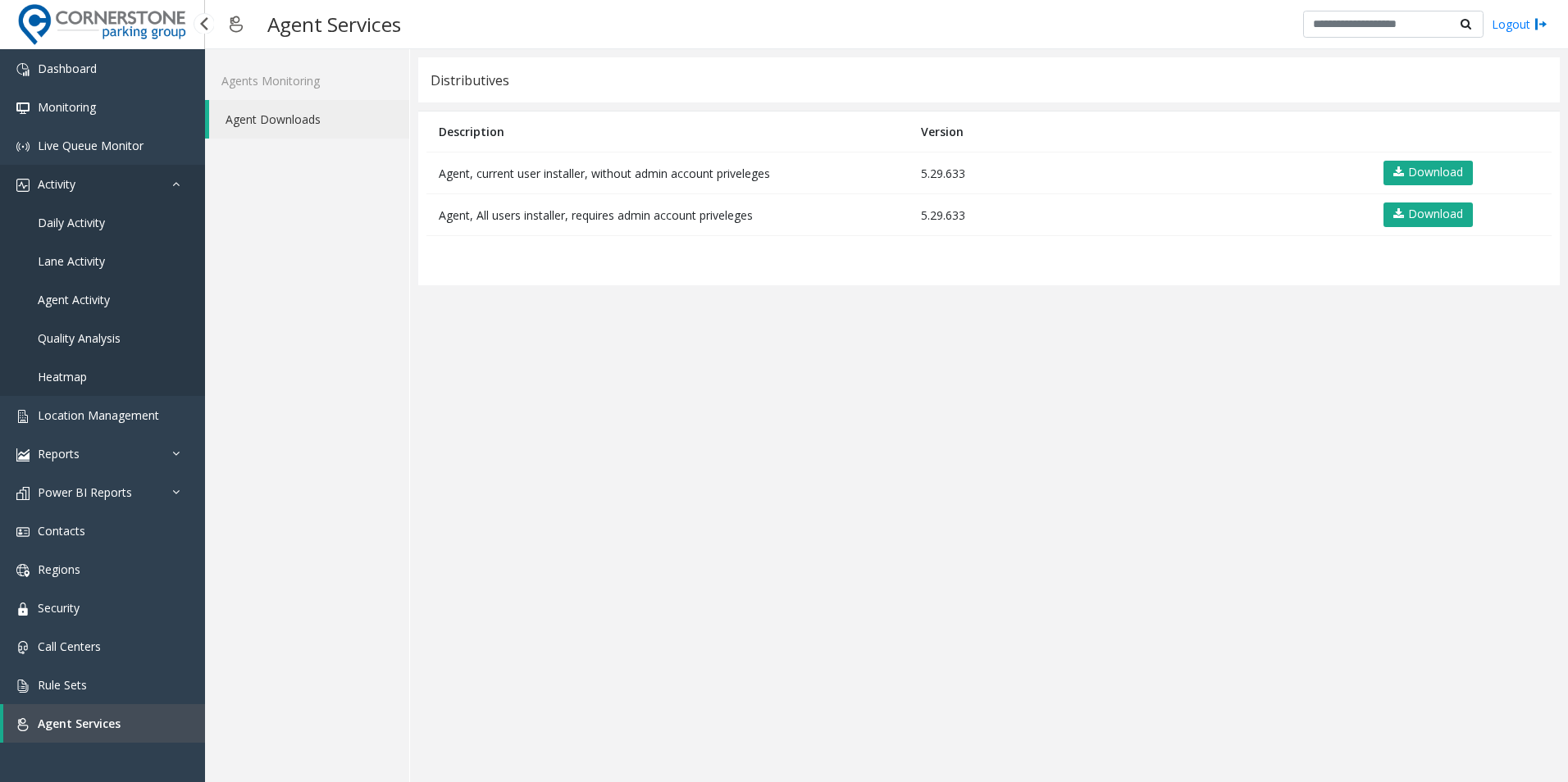
click at [182, 182] on icon at bounding box center [181, 184] width 17 height 12
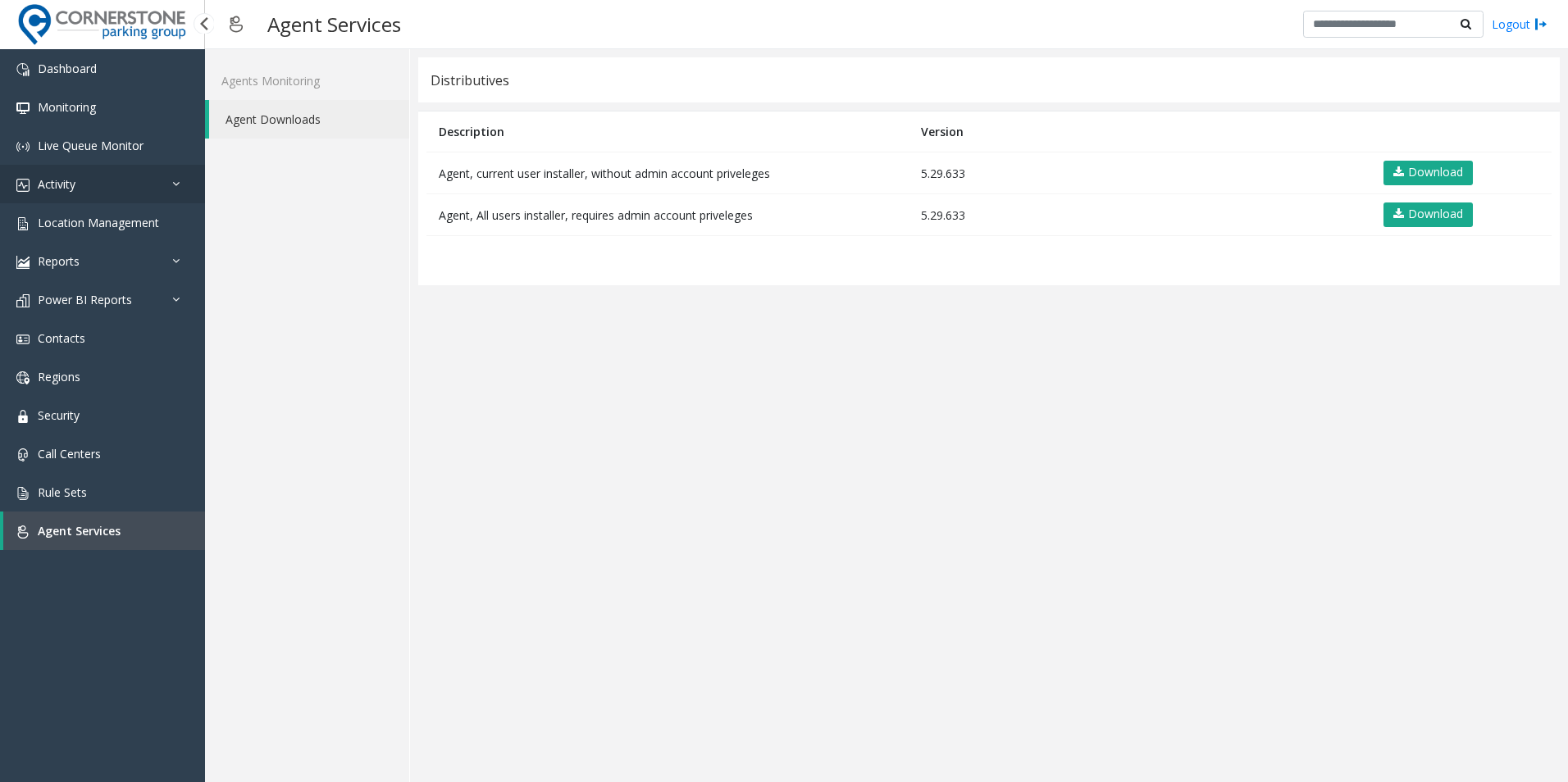
click at [186, 184] on icon at bounding box center [181, 184] width 17 height 12
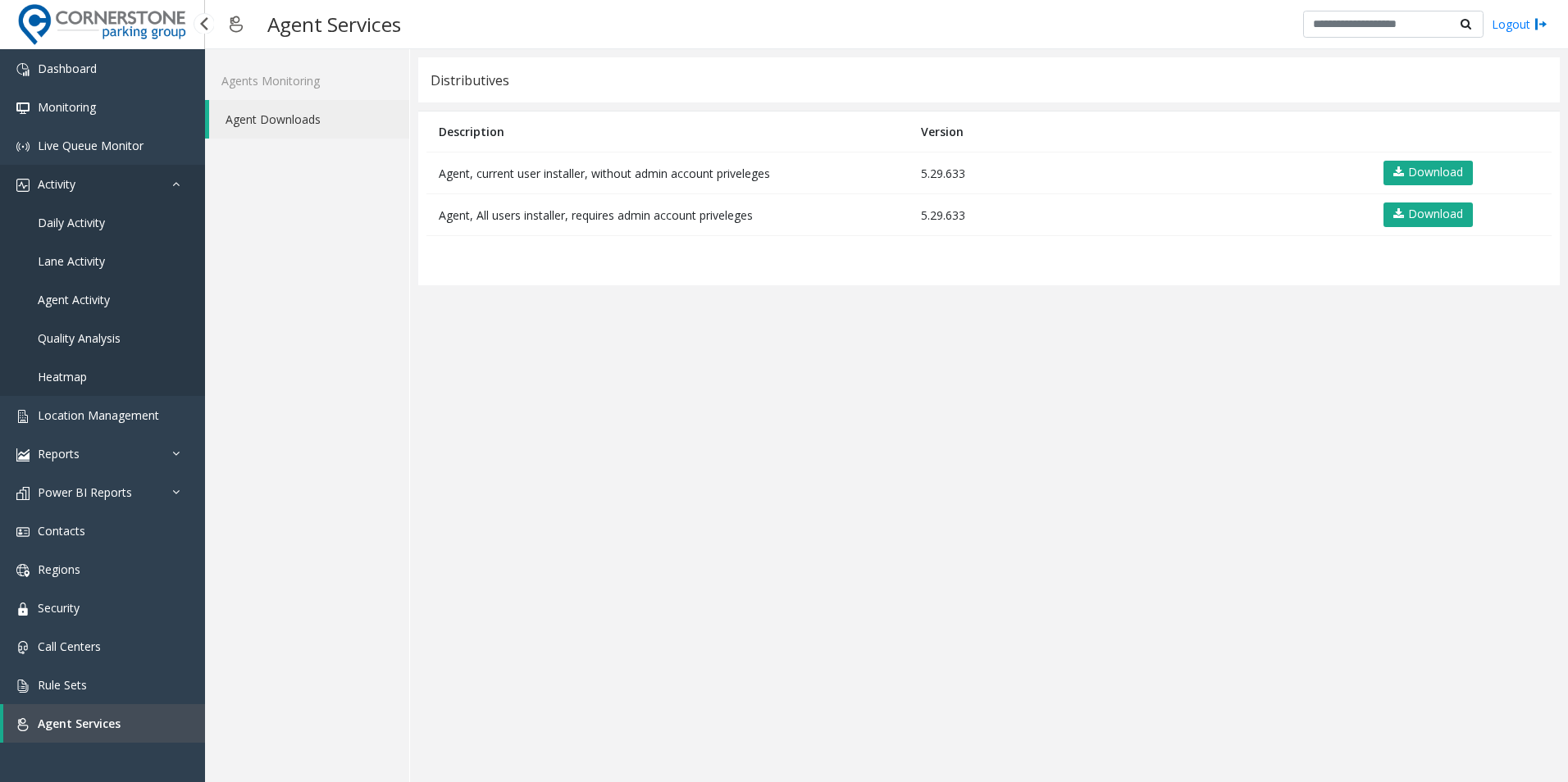
click at [180, 185] on icon at bounding box center [181, 184] width 17 height 12
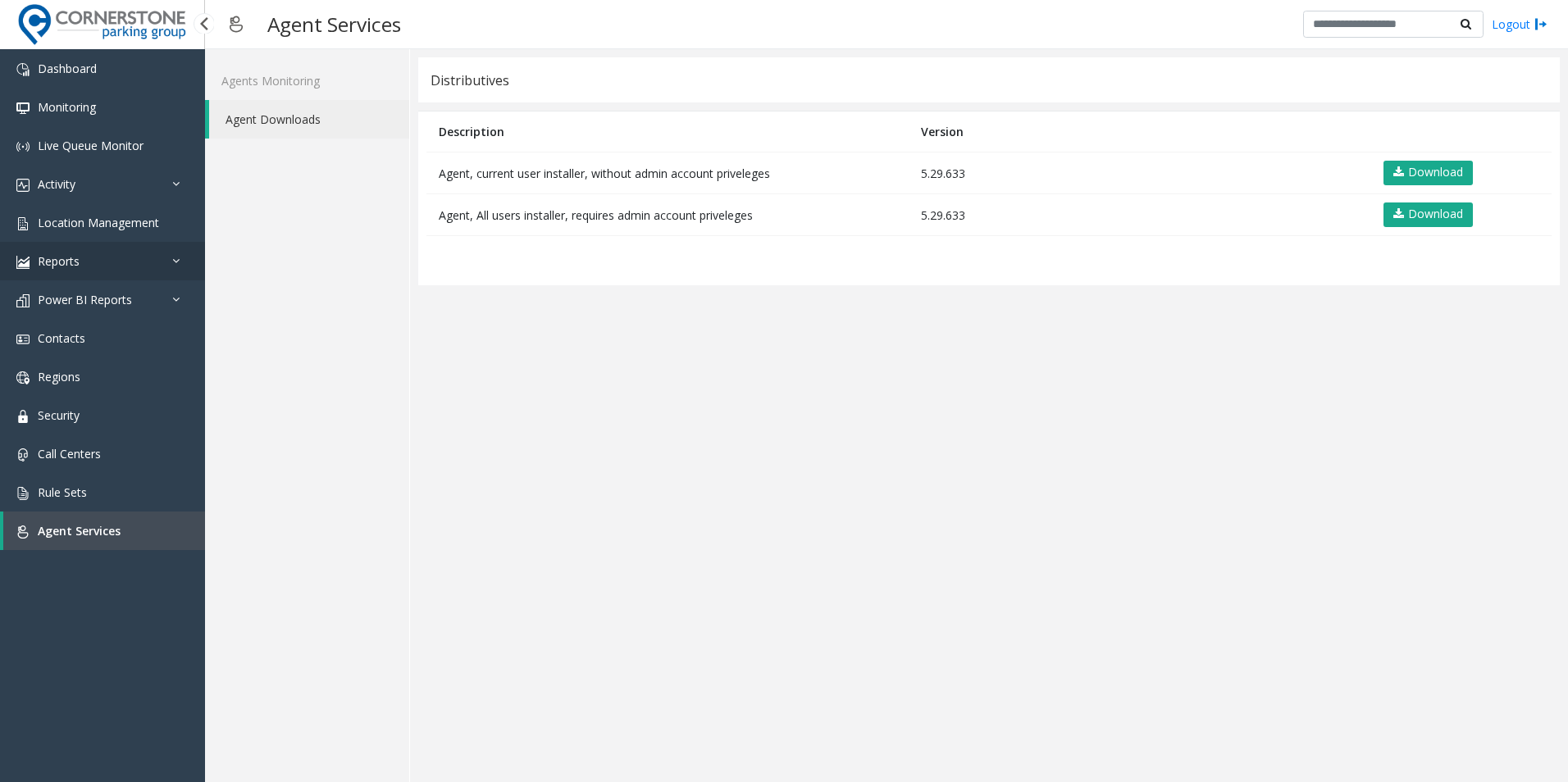
click at [182, 264] on icon at bounding box center [181, 261] width 17 height 12
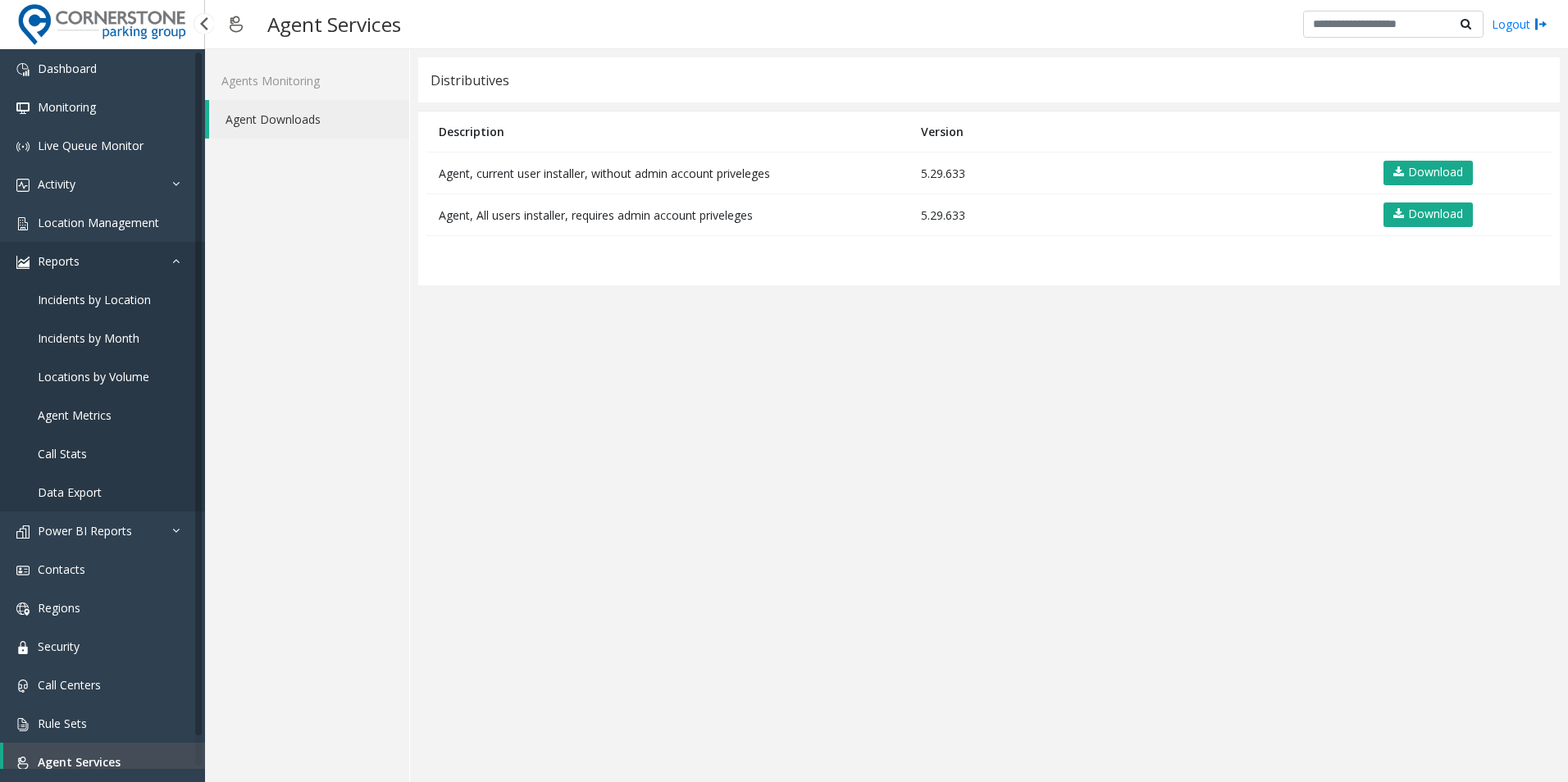
click at [182, 265] on icon at bounding box center [181, 261] width 17 height 12
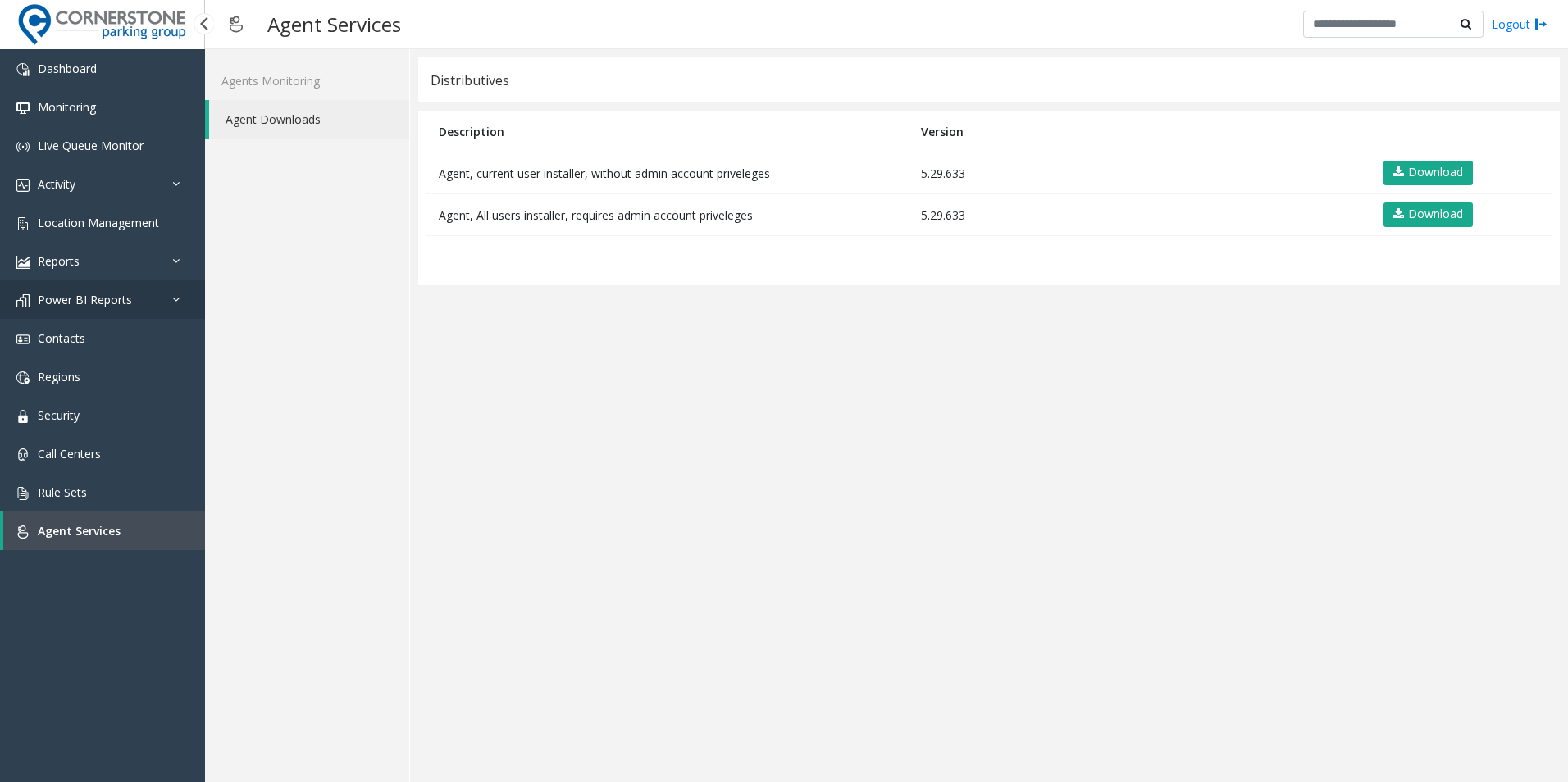
click at [184, 304] on icon at bounding box center [181, 299] width 17 height 12
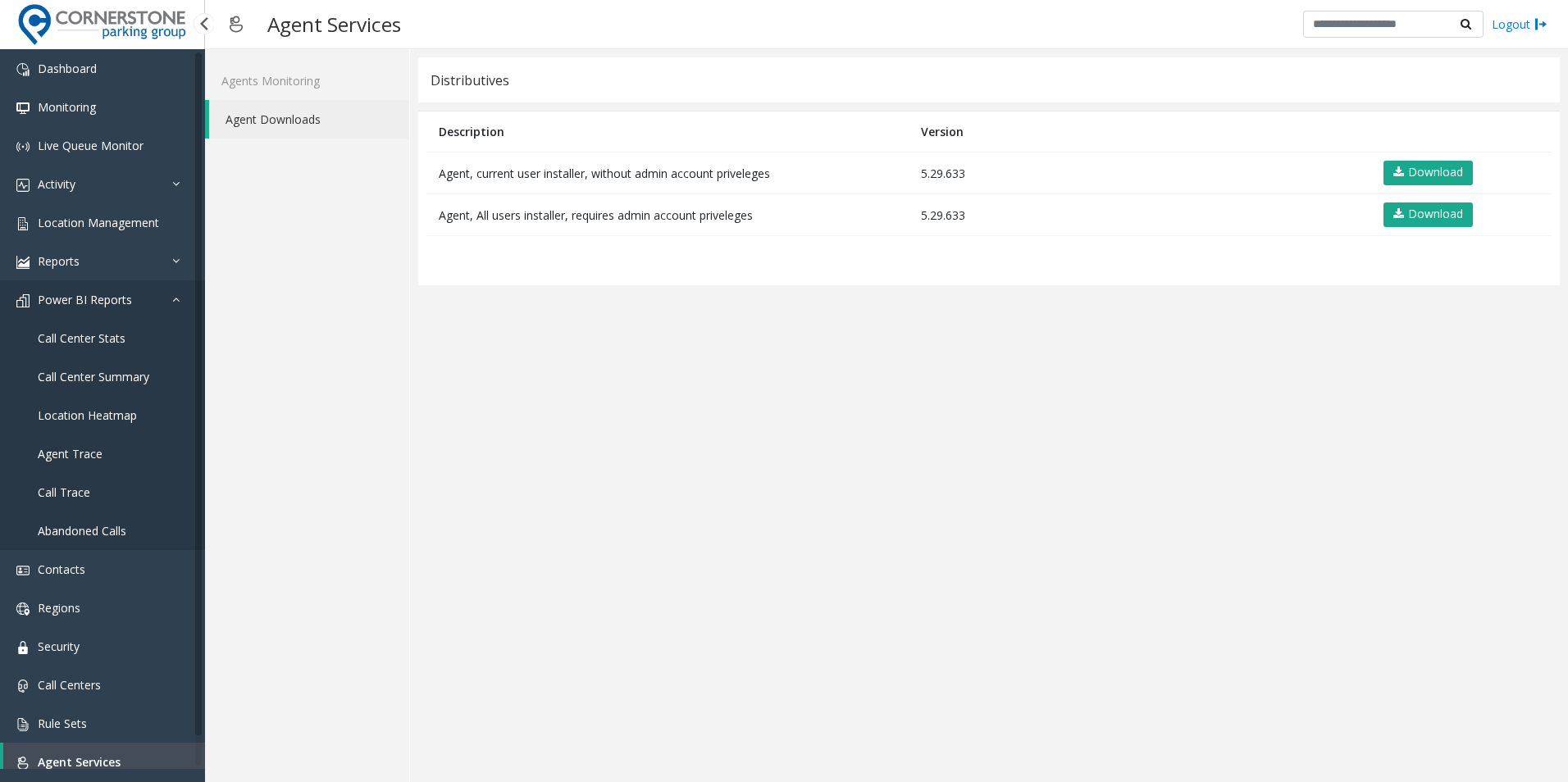
click at [184, 304] on icon at bounding box center [181, 299] width 17 height 12
